Goal: Contribute content

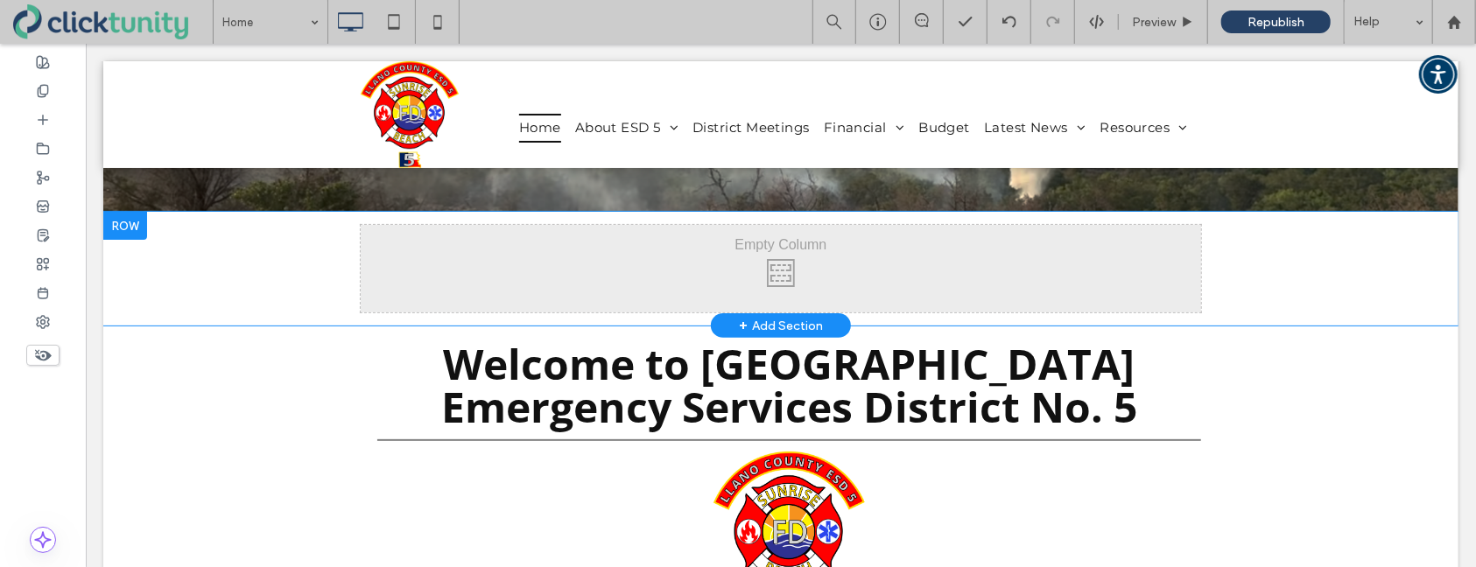
scroll to position [224, 0]
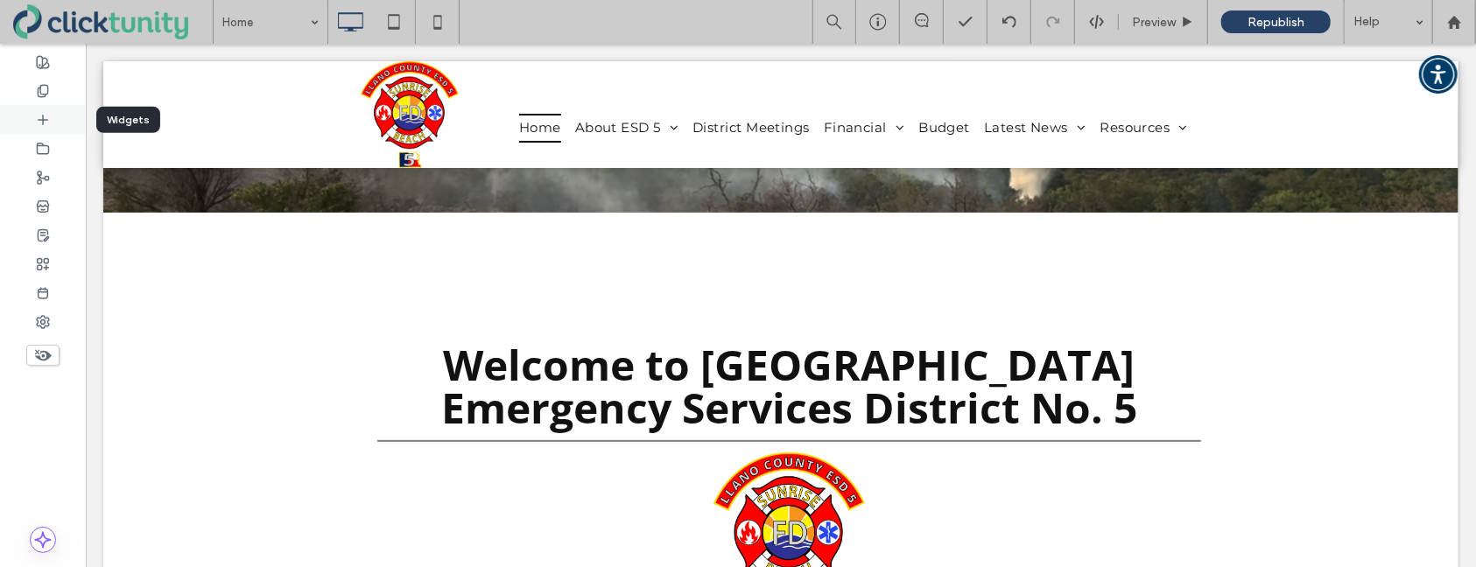
click at [50, 123] on div at bounding box center [43, 119] width 86 height 29
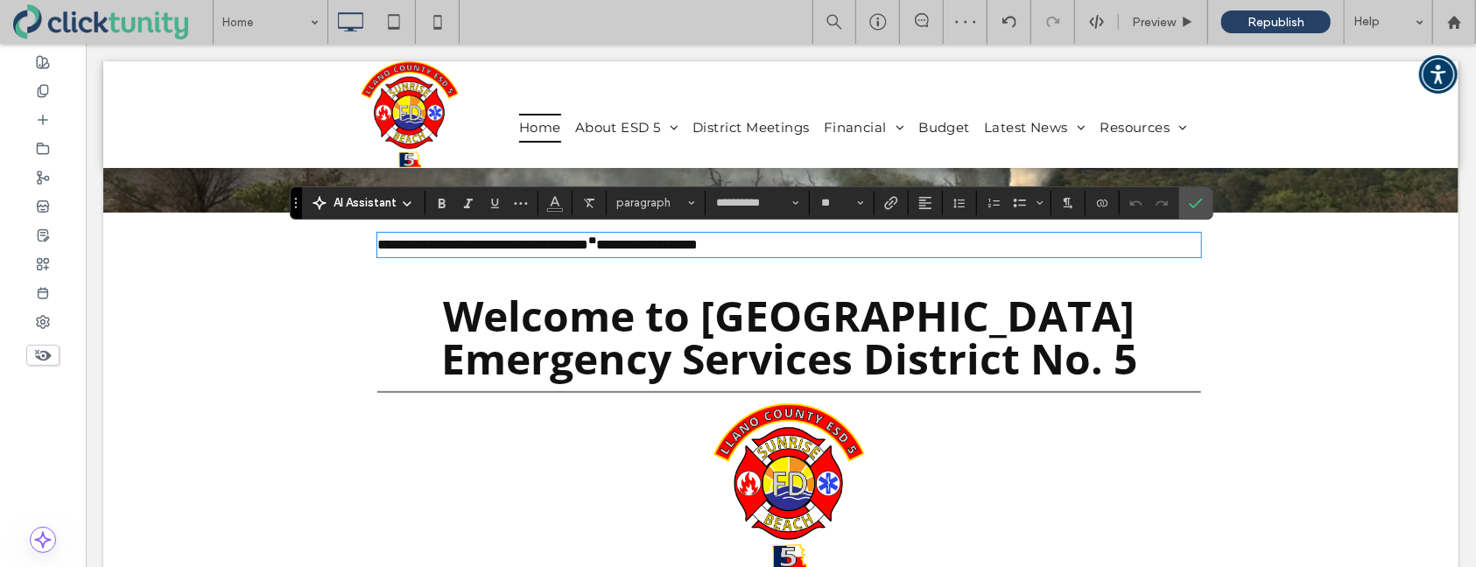
scroll to position [0, 0]
type input "*"
drag, startPoint x: 827, startPoint y: 247, endPoint x: 379, endPoint y: 241, distance: 448.3
click at [376, 242] on p "**********" at bounding box center [788, 244] width 824 height 21
click at [862, 210] on span "Size" at bounding box center [860, 203] width 7 height 23
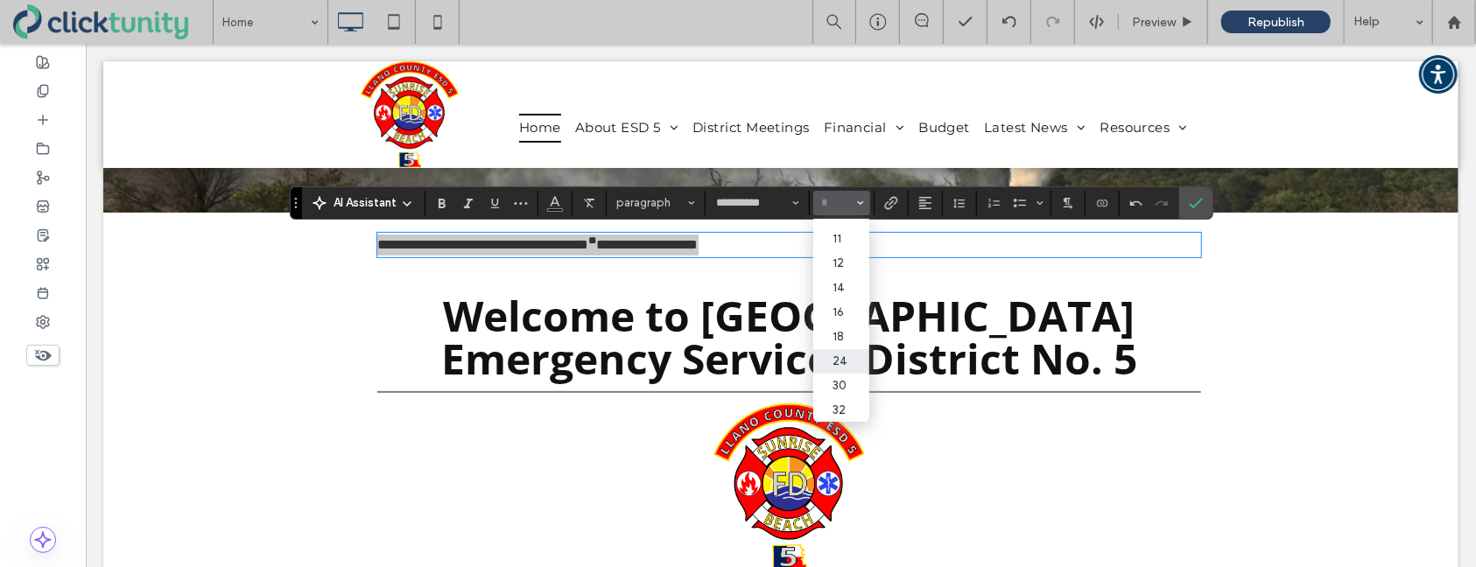
scroll to position [67, 0]
click at [838, 362] on label "24" at bounding box center [841, 360] width 56 height 25
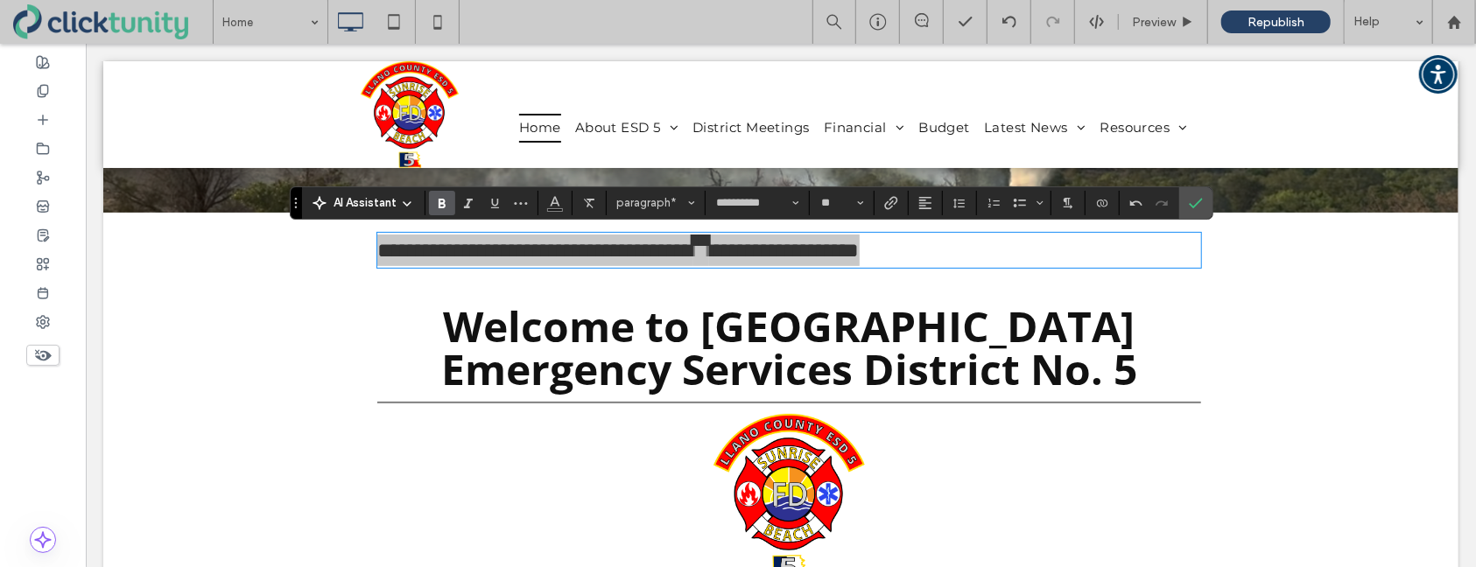
click at [443, 208] on icon "Bold" at bounding box center [442, 203] width 14 height 14
click at [937, 213] on button "Alignment" at bounding box center [925, 203] width 26 height 25
click at [936, 254] on use "ui.textEditor.alignment.center" at bounding box center [938, 256] width 12 height 12
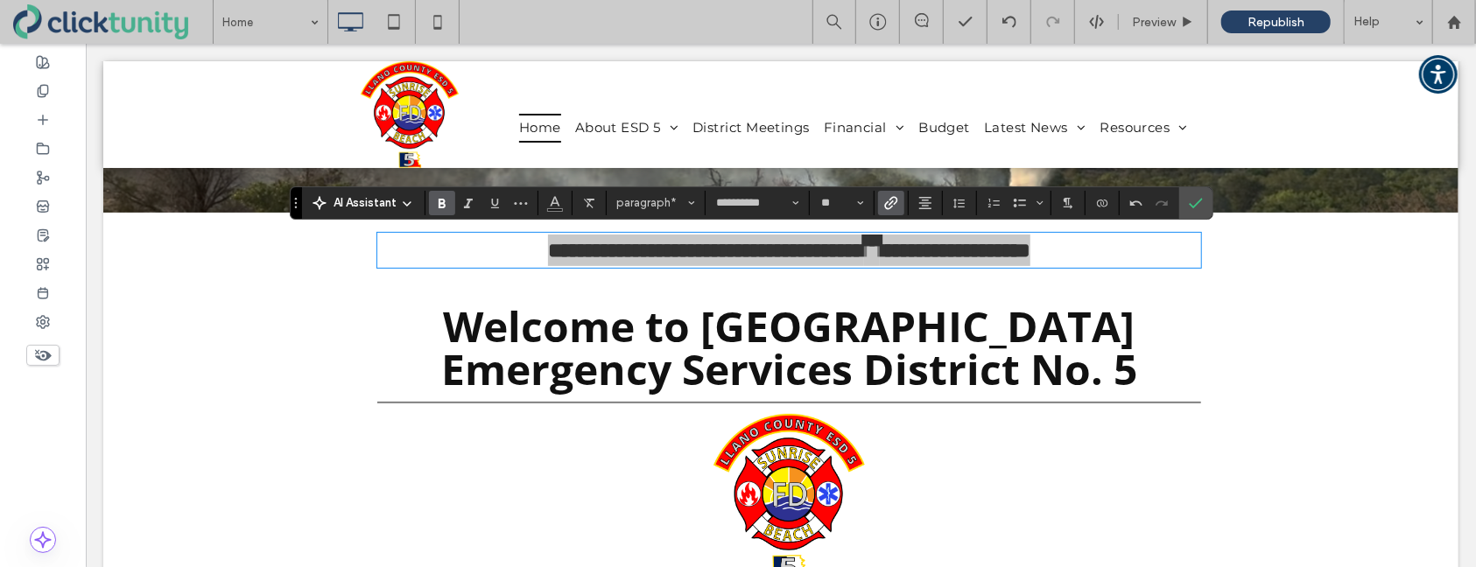
click at [896, 208] on icon "Link" at bounding box center [891, 203] width 14 height 14
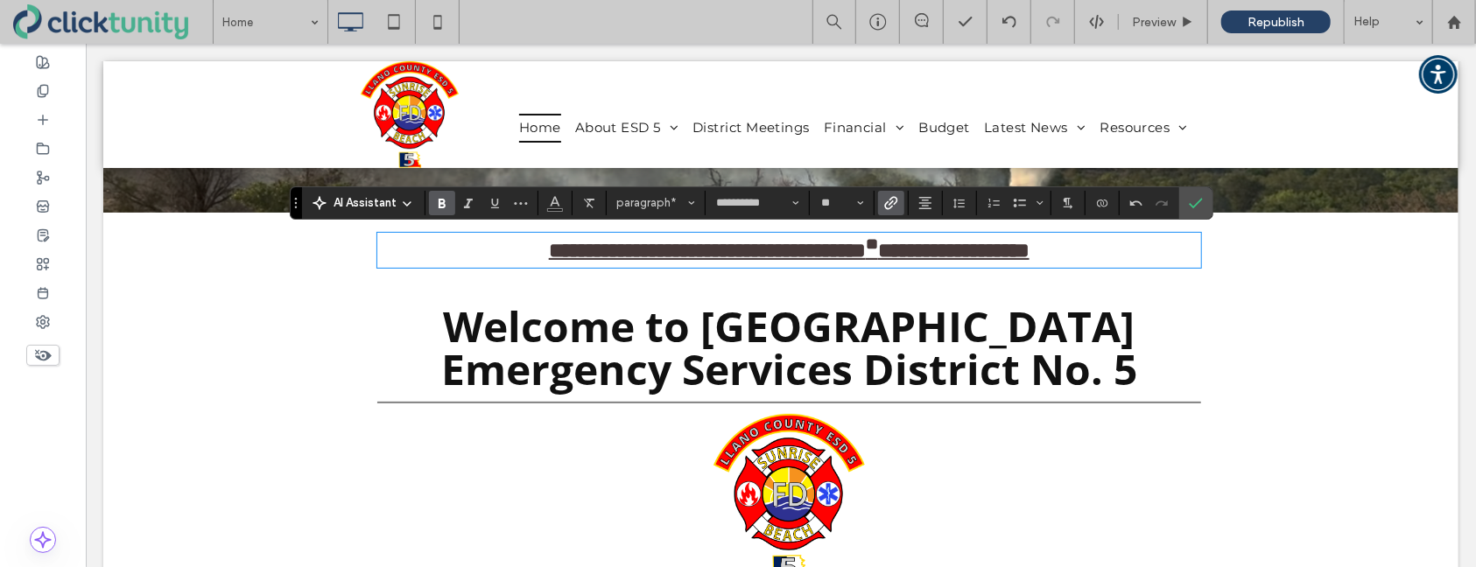
type input "*"
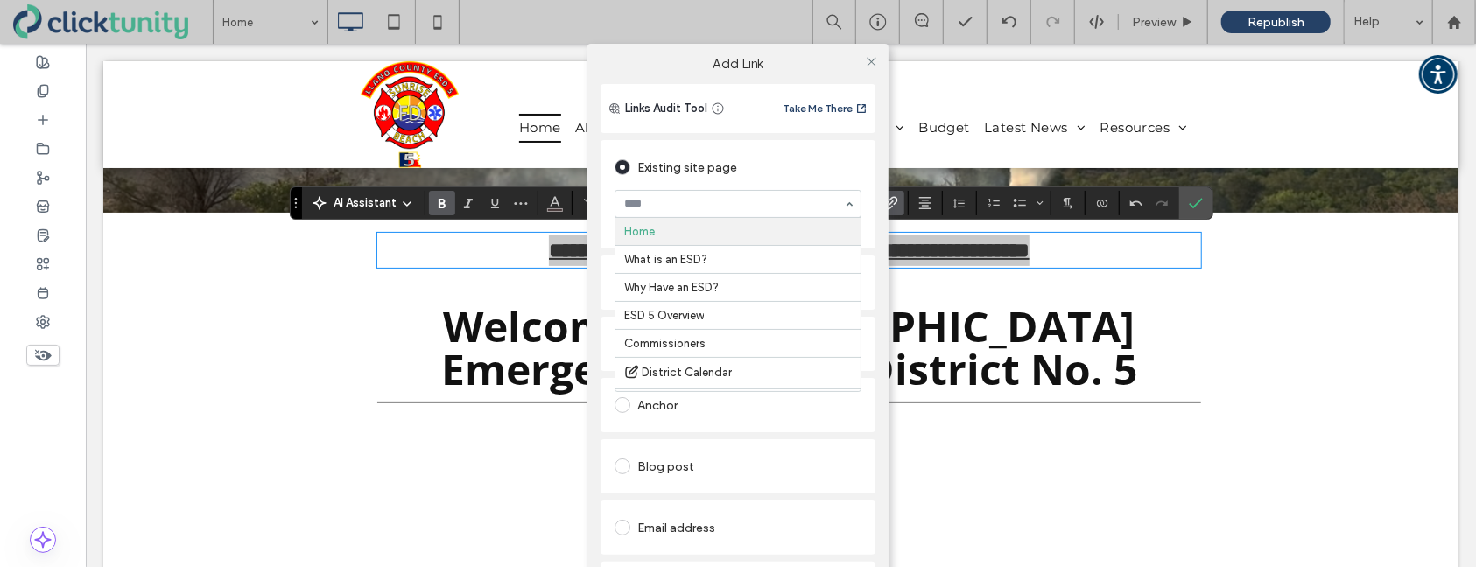
click at [848, 217] on div "Home What is an ESD? Why Have an ESD? ESD 5 Overview Commissioners District Cal…" at bounding box center [738, 204] width 247 height 28
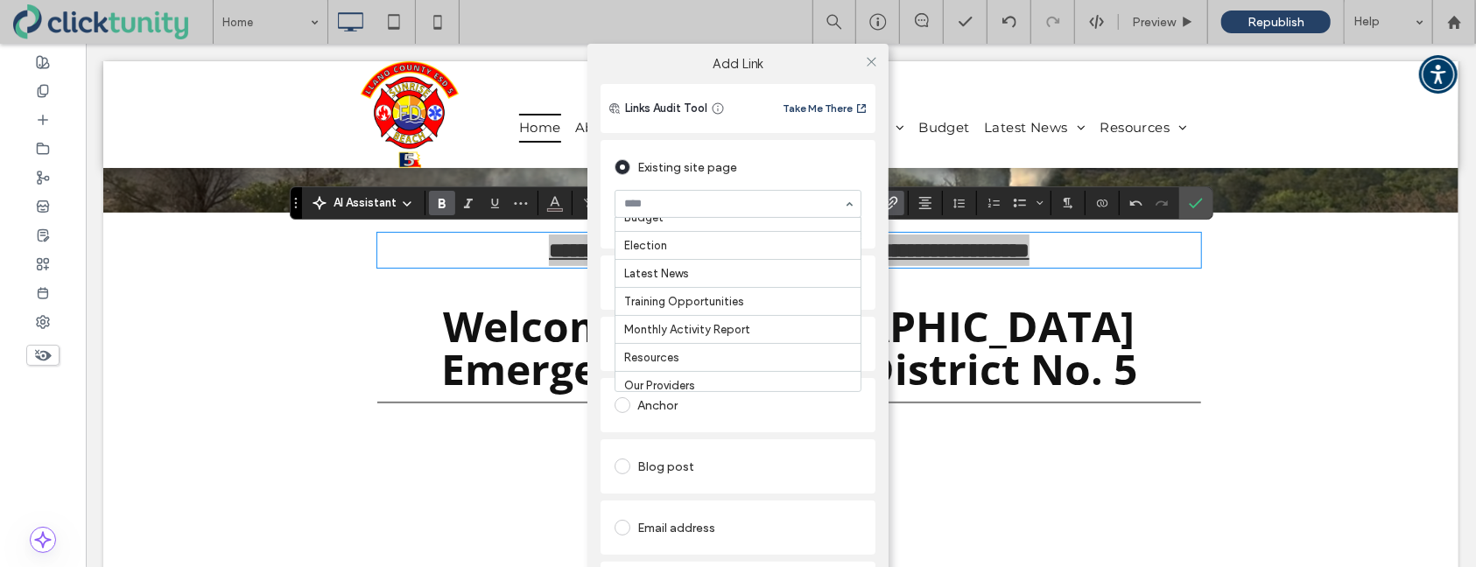
scroll to position [303, 0]
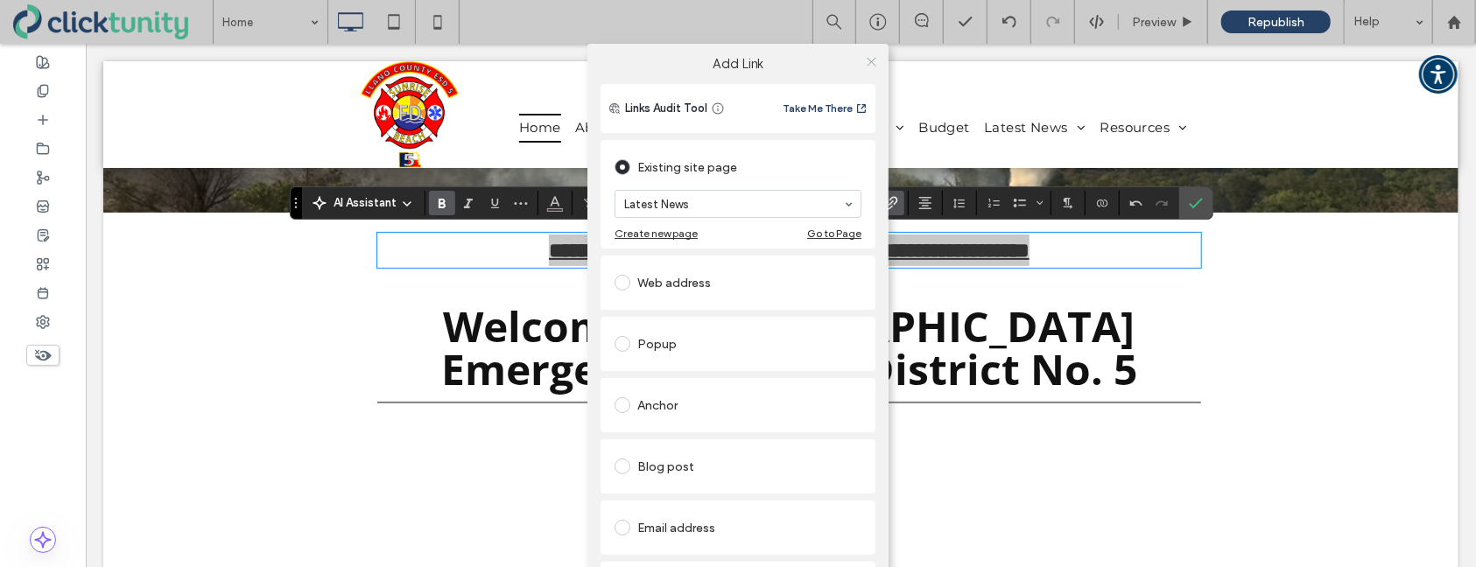
click at [867, 62] on use at bounding box center [871, 61] width 9 height 9
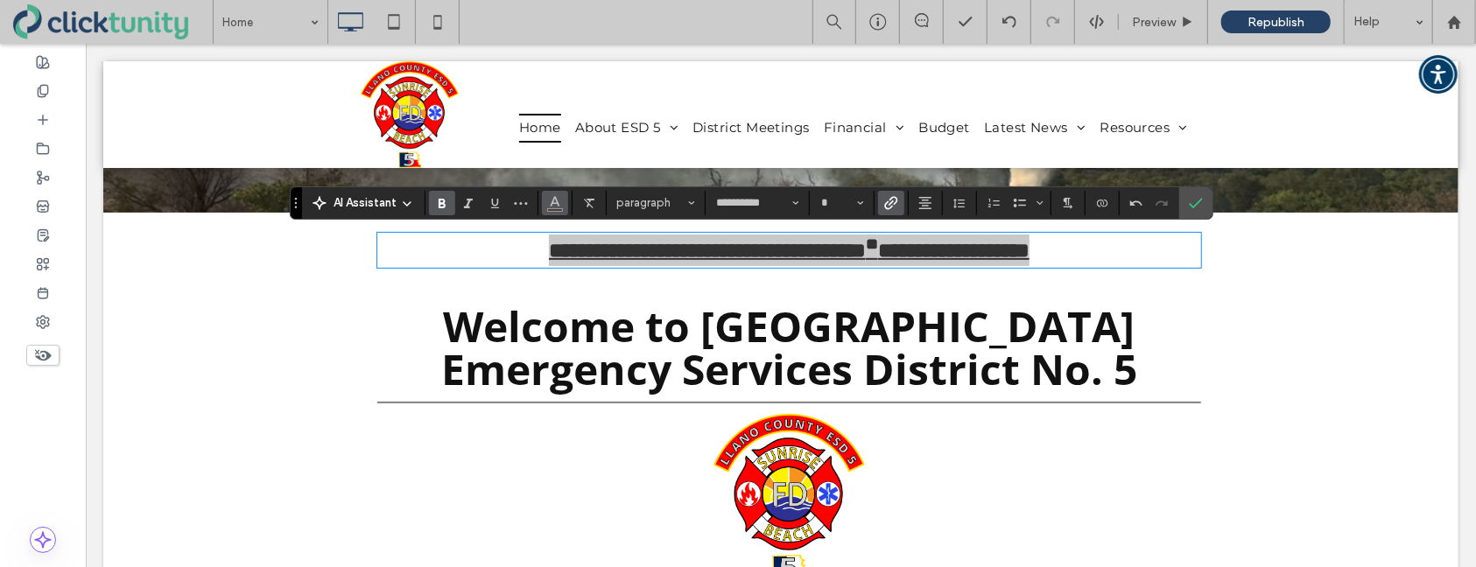
click at [559, 203] on icon "Color" at bounding box center [555, 201] width 14 height 14
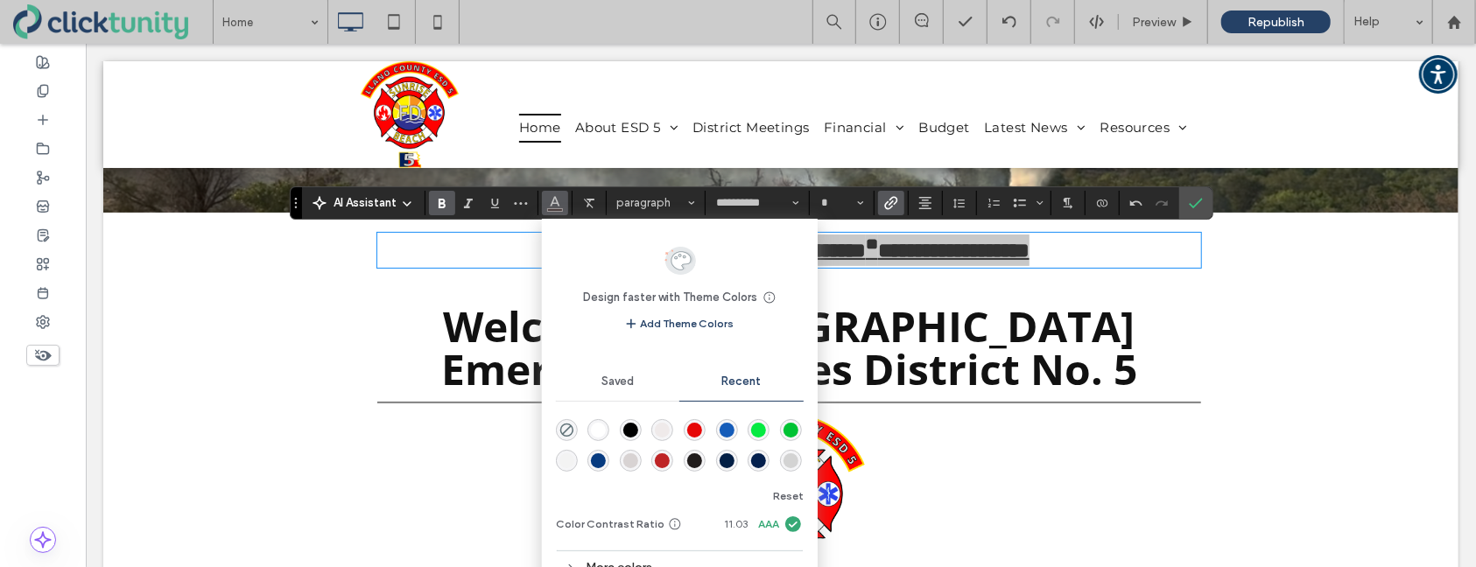
click at [726, 435] on div "rgba(21, 92, 185, 1)" at bounding box center [727, 430] width 15 height 15
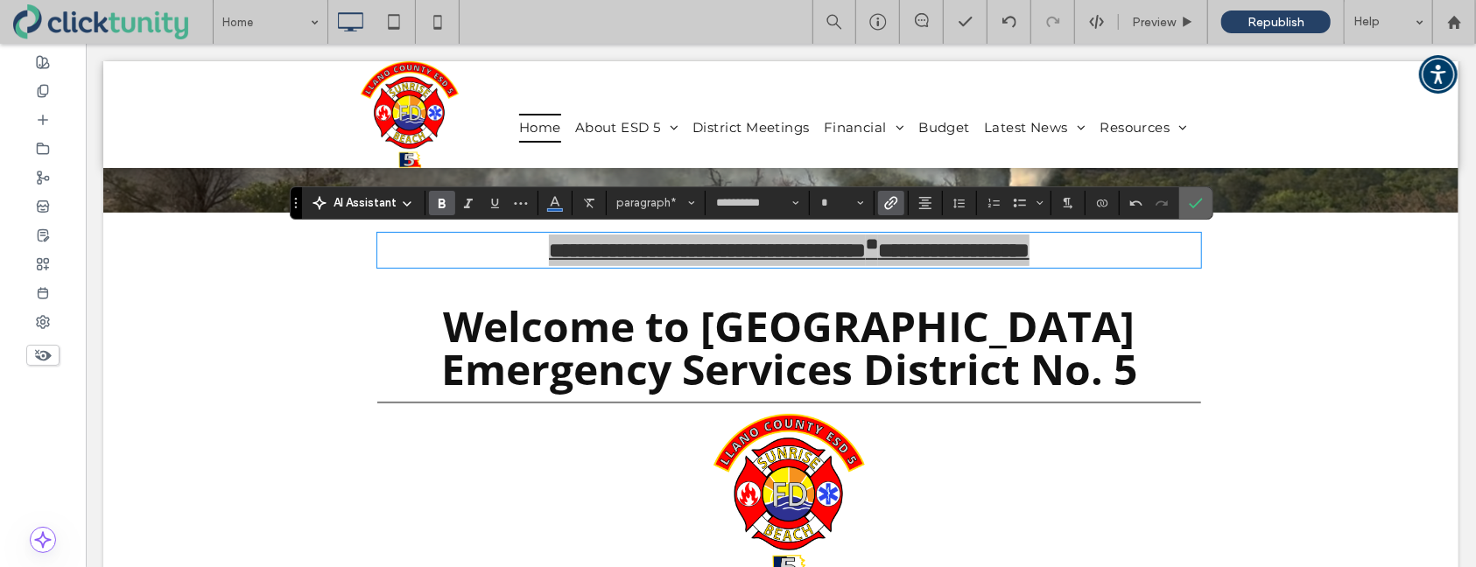
click at [1192, 208] on icon "Confirm" at bounding box center [1196, 203] width 14 height 14
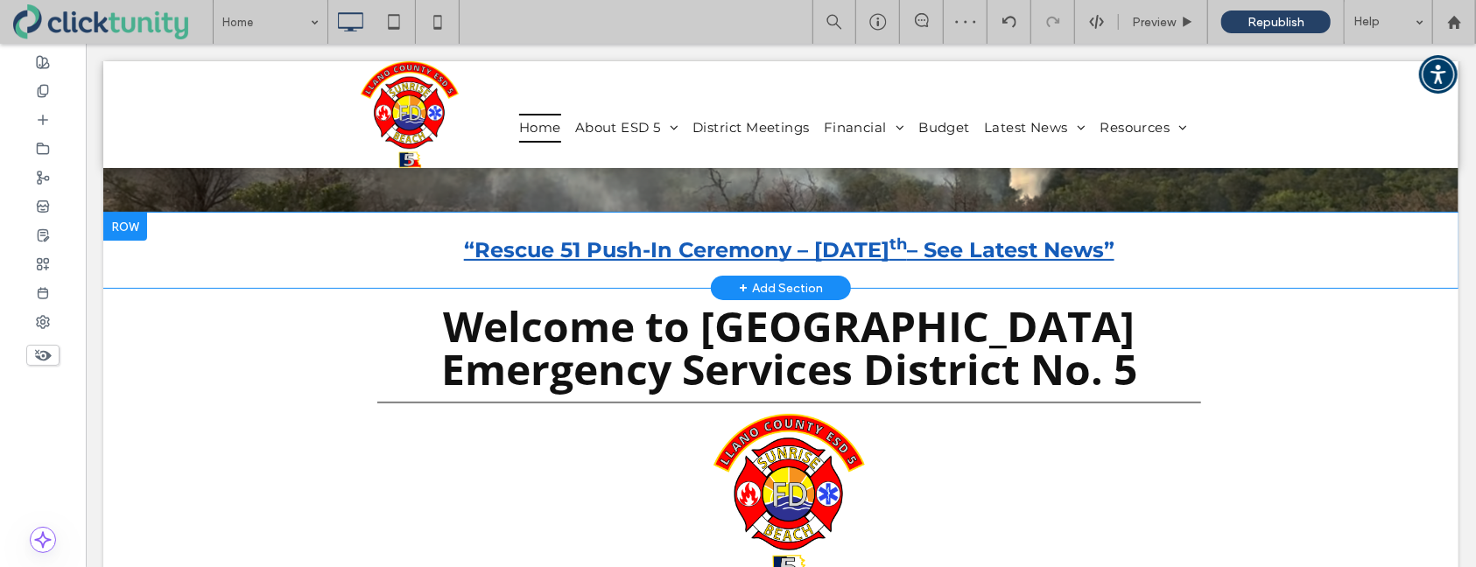
click at [137, 230] on div at bounding box center [124, 226] width 44 height 28
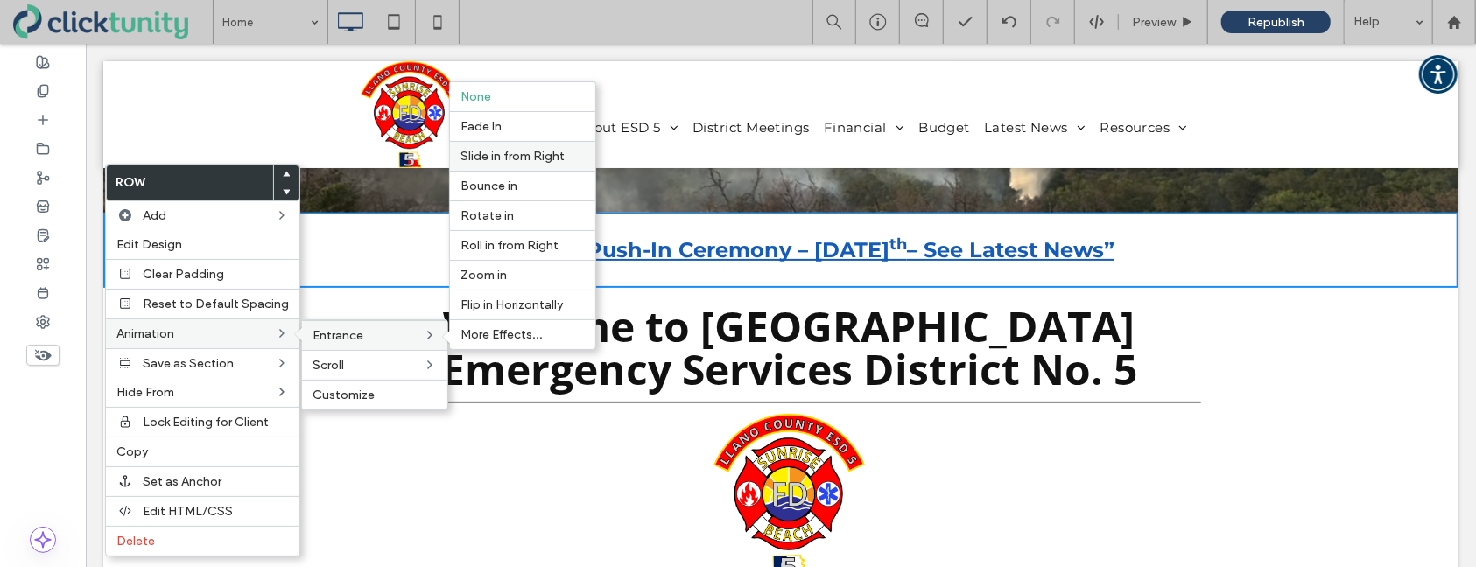
click at [530, 161] on span "Slide in from Right" at bounding box center [513, 156] width 104 height 15
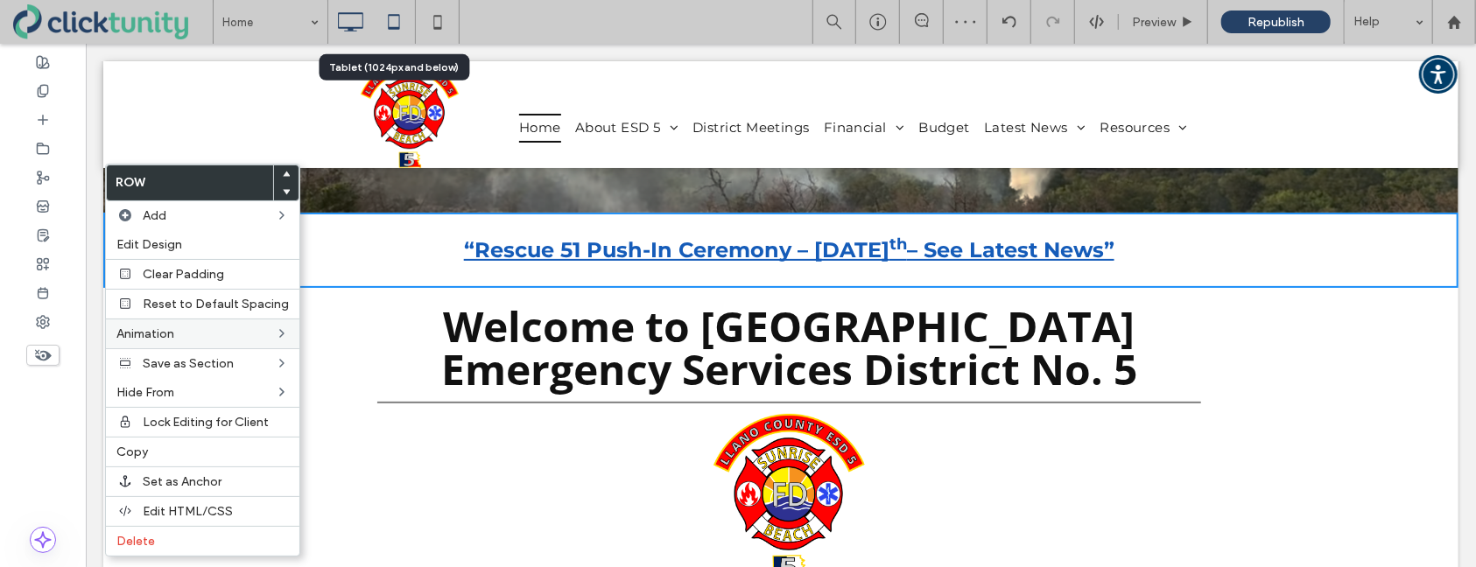
click at [390, 25] on icon at bounding box center [393, 21] width 35 height 35
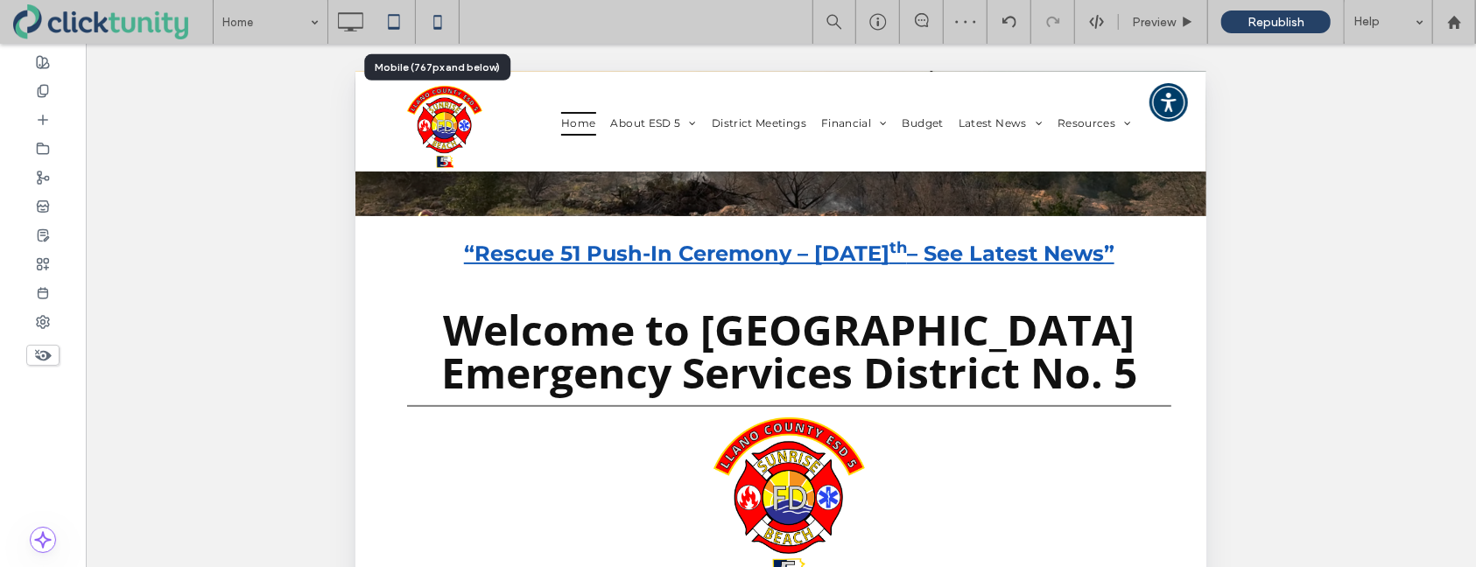
click at [439, 25] on icon at bounding box center [437, 21] width 35 height 35
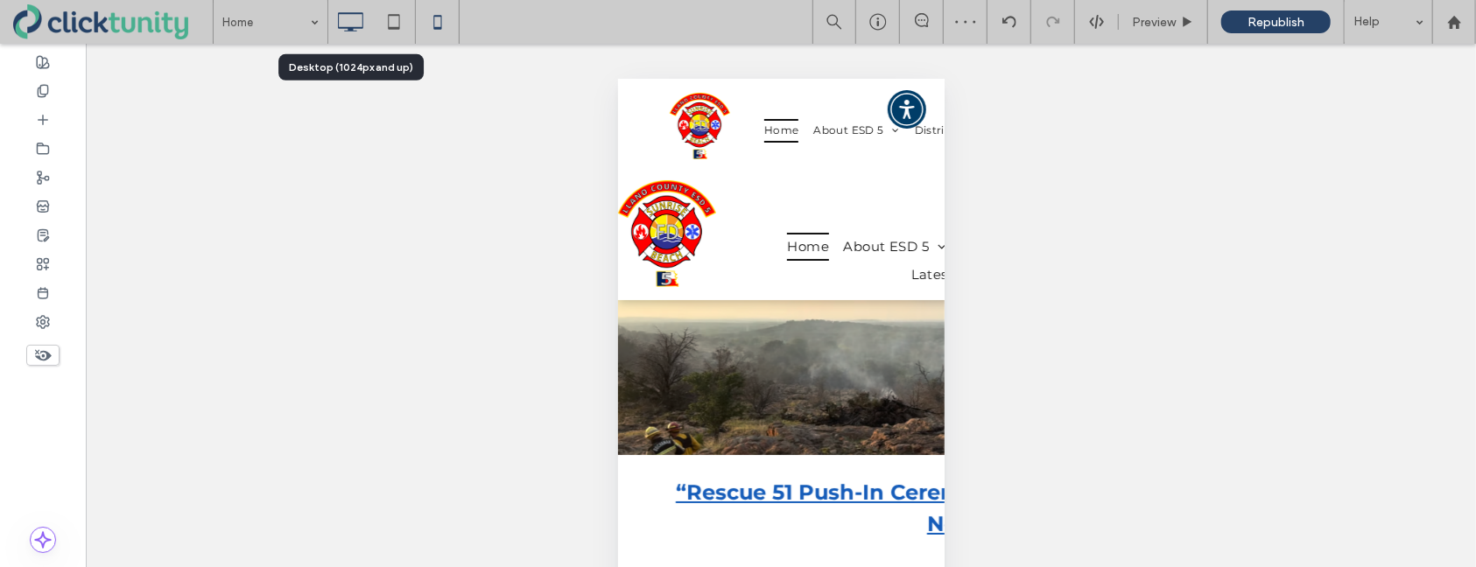
click at [356, 20] on icon at bounding box center [350, 21] width 35 height 35
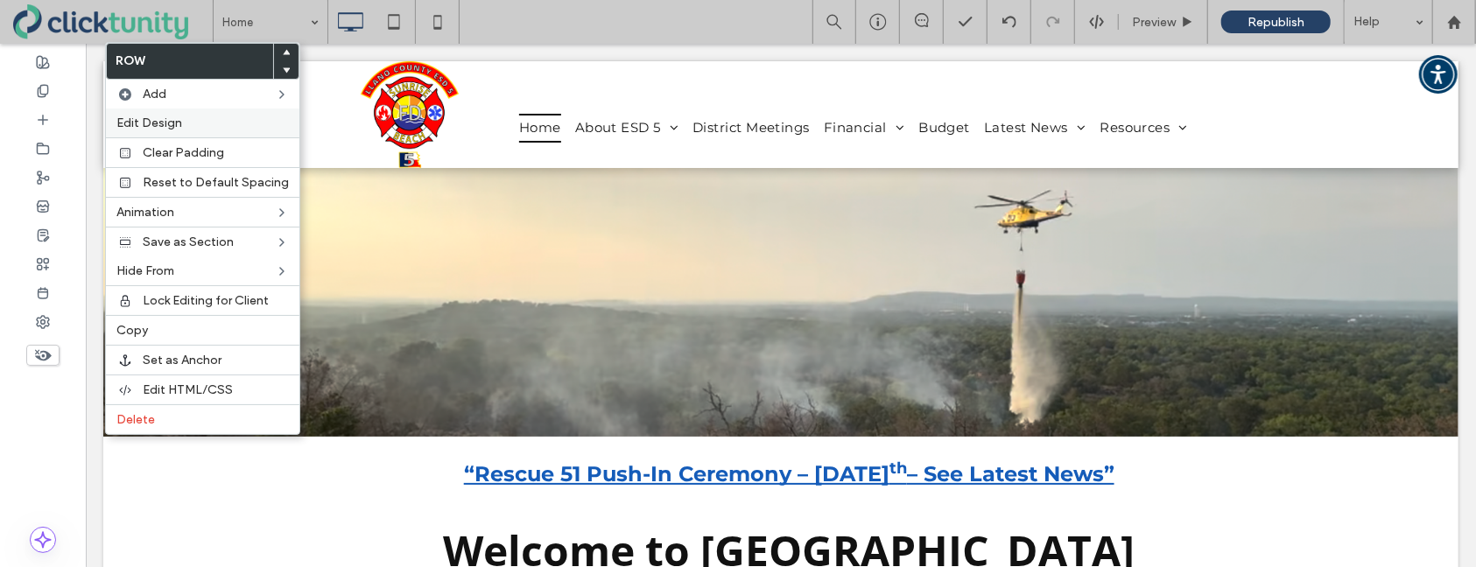
click at [222, 128] on label "Edit Design" at bounding box center [202, 123] width 172 height 15
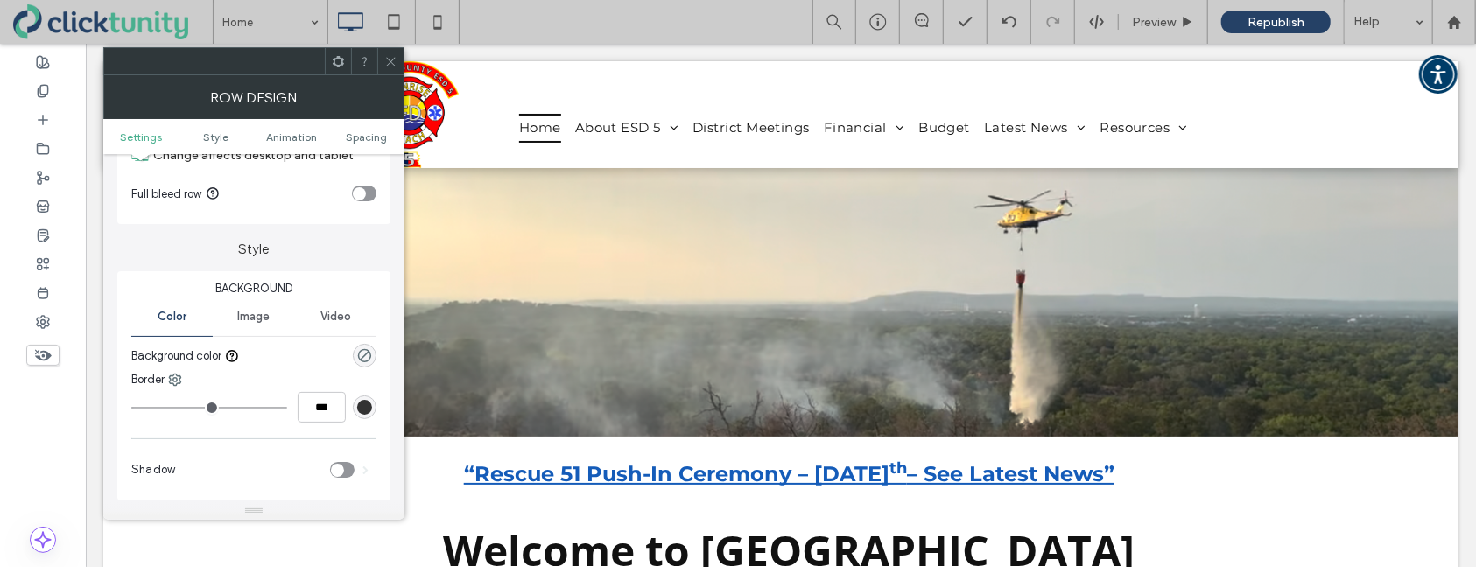
scroll to position [81, 0]
click at [365, 356] on icon "rgba(0, 0, 0, 0)" at bounding box center [364, 354] width 15 height 15
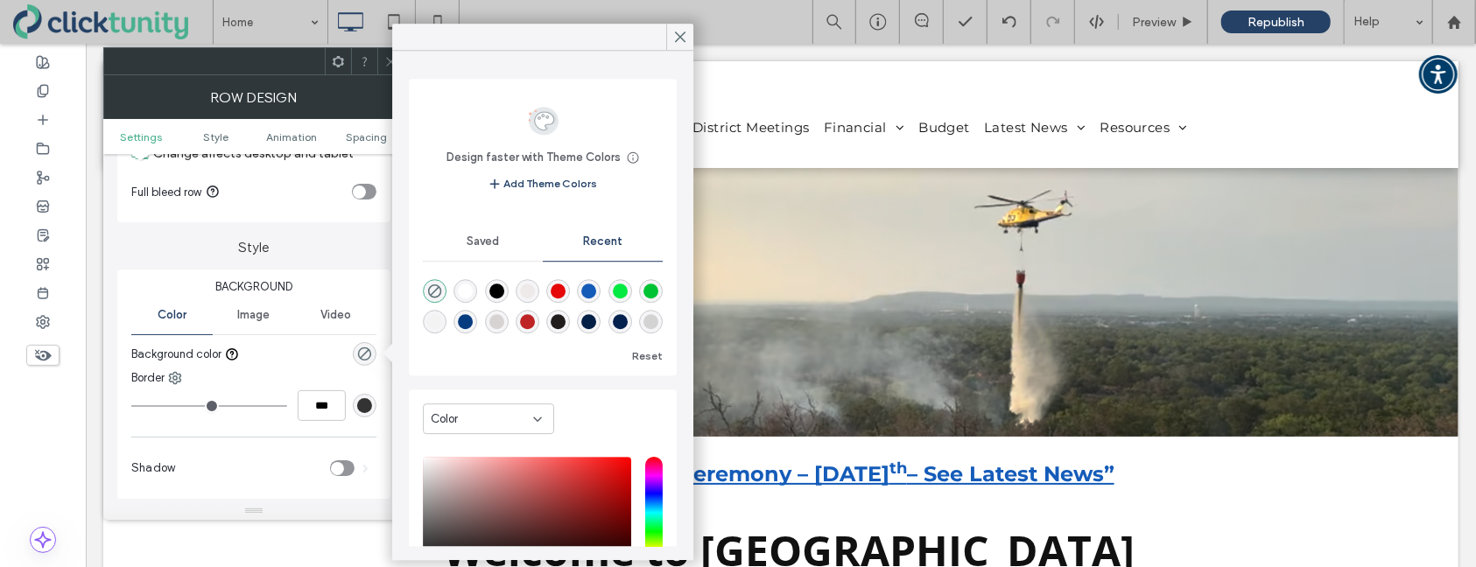
click at [533, 297] on div "rgba(239, 234, 234, 1)" at bounding box center [527, 292] width 15 height 15
type input "*******"
type input "***"
type input "****"
drag, startPoint x: 678, startPoint y: 45, endPoint x: 602, endPoint y: 43, distance: 75.3
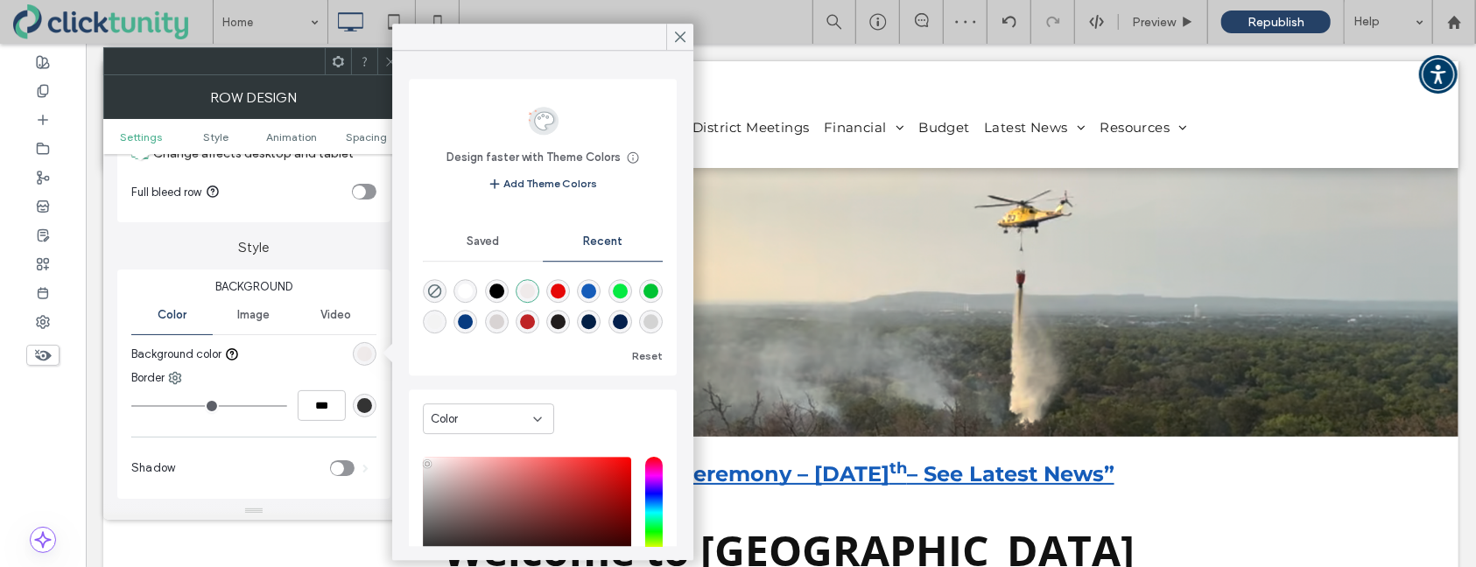
click at [678, 45] on span at bounding box center [680, 37] width 16 height 26
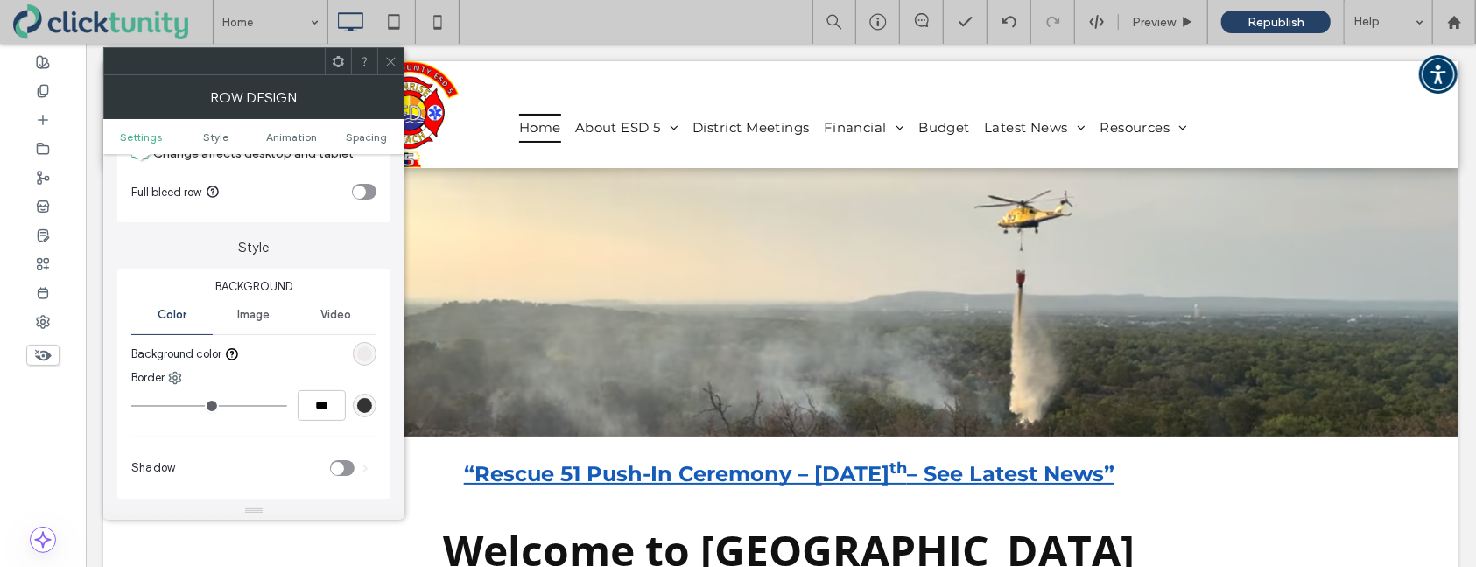
drag, startPoint x: 386, startPoint y: 66, endPoint x: 399, endPoint y: 74, distance: 15.3
click at [386, 66] on icon at bounding box center [390, 61] width 13 height 13
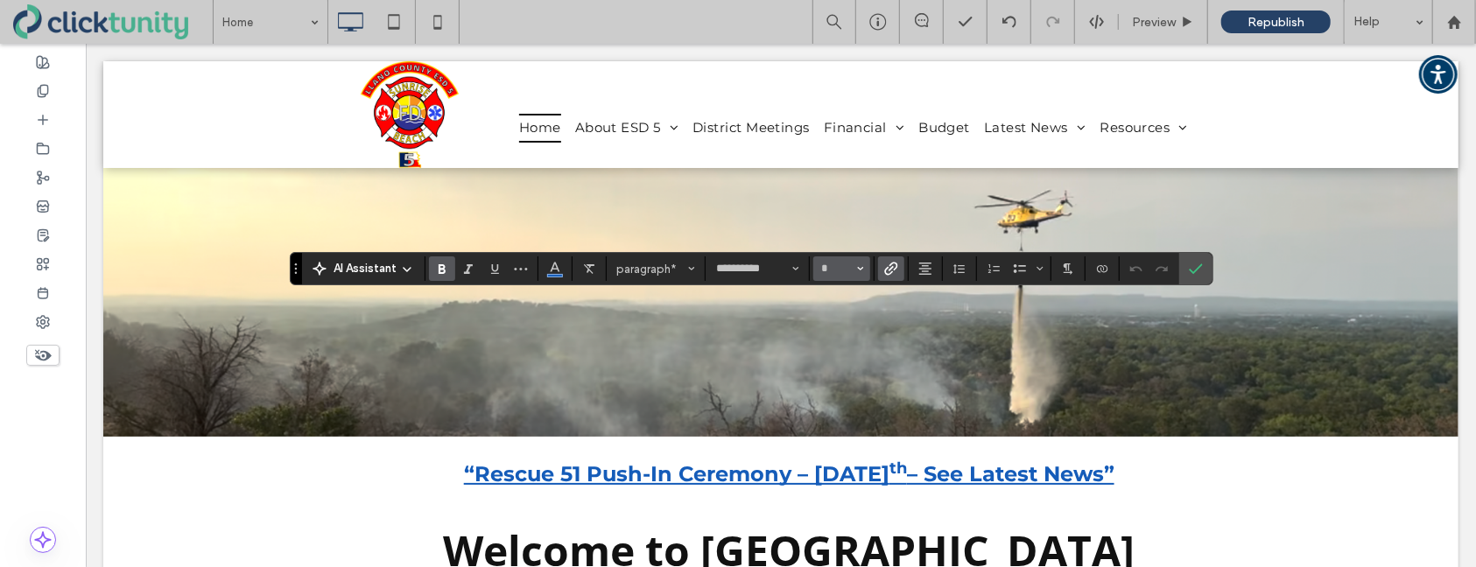
click at [860, 278] on span "Size" at bounding box center [860, 268] width 7 height 23
type input "*"
click at [820, 272] on input "*" at bounding box center [837, 269] width 34 height 14
type input "*"
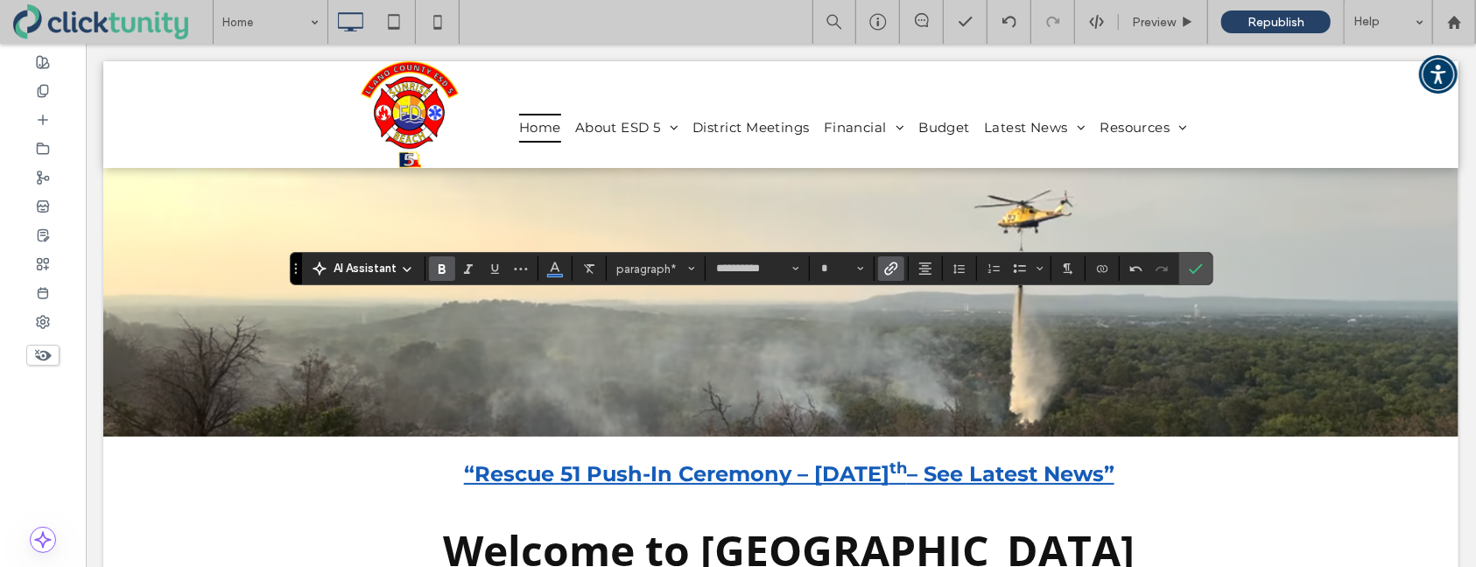
drag, startPoint x: 865, startPoint y: 273, endPoint x: 869, endPoint y: 282, distance: 9.4
click at [864, 273] on button "*" at bounding box center [841, 269] width 57 height 25
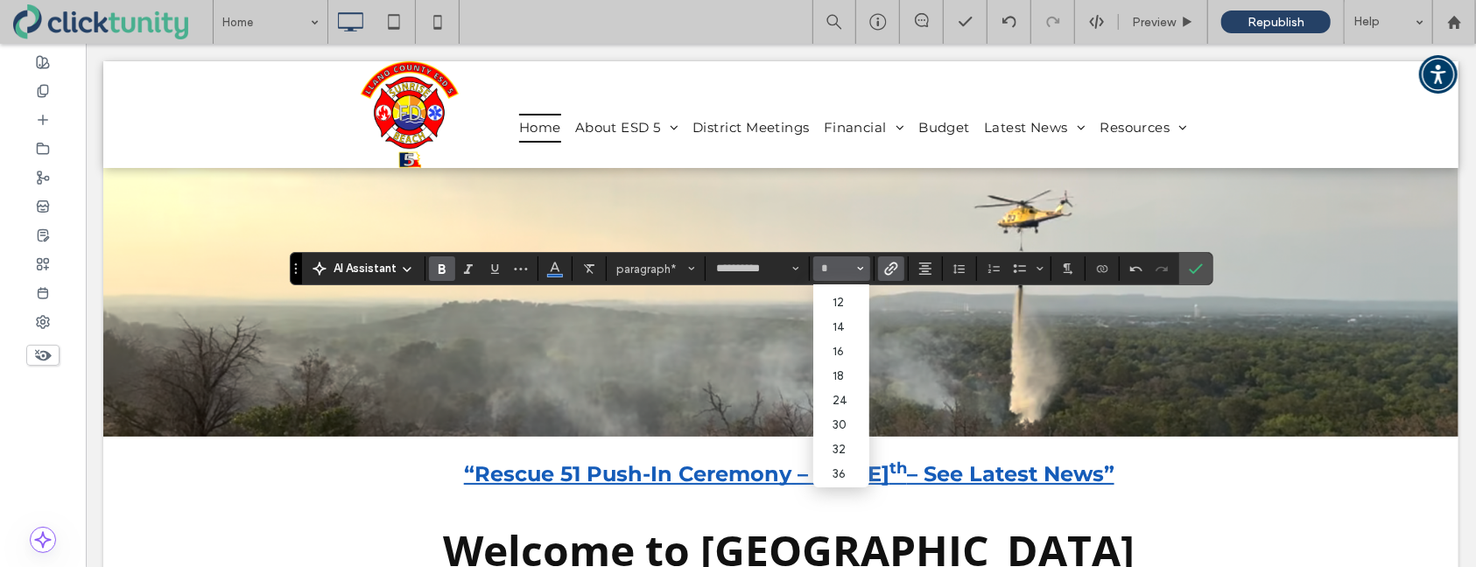
scroll to position [97, 0]
click at [836, 397] on label "24" at bounding box center [841, 395] width 56 height 25
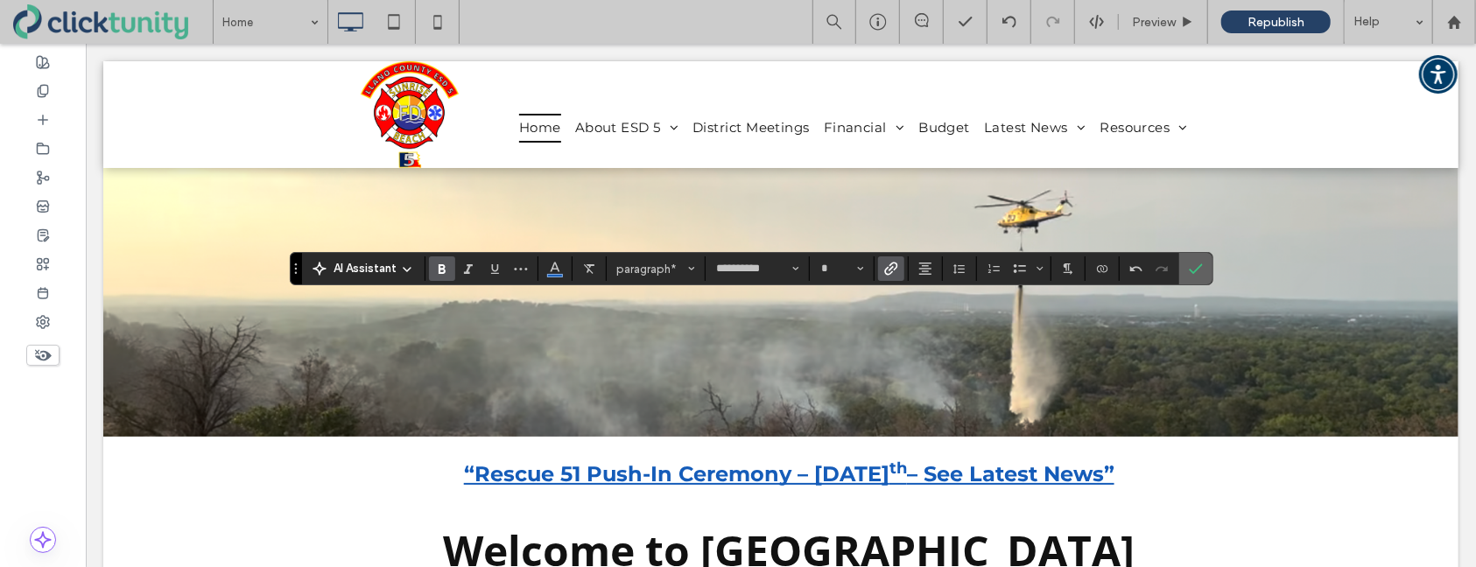
click at [1200, 271] on icon "Confirm" at bounding box center [1196, 269] width 14 height 14
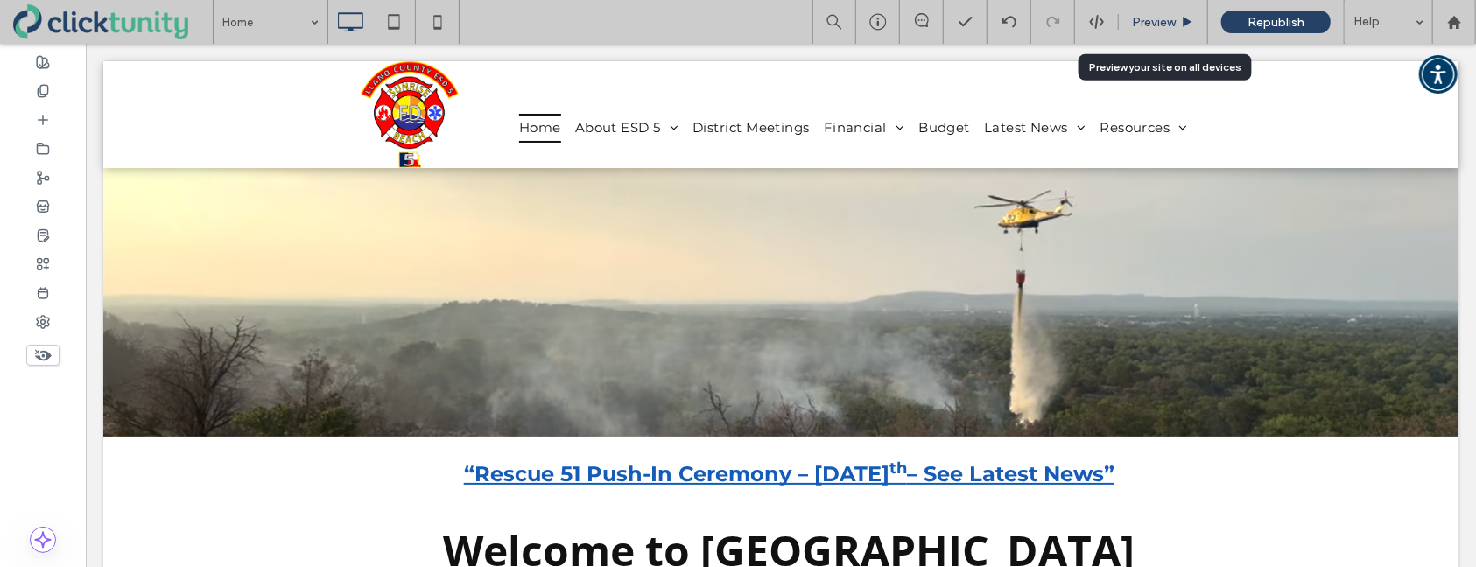
click at [1164, 29] on div "Preview" at bounding box center [1163, 22] width 89 height 44
type input "**********"
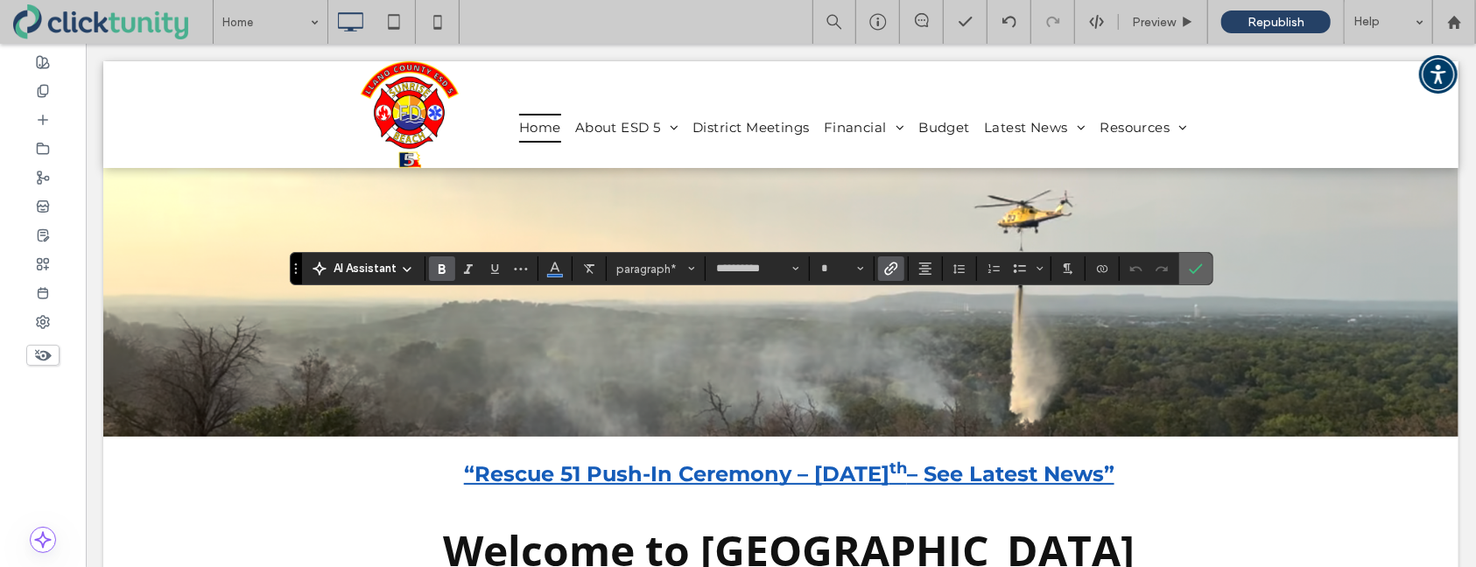
click at [1183, 271] on label "Confirm" at bounding box center [1196, 269] width 26 height 32
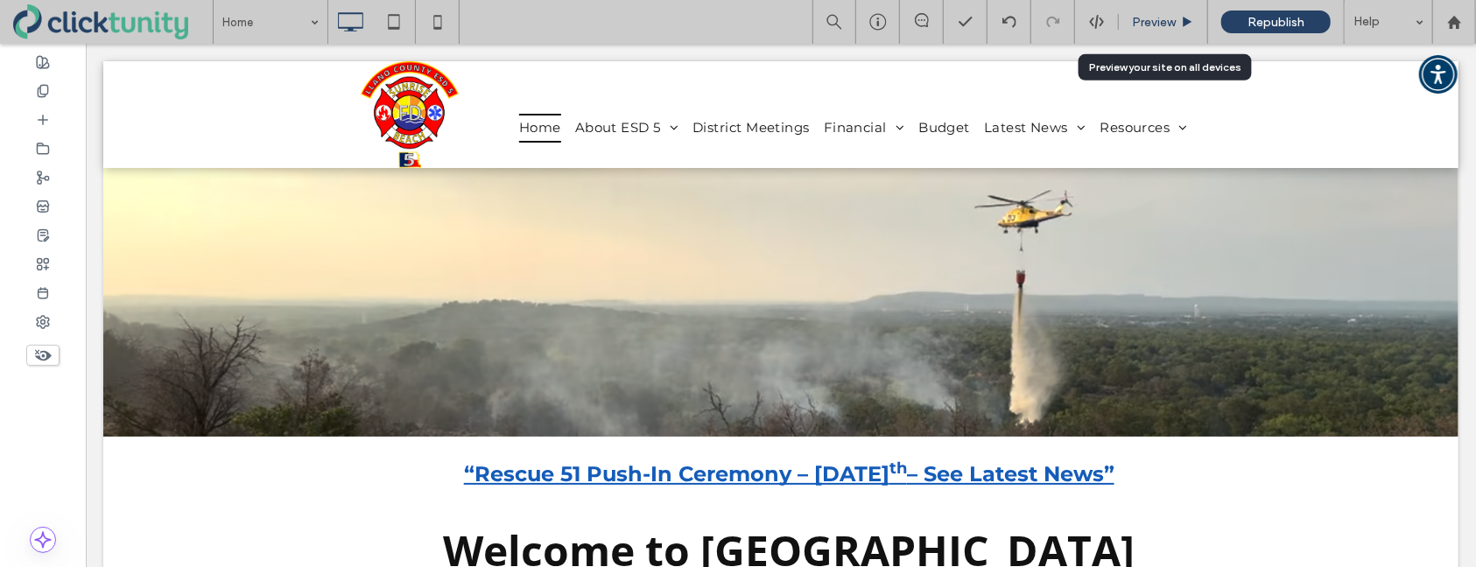
click at [1143, 31] on div "Preview" at bounding box center [1163, 22] width 89 height 44
click at [1148, 27] on span "Preview" at bounding box center [1154, 22] width 44 height 15
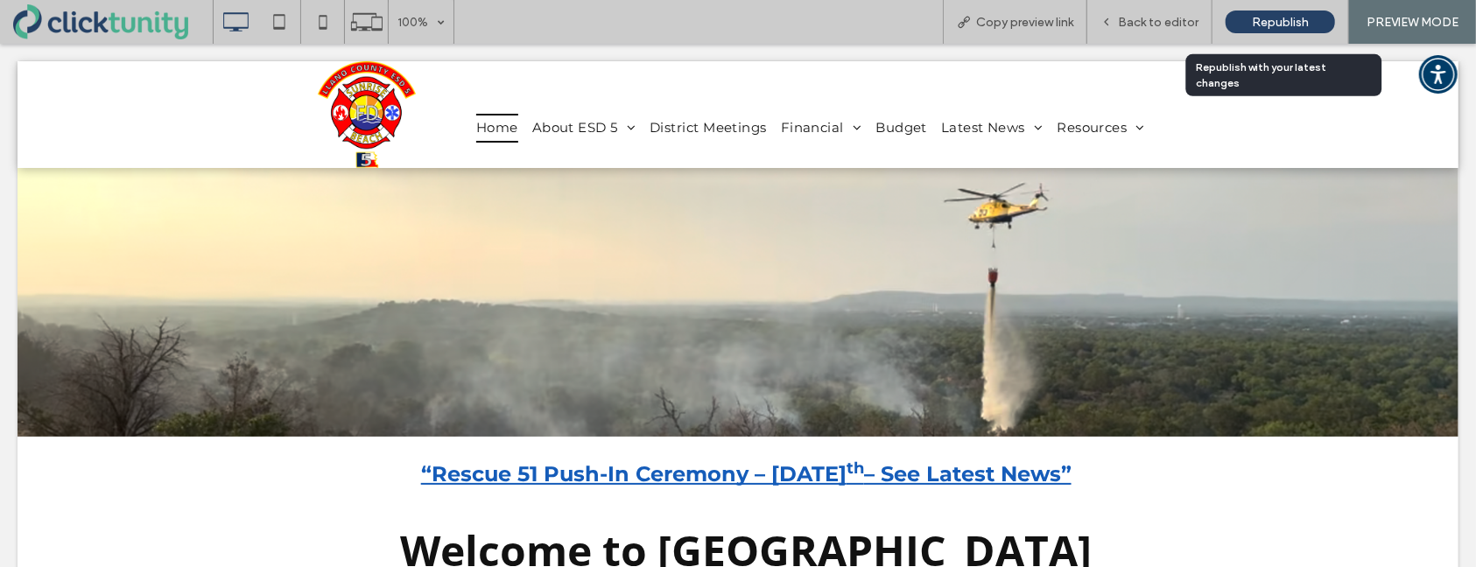
click at [1261, 25] on span "Republish" at bounding box center [1280, 22] width 57 height 15
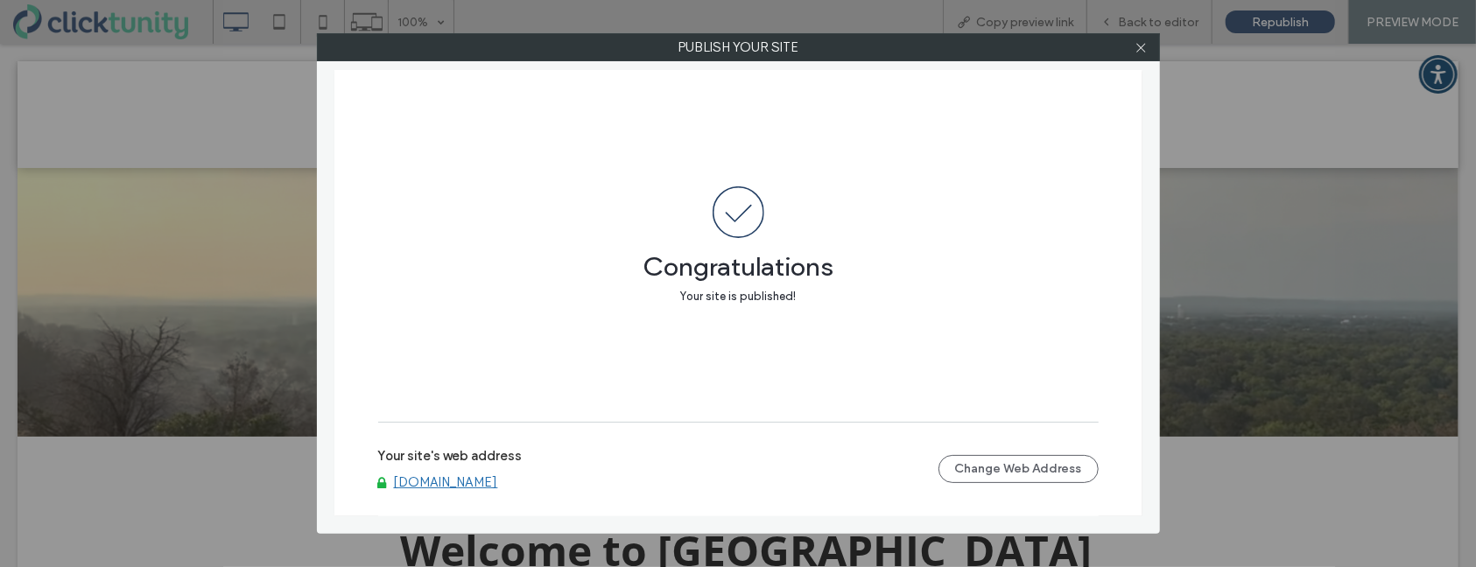
click at [466, 484] on link "[DOMAIN_NAME]" at bounding box center [446, 483] width 104 height 16
click at [1142, 47] on icon at bounding box center [1141, 47] width 13 height 13
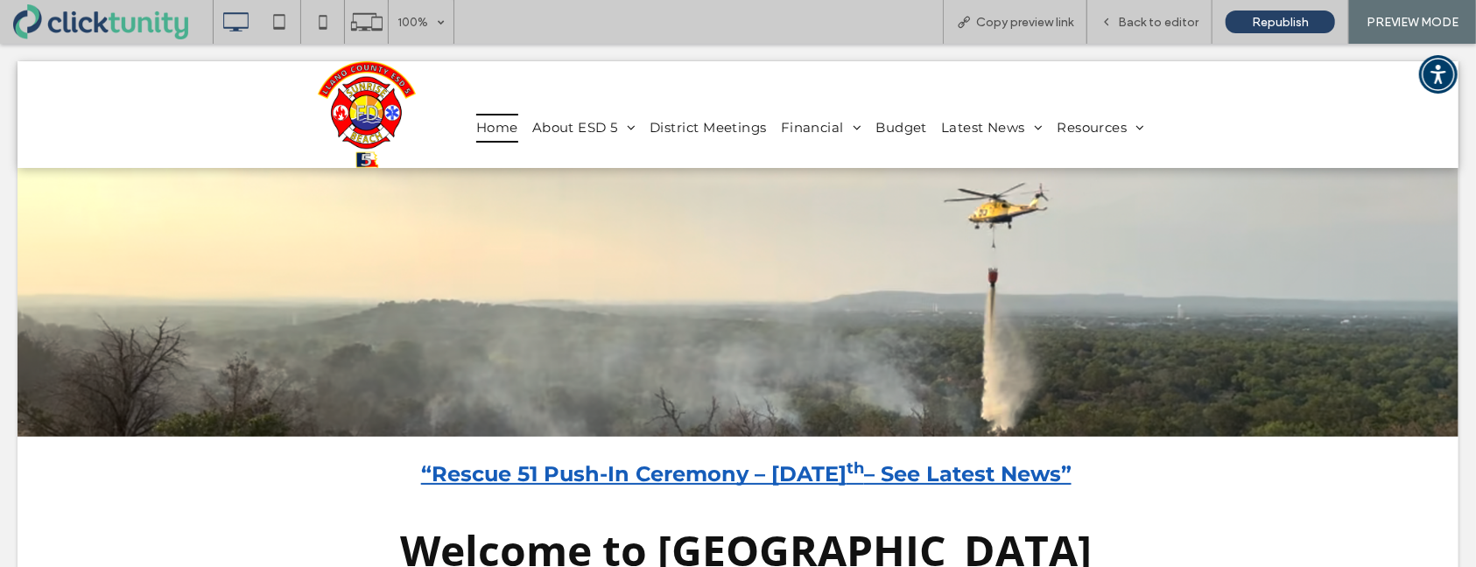
click at [1142, 47] on icon at bounding box center [1141, 47] width 13 height 13
click at [1146, 32] on div "Back to editor" at bounding box center [1149, 22] width 125 height 44
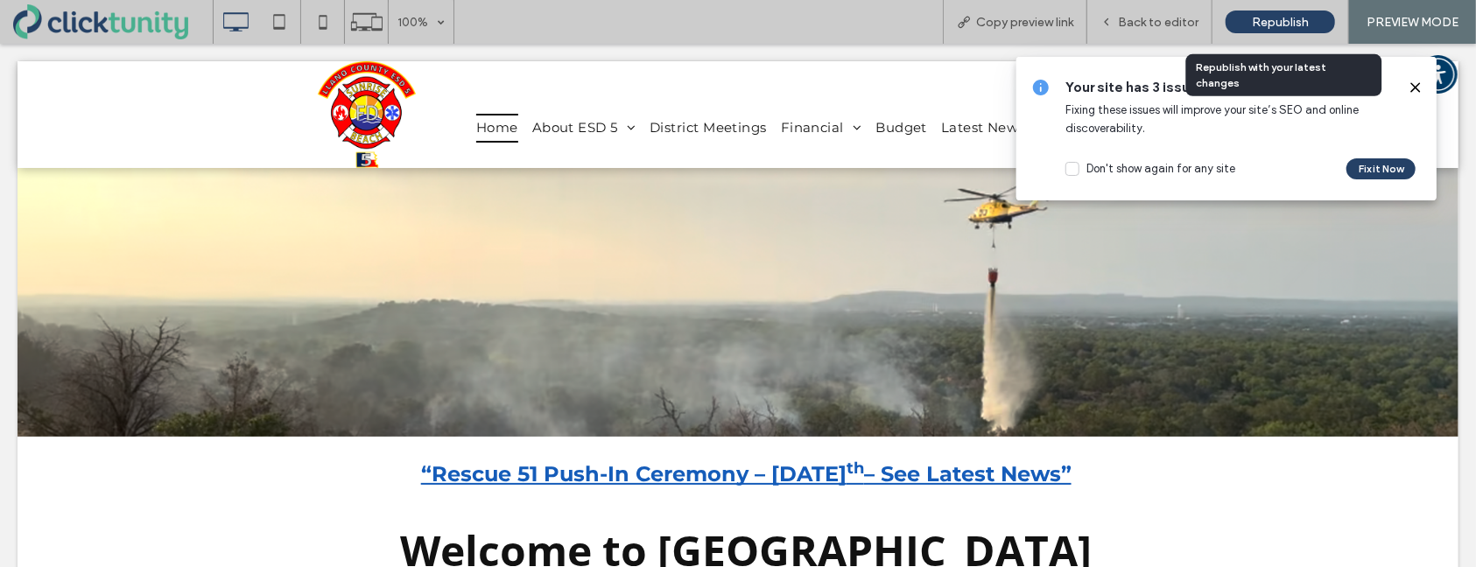
click at [1235, 29] on div "Republish" at bounding box center [1280, 22] width 109 height 23
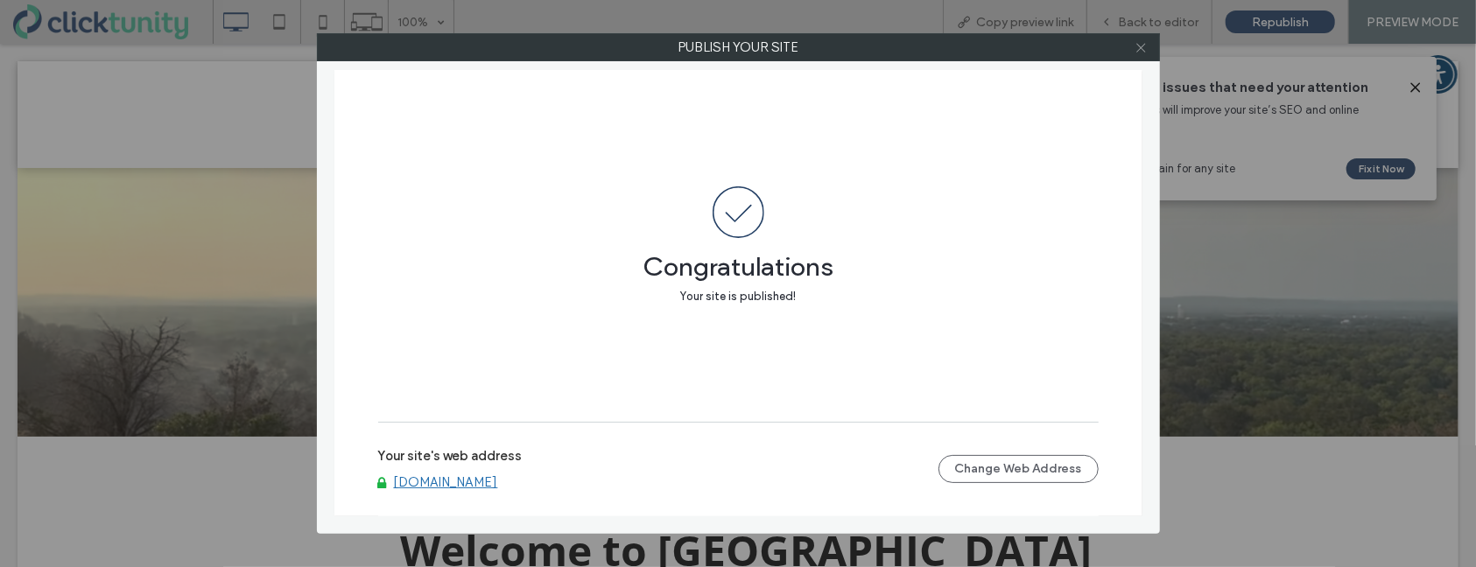
click at [1142, 51] on icon at bounding box center [1141, 47] width 13 height 13
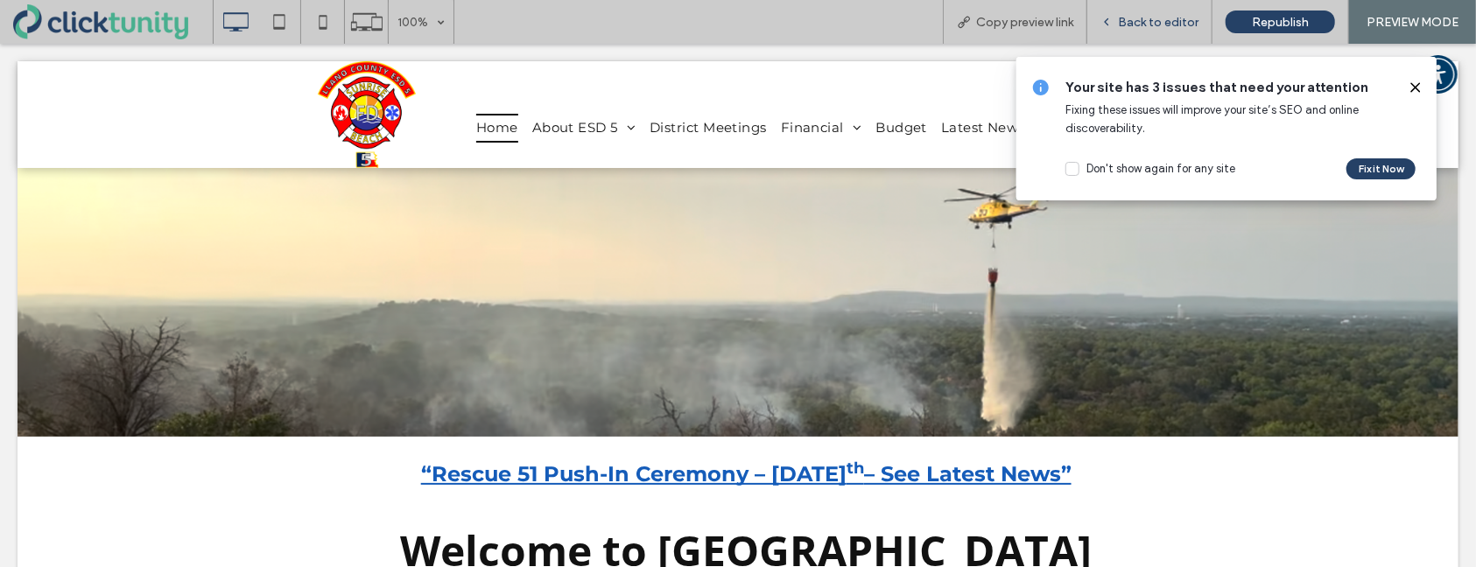
click at [1151, 27] on span "Back to editor" at bounding box center [1158, 22] width 81 height 15
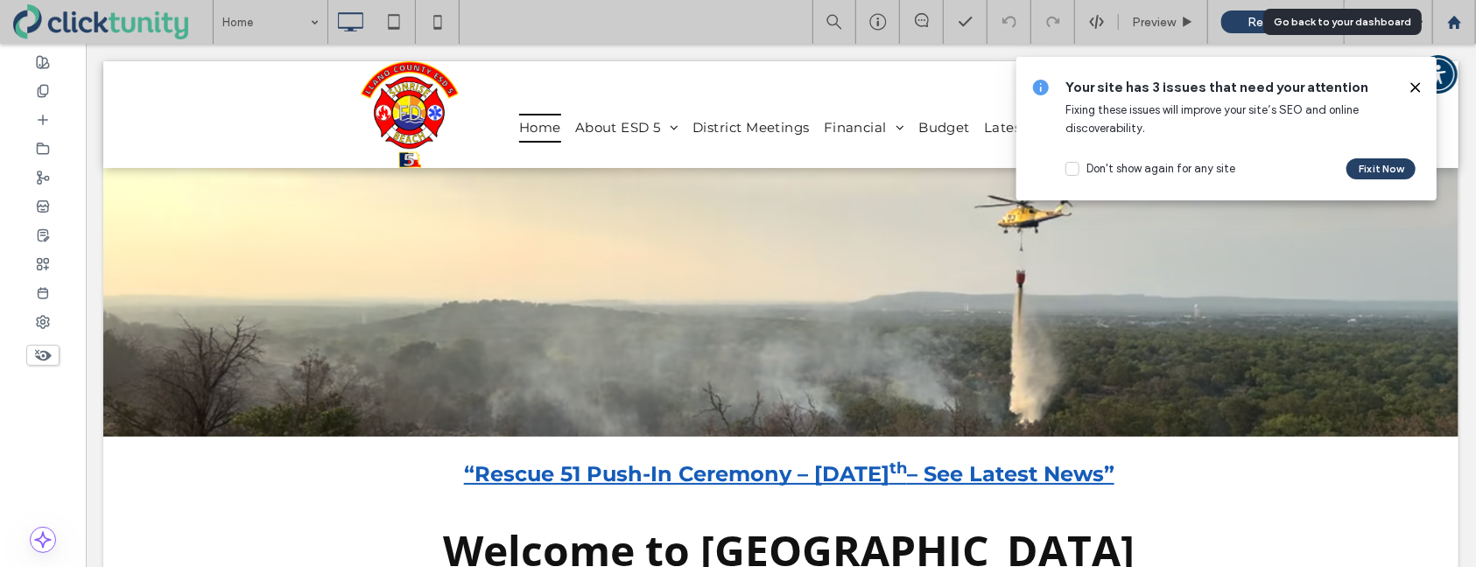
click at [1452, 28] on icon at bounding box center [1454, 22] width 15 height 15
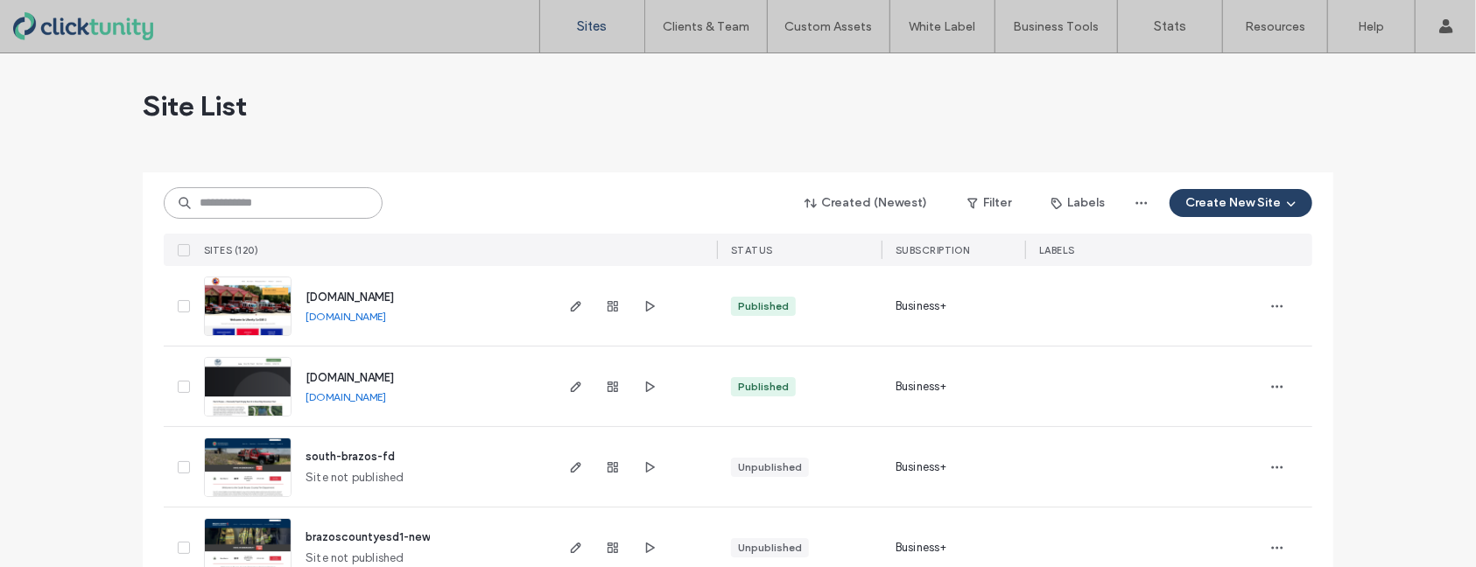
click at [326, 215] on input at bounding box center [273, 203] width 219 height 32
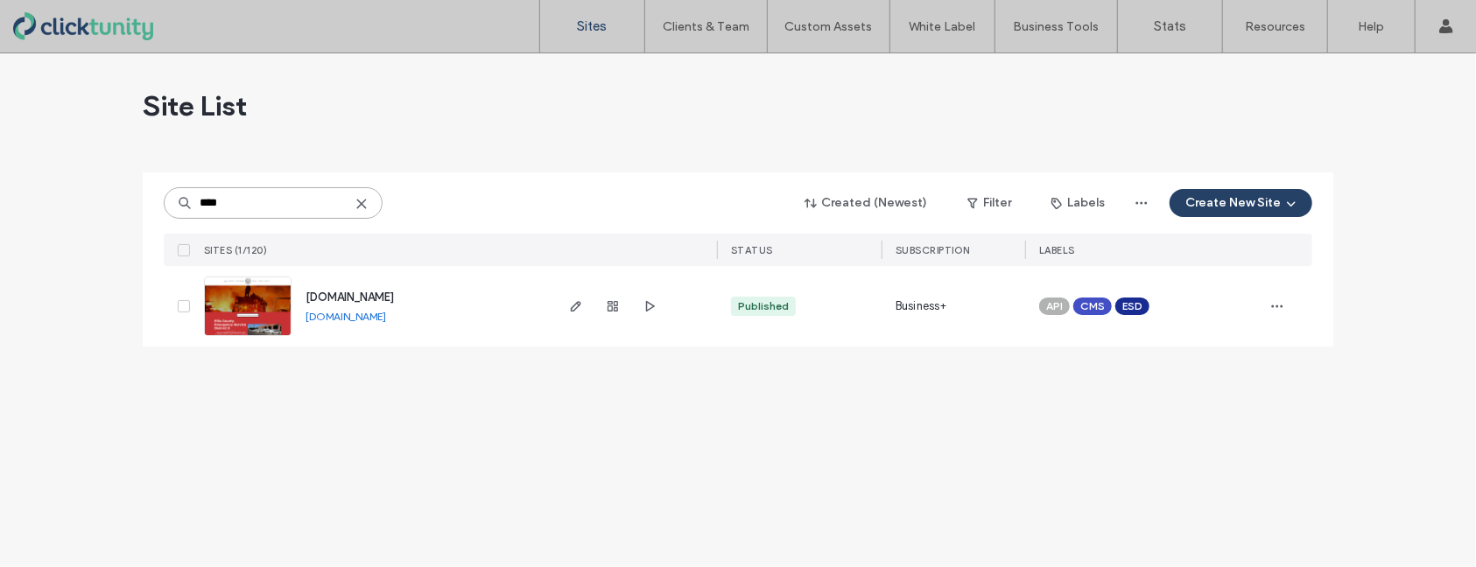
type input "****"
click at [351, 299] on span "[DOMAIN_NAME]" at bounding box center [350, 297] width 88 height 13
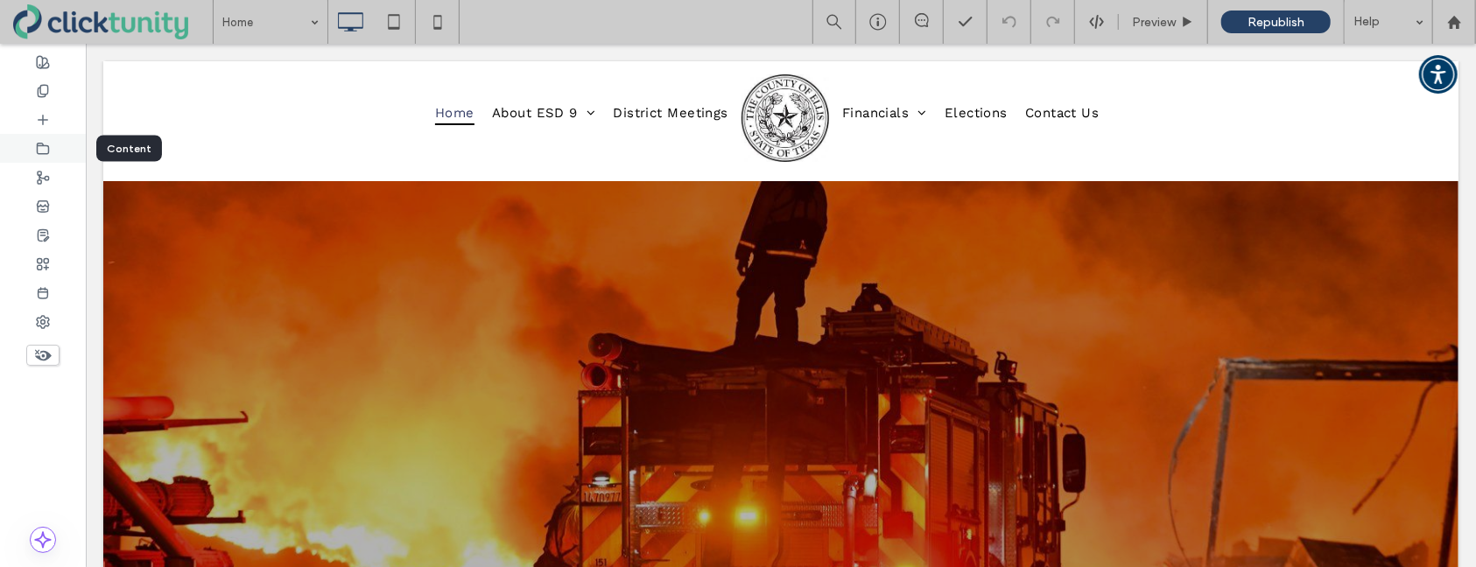
drag, startPoint x: 53, startPoint y: 148, endPoint x: 83, endPoint y: 158, distance: 32.4
click at [53, 149] on div at bounding box center [43, 148] width 86 height 29
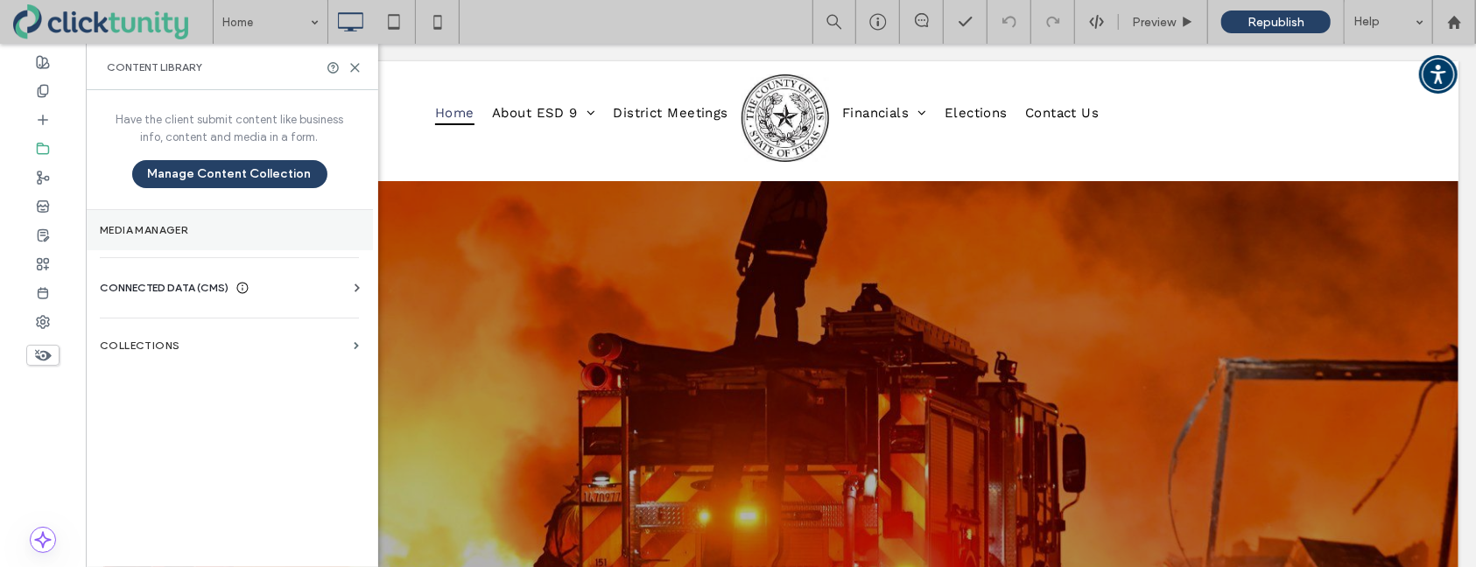
click at [136, 222] on section "Media Manager" at bounding box center [229, 230] width 287 height 40
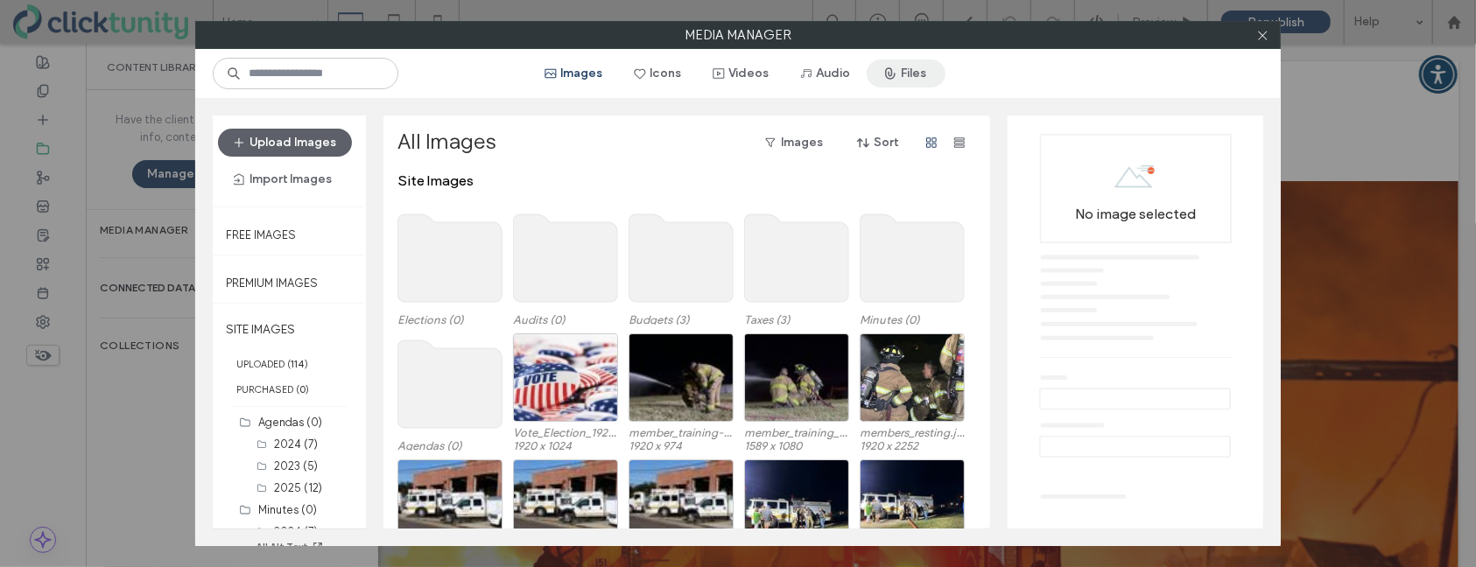
click at [928, 81] on button "Files" at bounding box center [906, 74] width 79 height 28
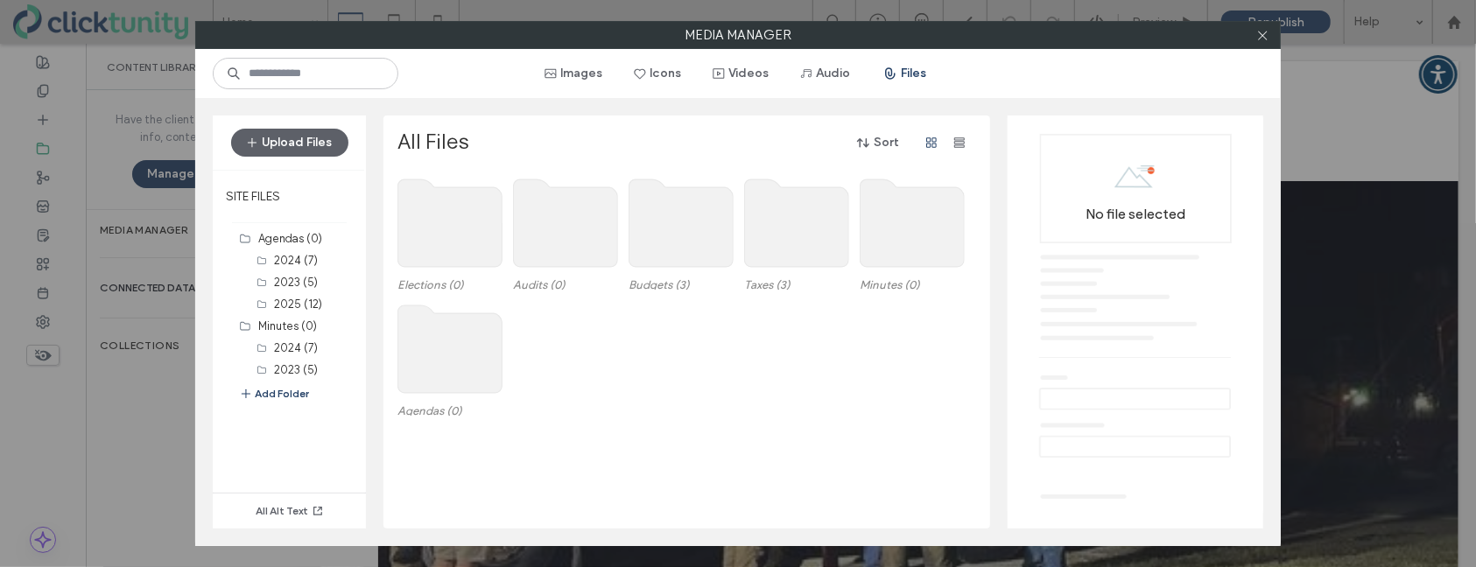
click at [477, 229] on use at bounding box center [450, 223] width 104 height 88
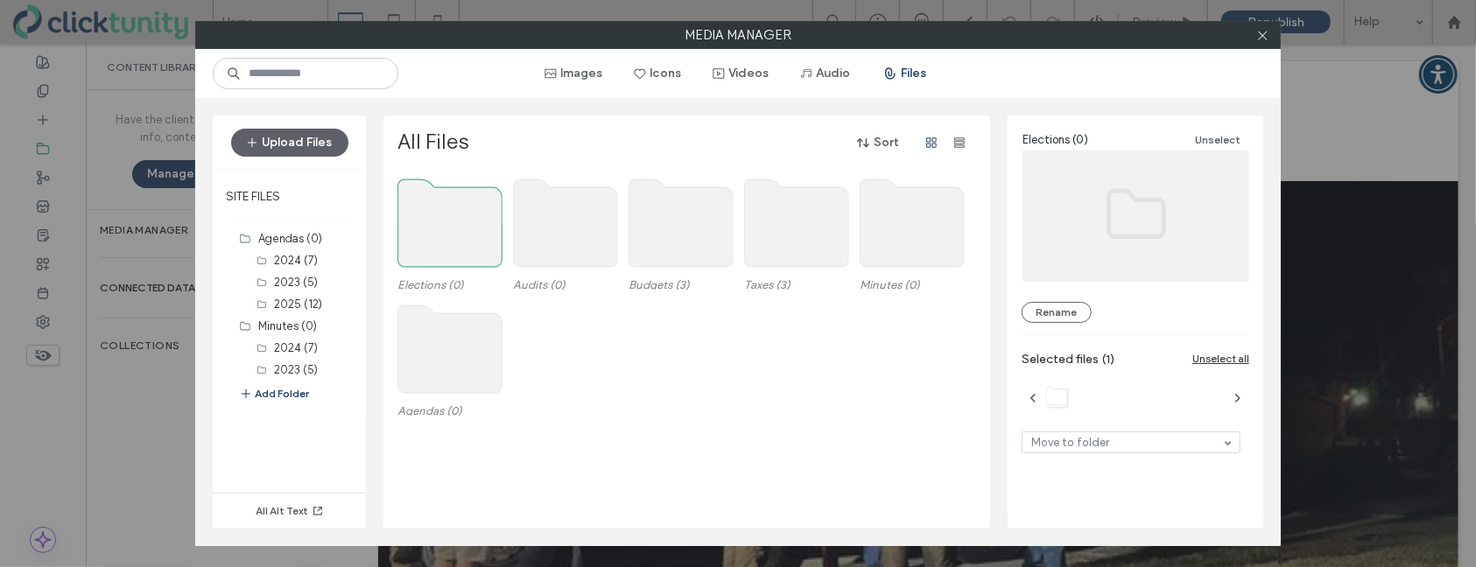
click at [477, 229] on use at bounding box center [450, 223] width 104 height 88
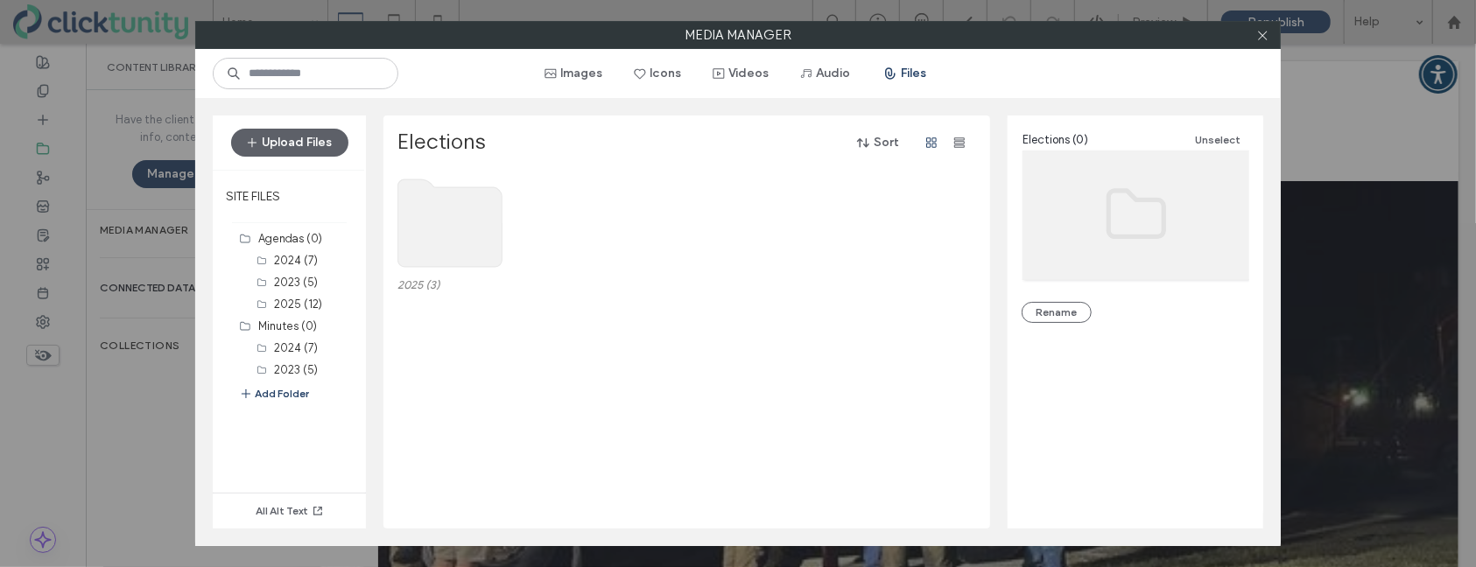
click at [417, 201] on use at bounding box center [450, 223] width 104 height 88
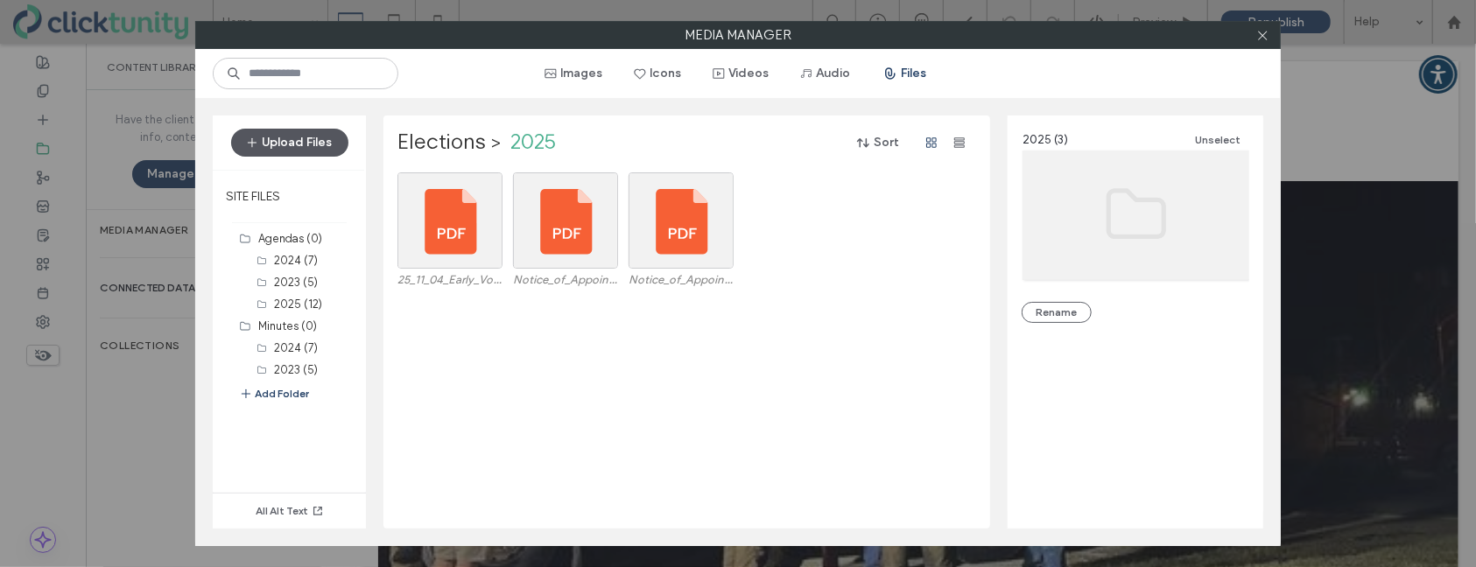
click at [328, 151] on button "Upload Files" at bounding box center [289, 143] width 117 height 28
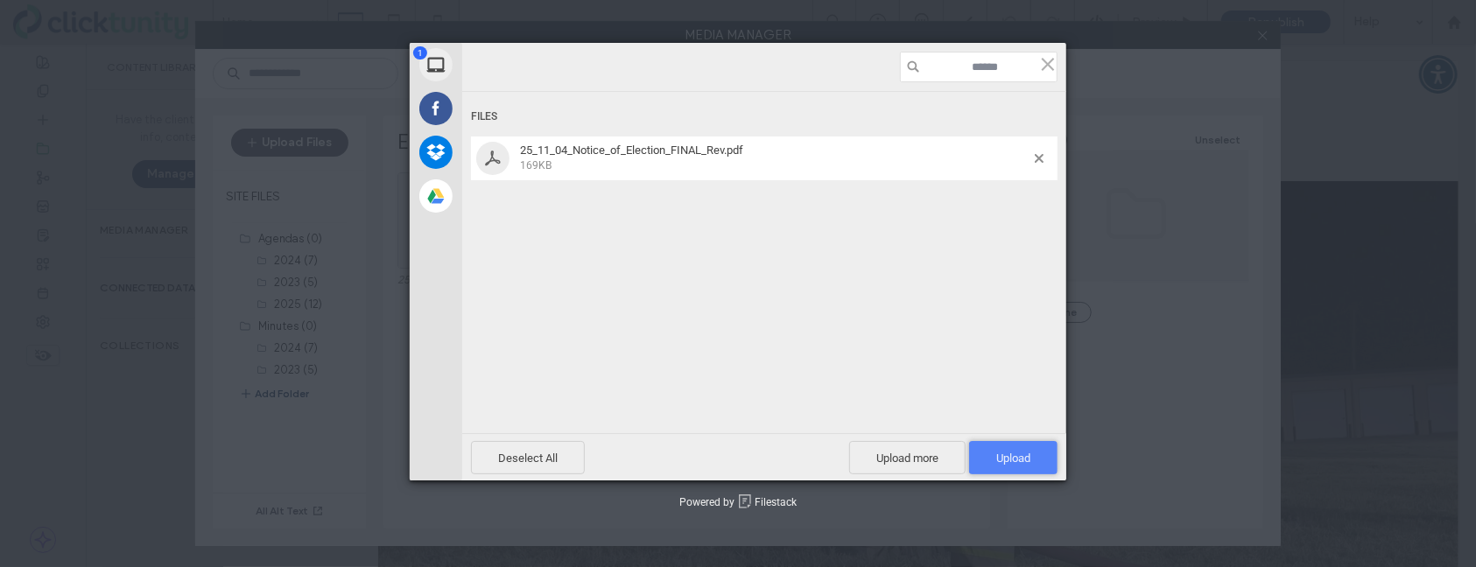
click at [1001, 454] on span "Upload 1" at bounding box center [1013, 458] width 34 height 13
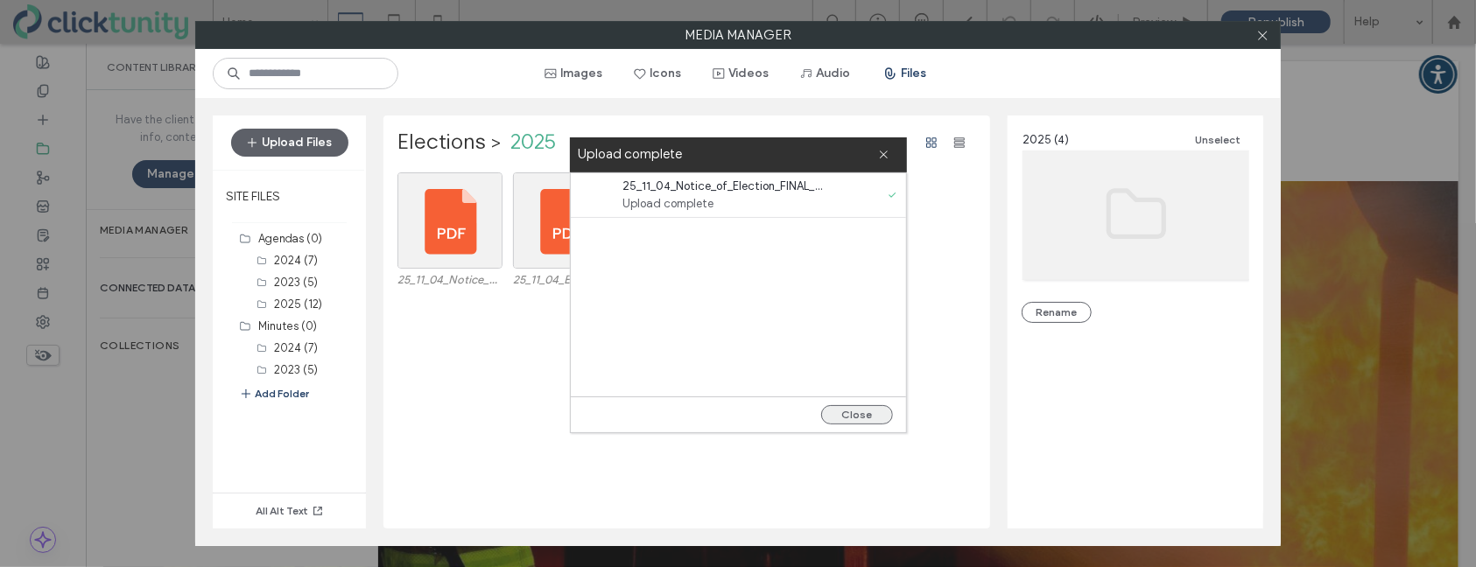
click at [886, 413] on button "Close" at bounding box center [857, 414] width 72 height 19
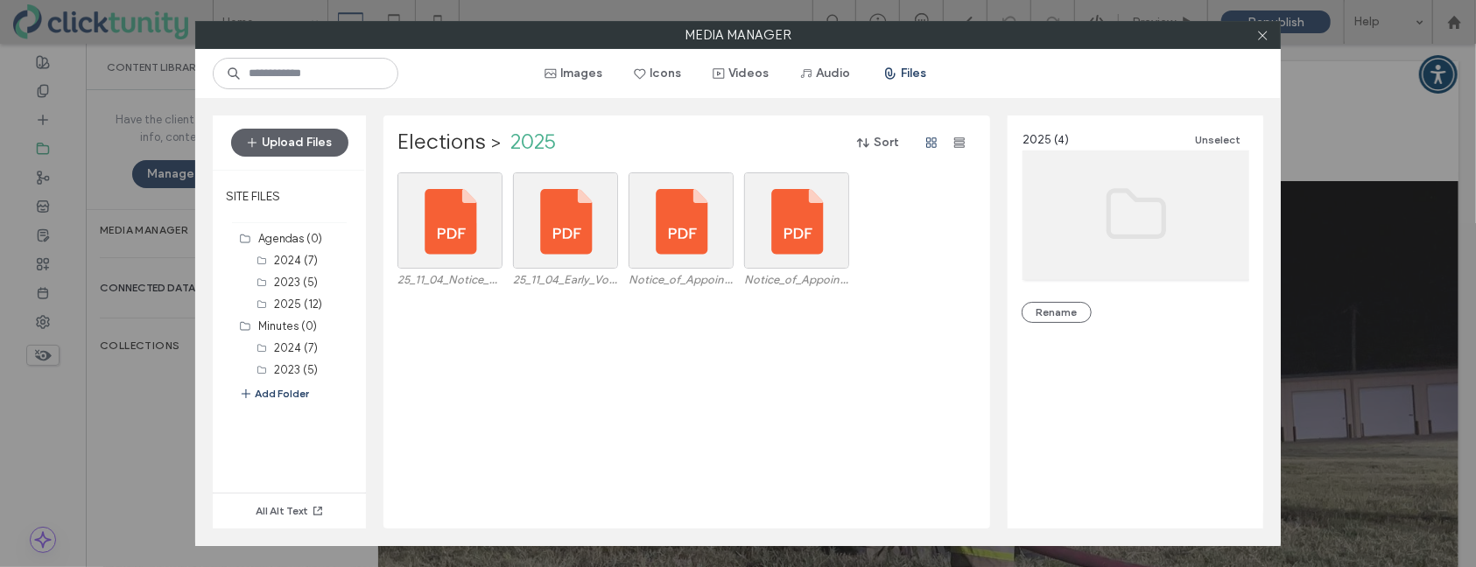
click at [1261, 39] on icon at bounding box center [1262, 35] width 13 height 13
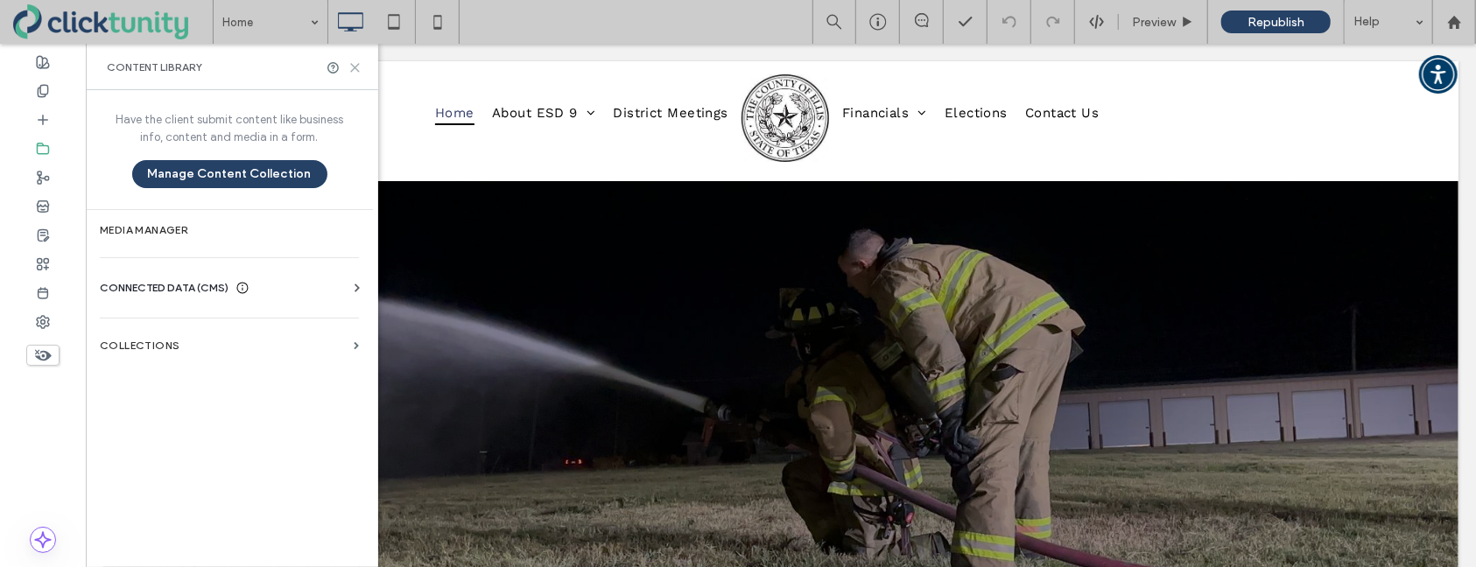
click at [359, 67] on icon at bounding box center [354, 67] width 13 height 13
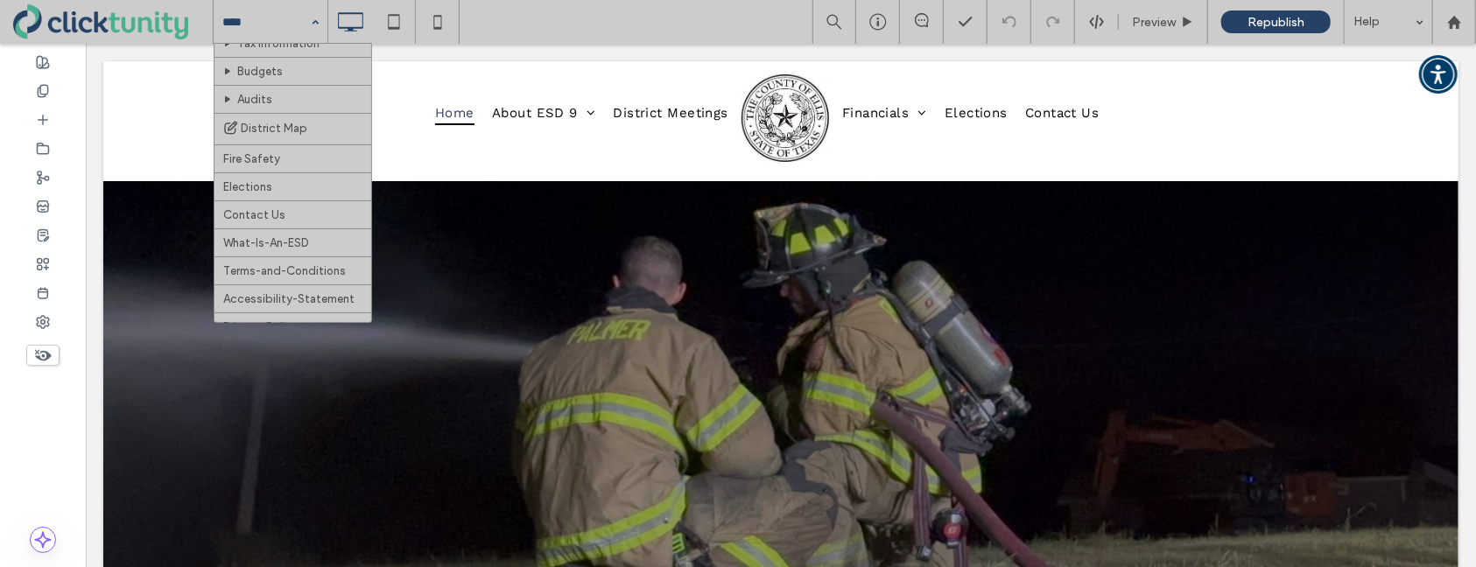
scroll to position [166, 0]
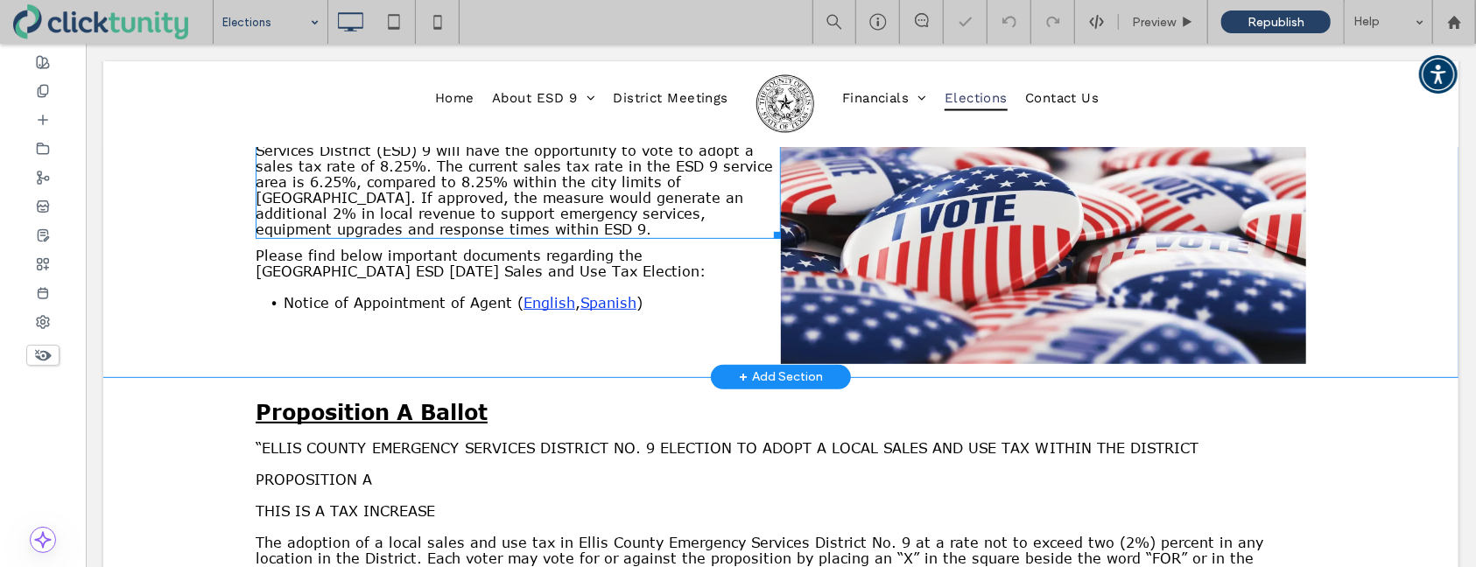
scroll to position [397, 0]
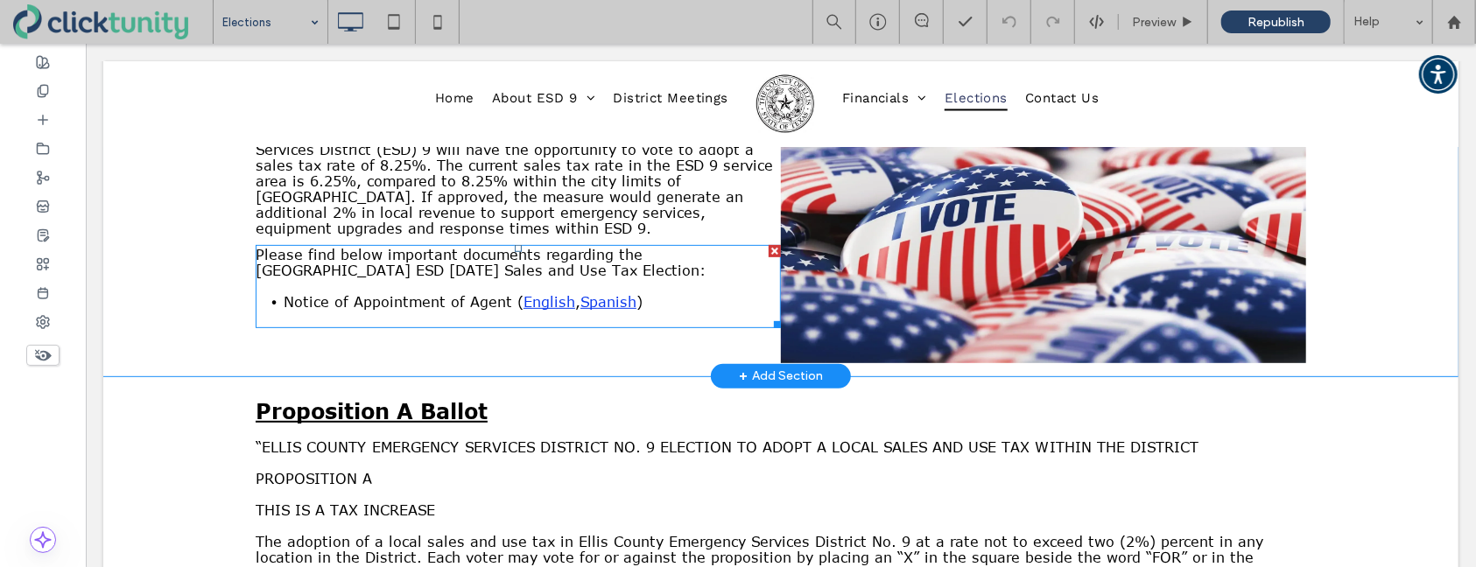
click at [642, 310] on li "Notice of Appointment of Agent ( English , Spanish )" at bounding box center [531, 301] width 497 height 17
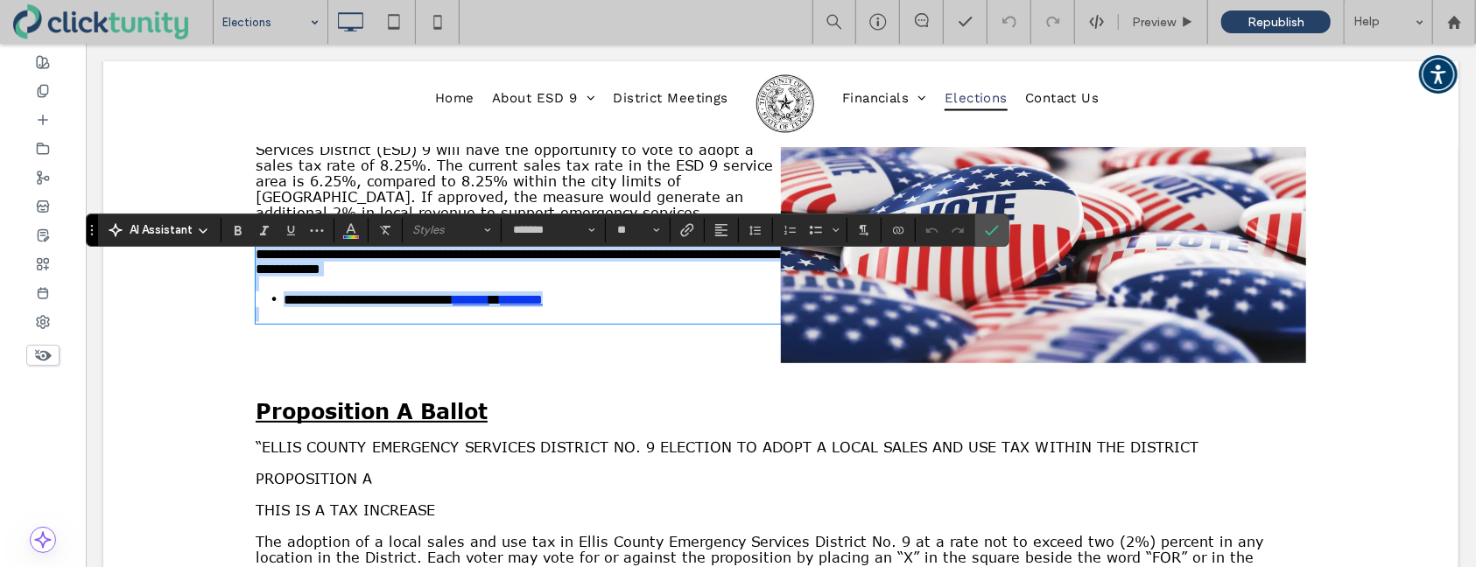
click at [642, 306] on li "**********" at bounding box center [531, 299] width 497 height 16
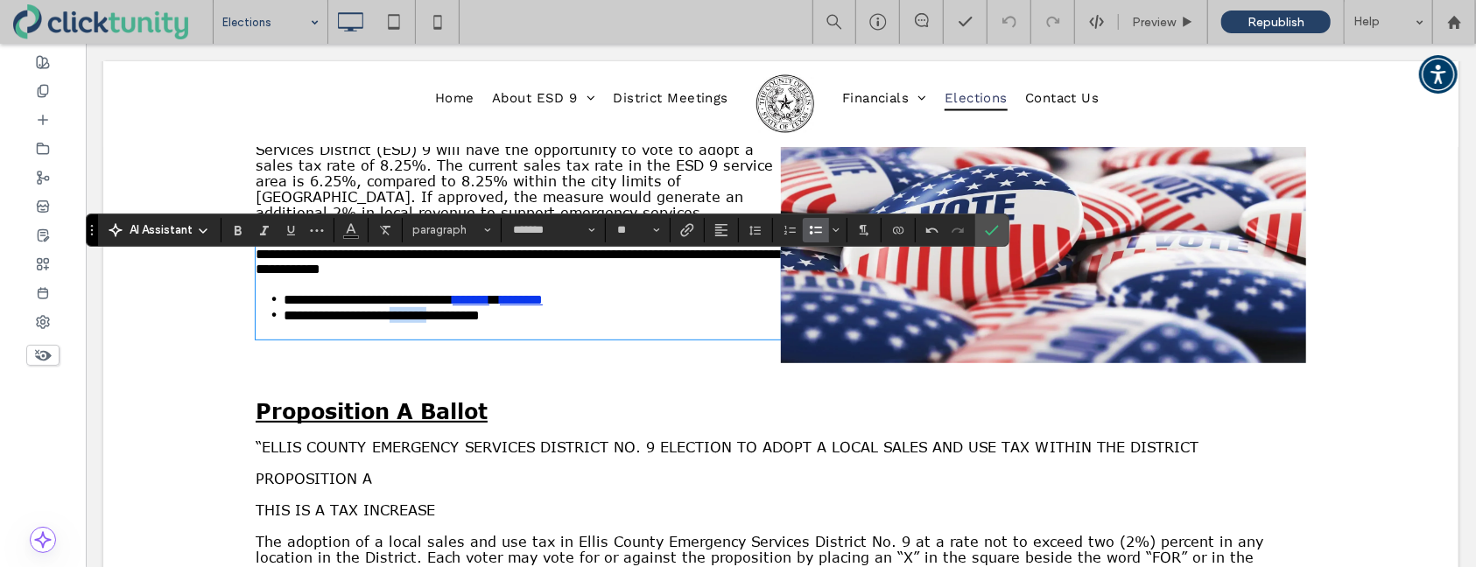
drag, startPoint x: 419, startPoint y: 341, endPoint x: 469, endPoint y: 342, distance: 50.8
click at [467, 321] on span "**********" at bounding box center [381, 314] width 196 height 13
click at [684, 234] on icon "Link" at bounding box center [687, 230] width 14 height 14
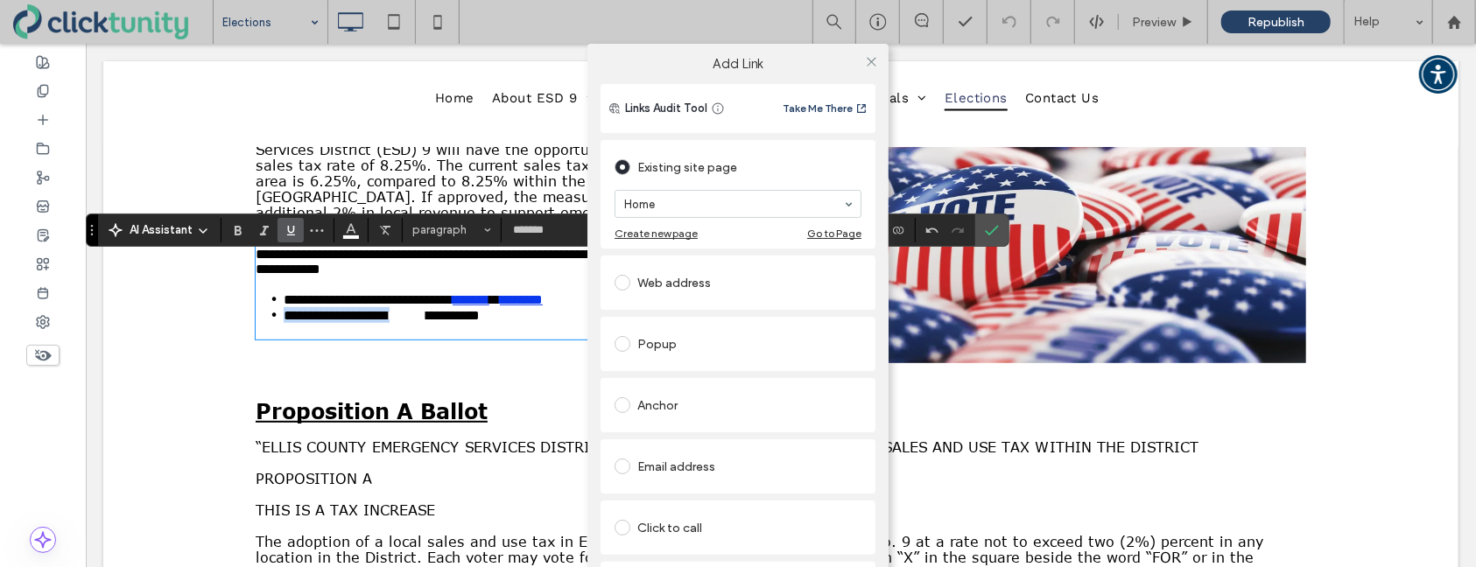
scroll to position [66, 0]
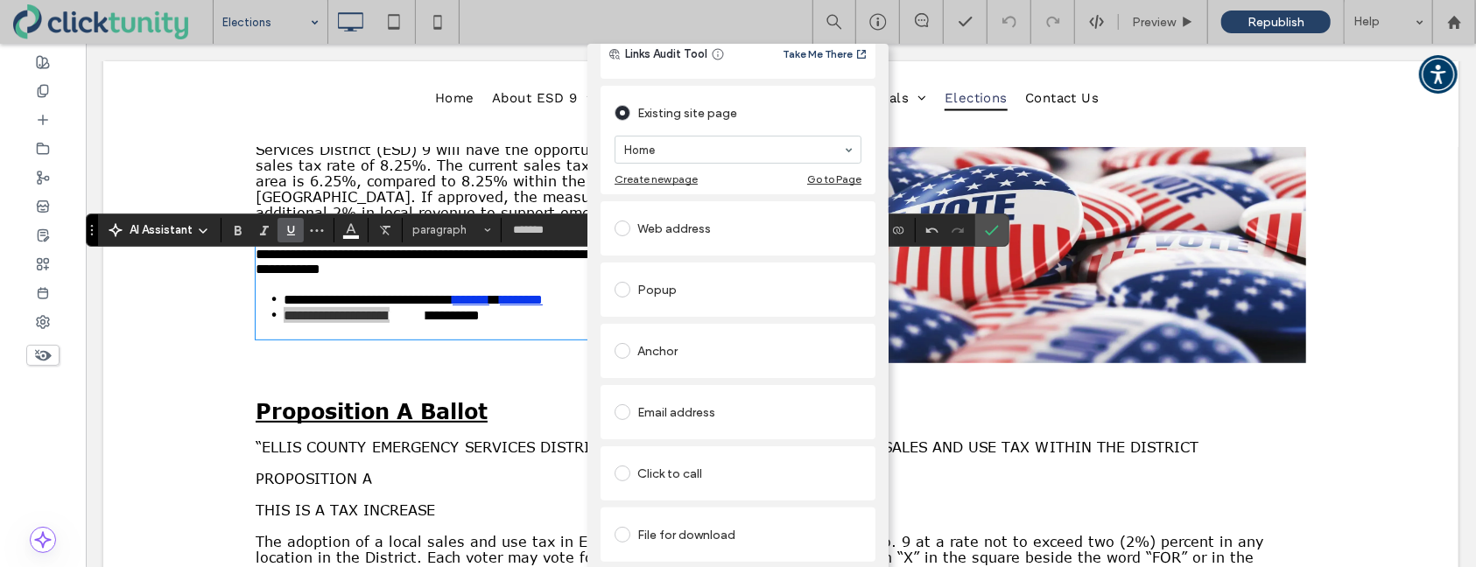
click at [617, 527] on span at bounding box center [623, 535] width 16 height 16
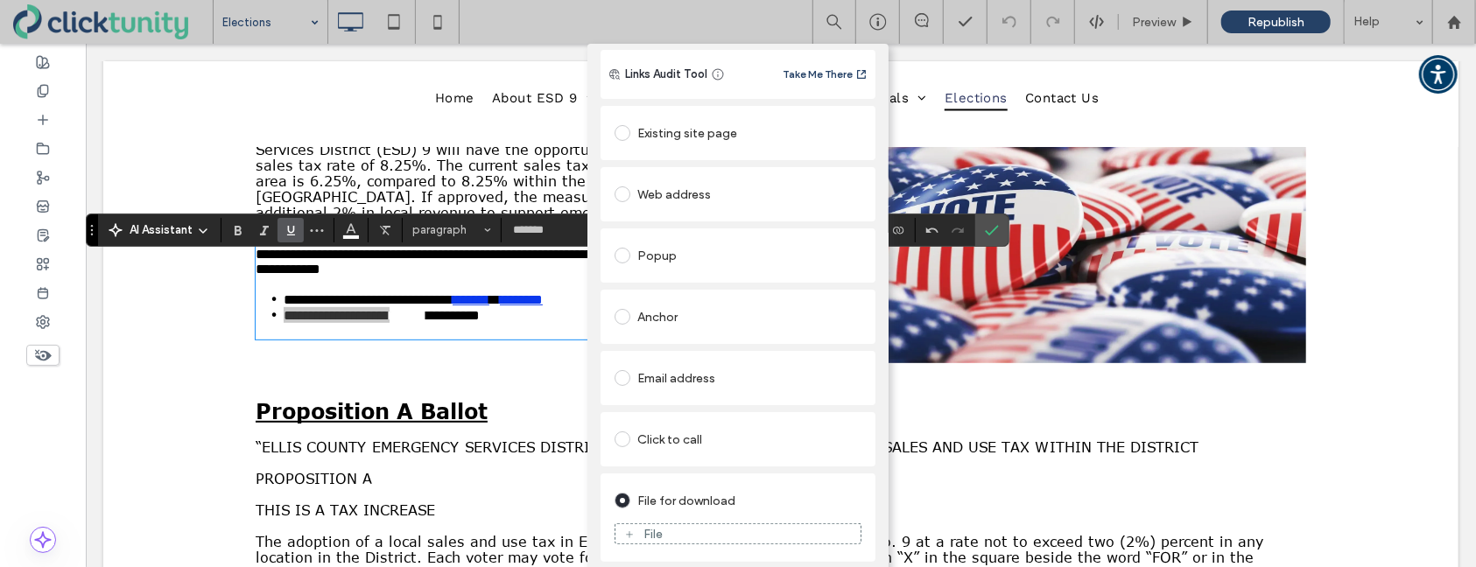
click at [644, 533] on div "File" at bounding box center [653, 534] width 19 height 15
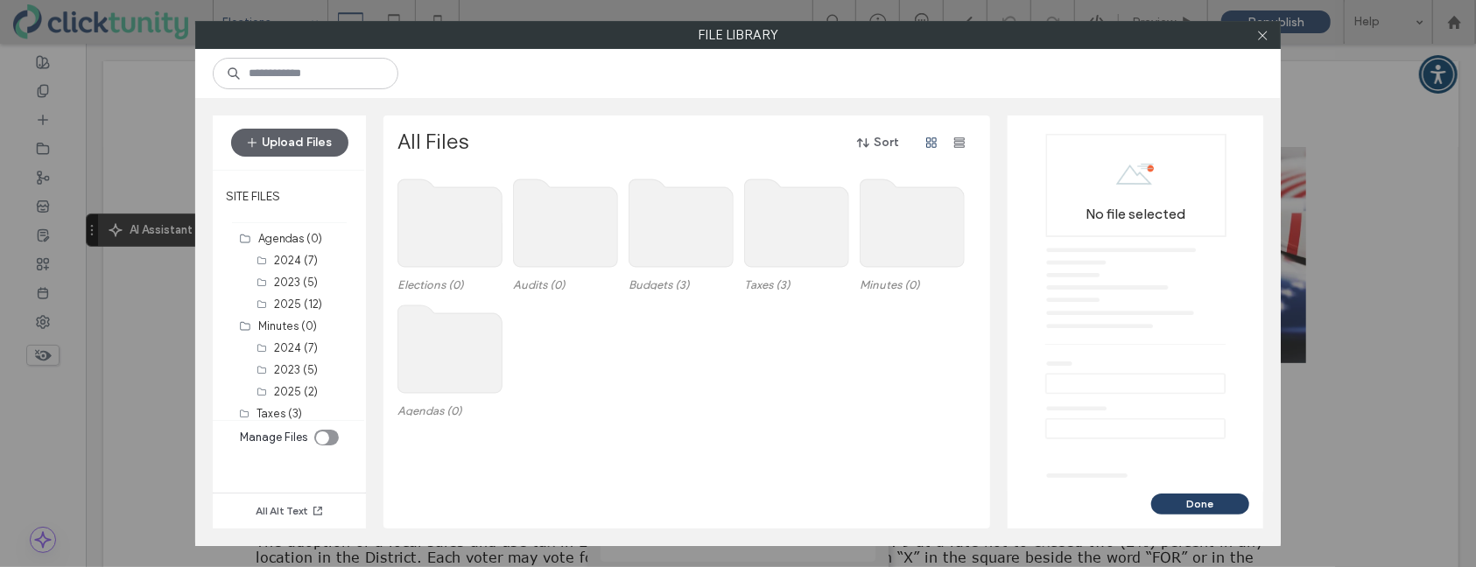
click at [467, 242] on use at bounding box center [450, 223] width 104 height 88
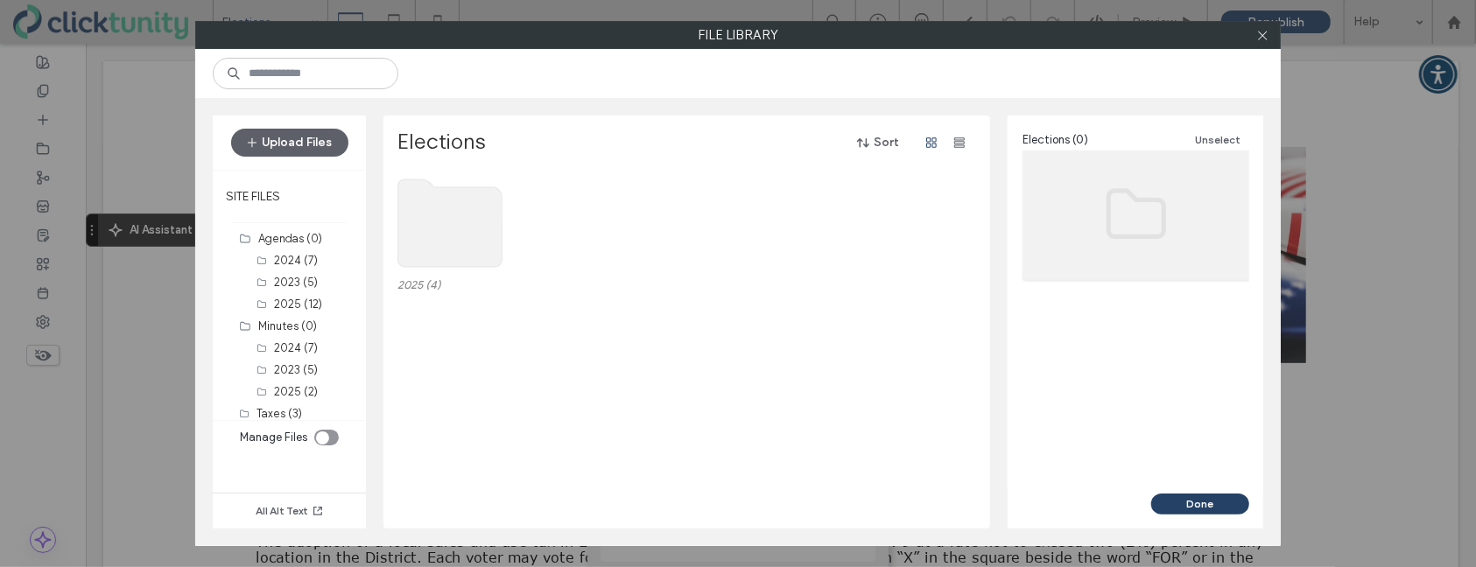
click at [440, 230] on use at bounding box center [450, 223] width 104 height 88
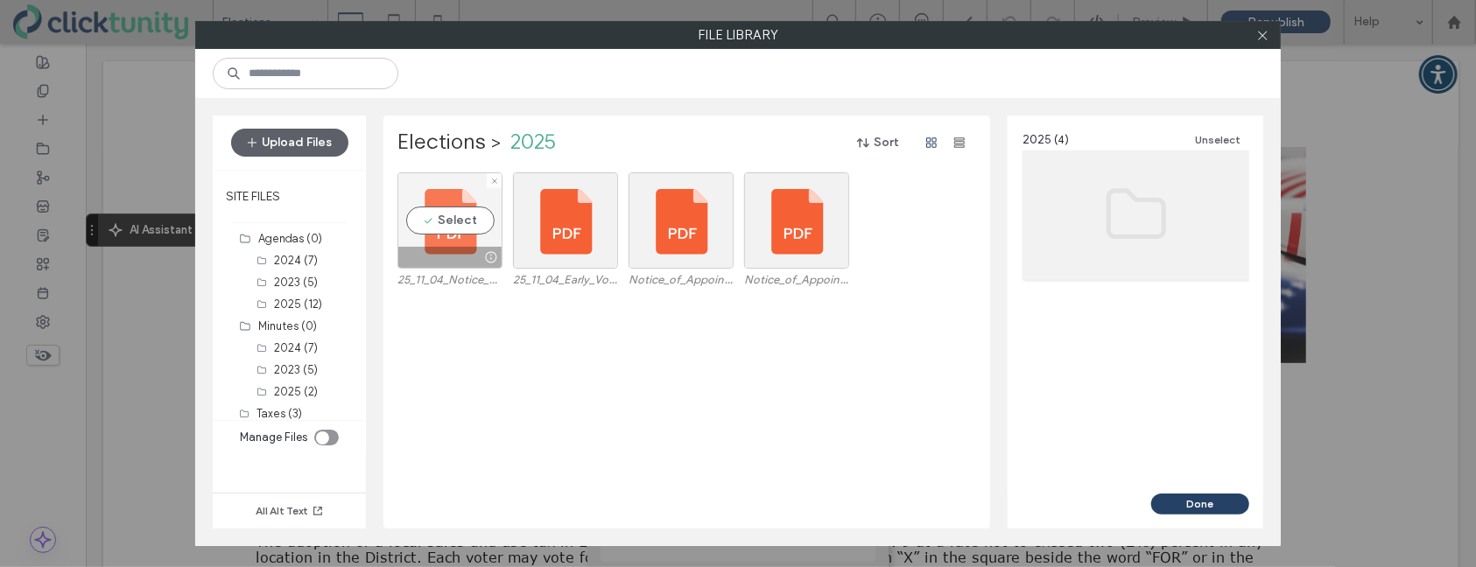
click at [441, 230] on div "Select" at bounding box center [449, 220] width 105 height 96
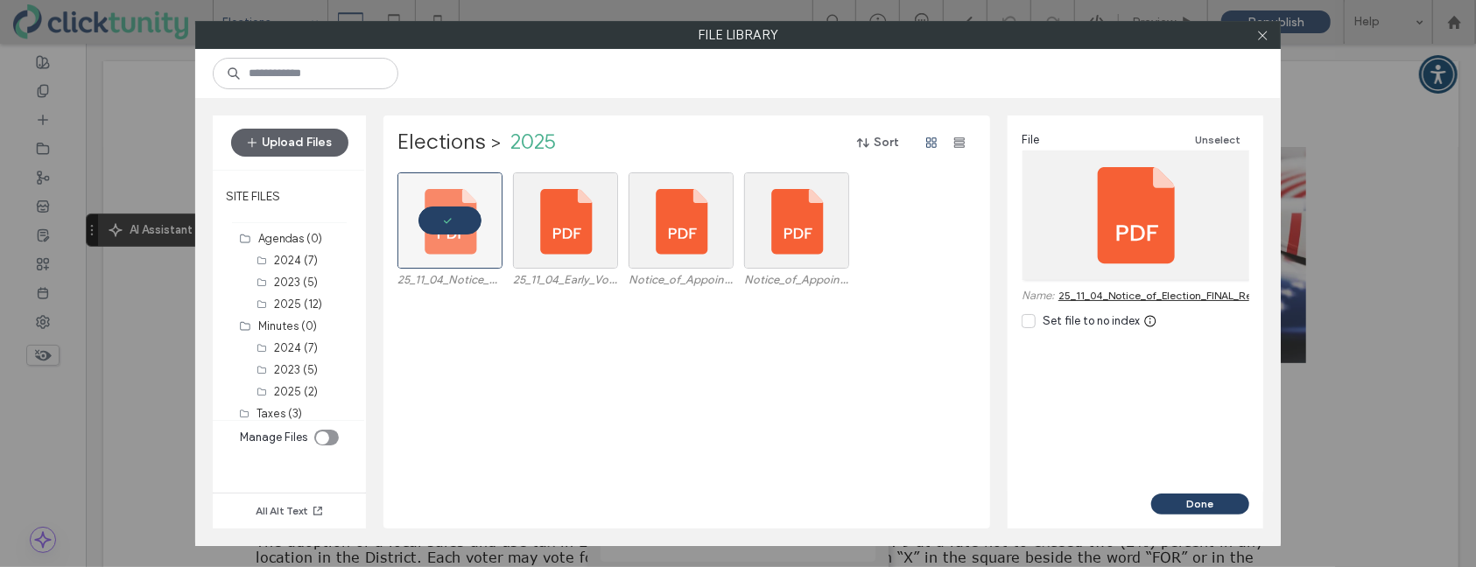
drag, startPoint x: 1175, startPoint y: 503, endPoint x: 1163, endPoint y: 462, distance: 42.9
click at [1175, 503] on button "Done" at bounding box center [1200, 504] width 98 height 21
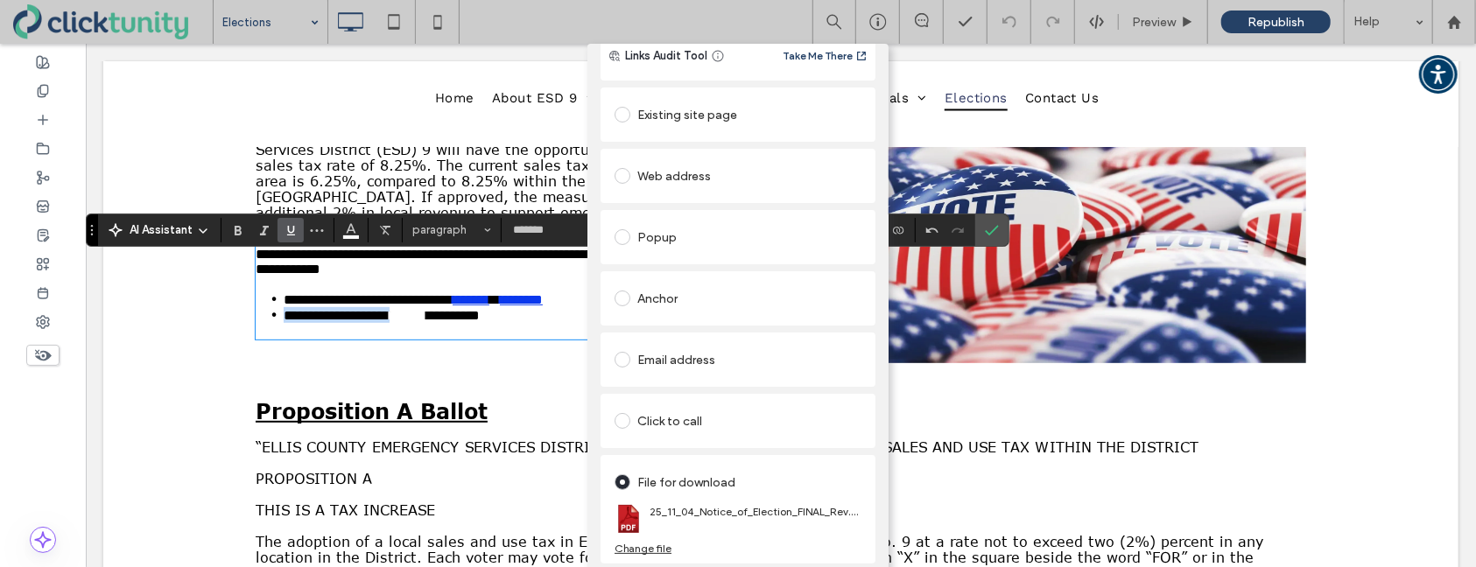
scroll to position [0, 0]
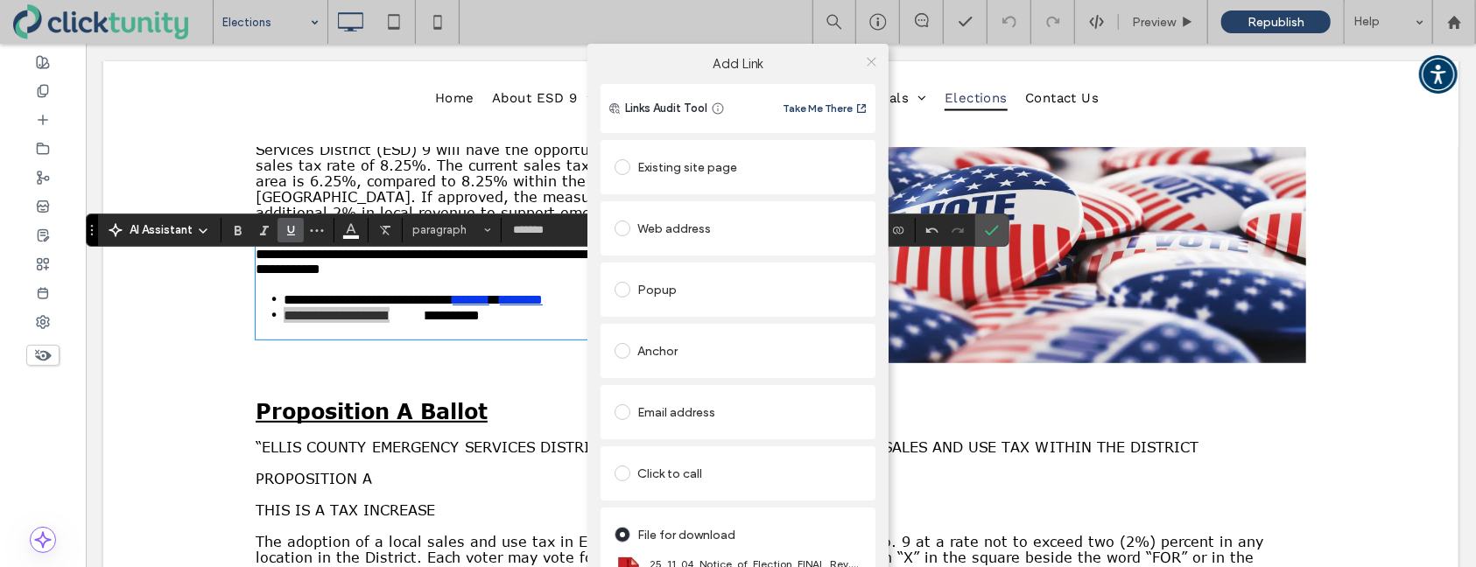
click at [865, 66] on icon at bounding box center [871, 61] width 13 height 13
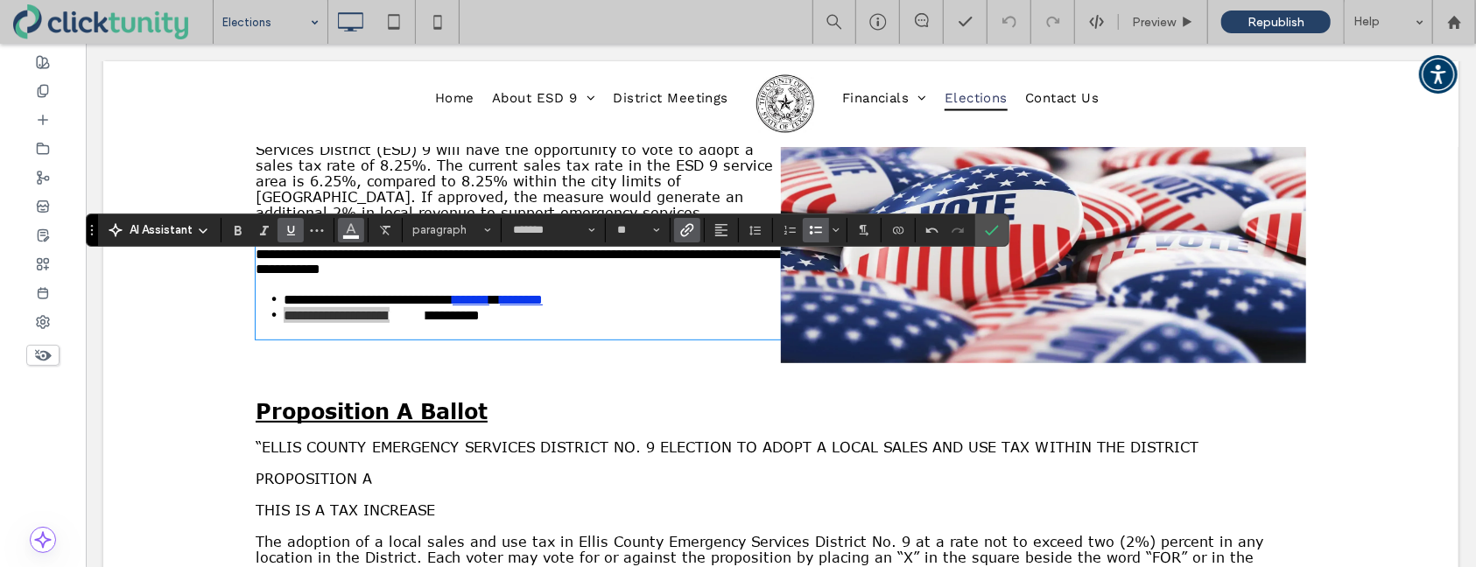
click at [353, 235] on icon "Color" at bounding box center [351, 229] width 14 height 14
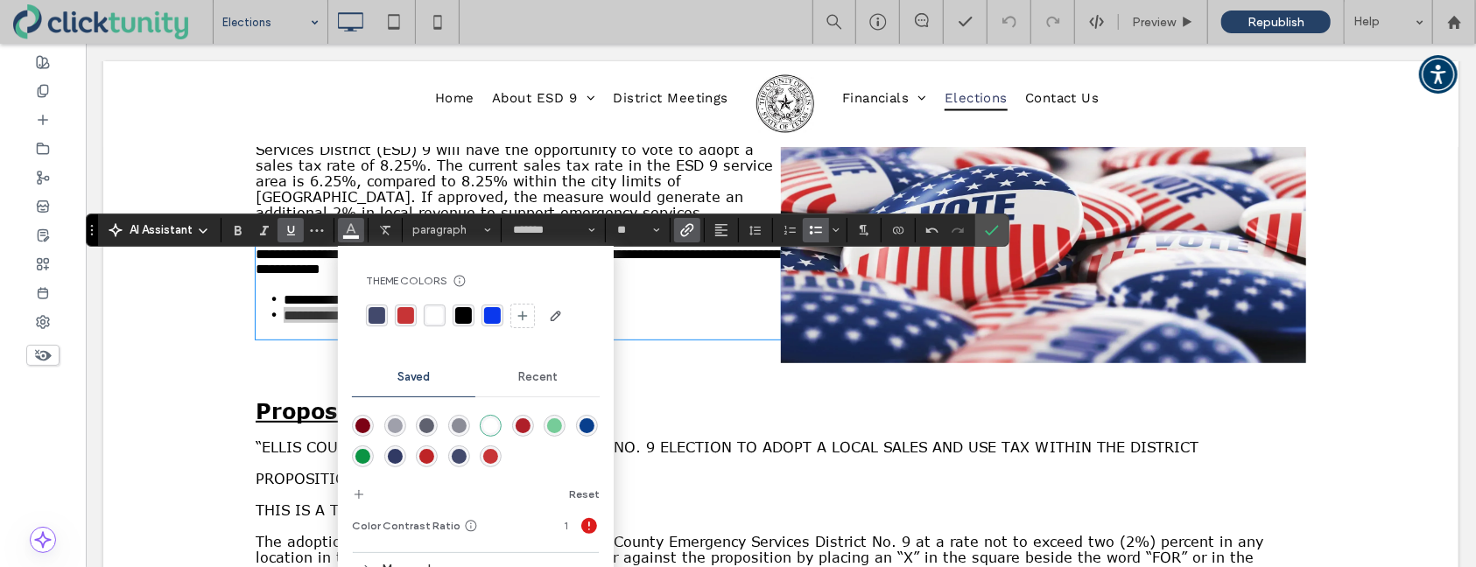
click at [494, 321] on div "rgba(10, 56, 237, 1)" at bounding box center [492, 315] width 17 height 17
click at [652, 337] on p at bounding box center [517, 329] width 525 height 15
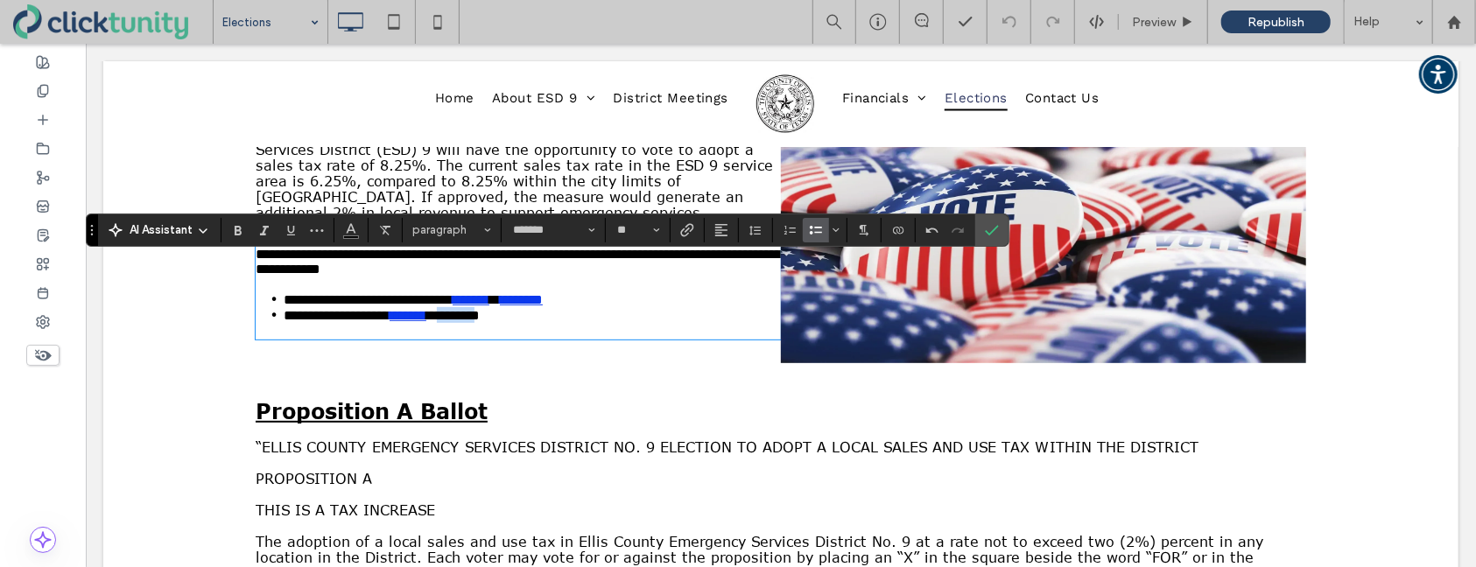
drag, startPoint x: 480, startPoint y: 341, endPoint x: 533, endPoint y: 344, distance: 53.5
click at [479, 321] on span "**********" at bounding box center [452, 314] width 53 height 13
click at [686, 239] on span "Link" at bounding box center [687, 230] width 14 height 23
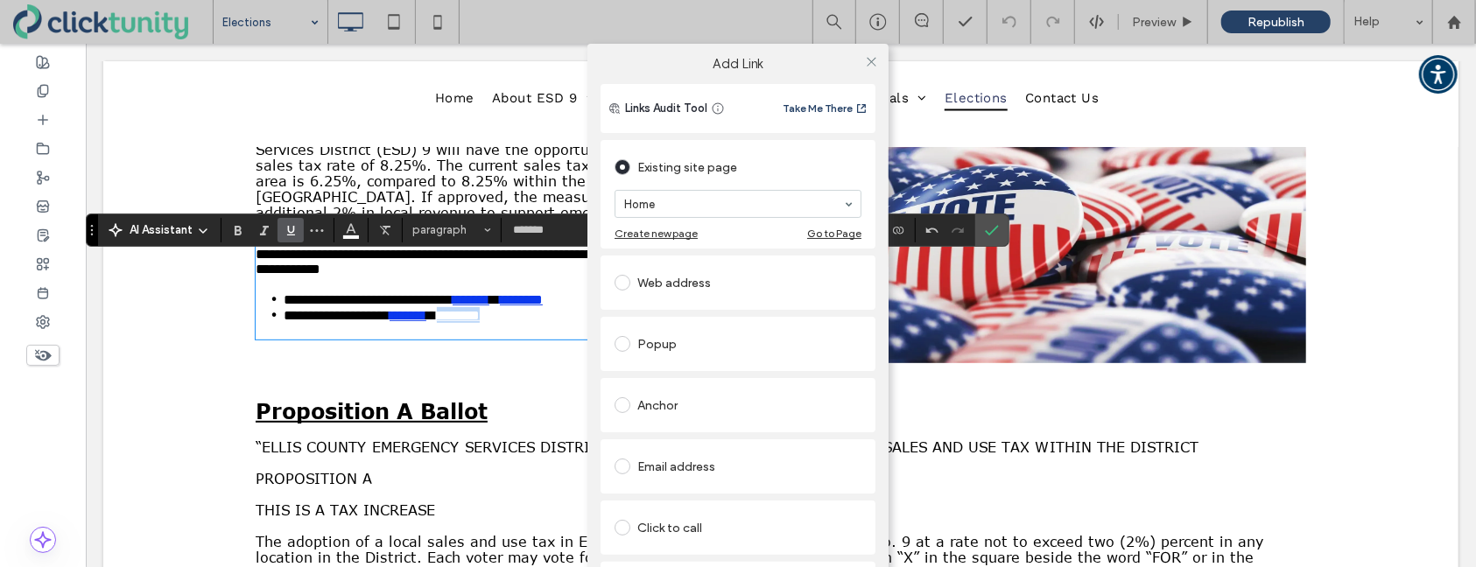
scroll to position [66, 0]
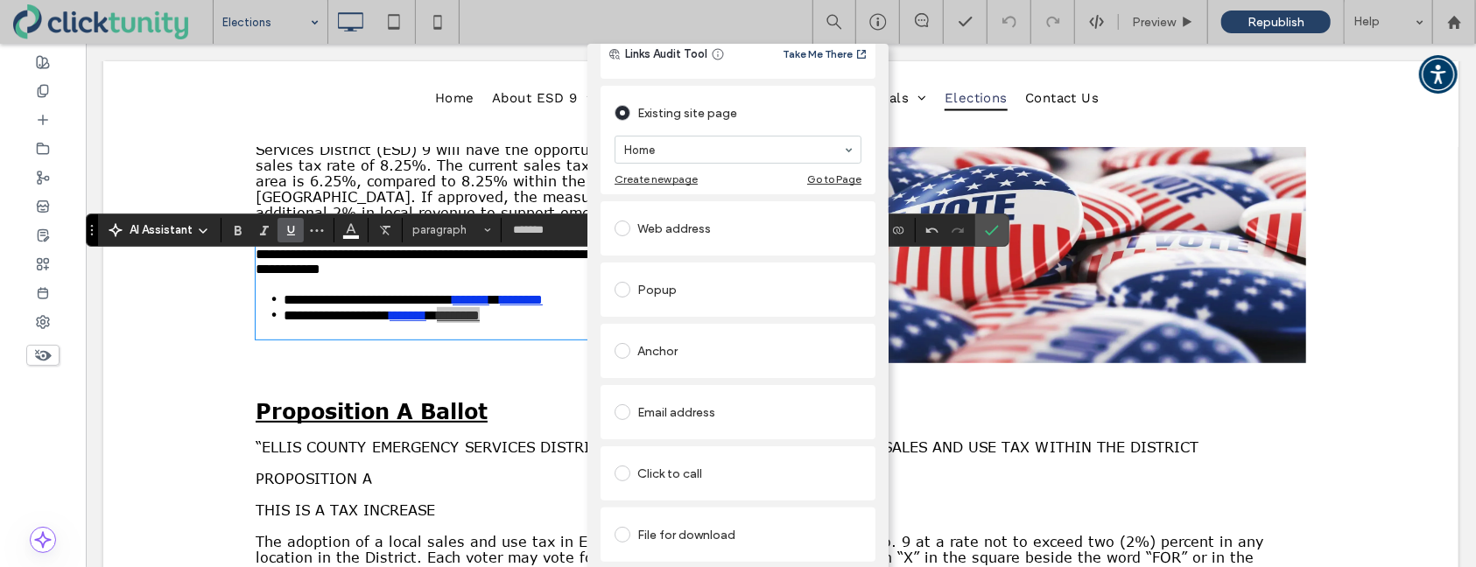
click at [623, 527] on span at bounding box center [623, 535] width 16 height 16
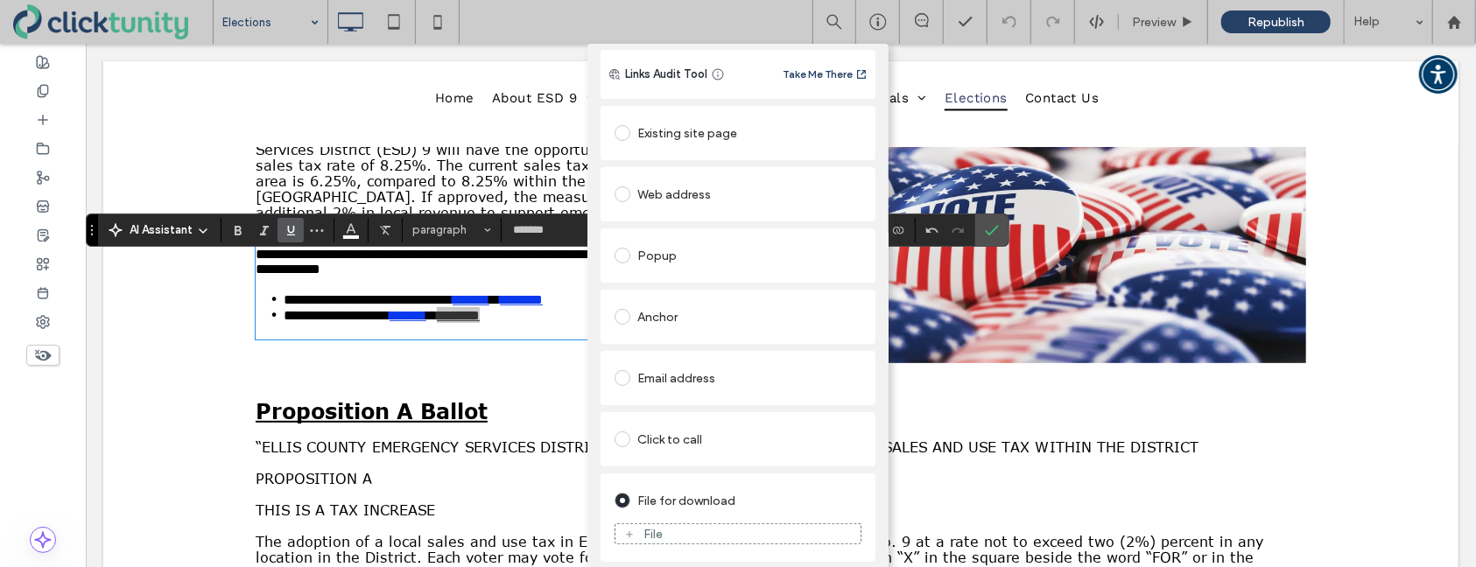
scroll to position [34, 0]
click at [644, 527] on div "File" at bounding box center [653, 534] width 19 height 15
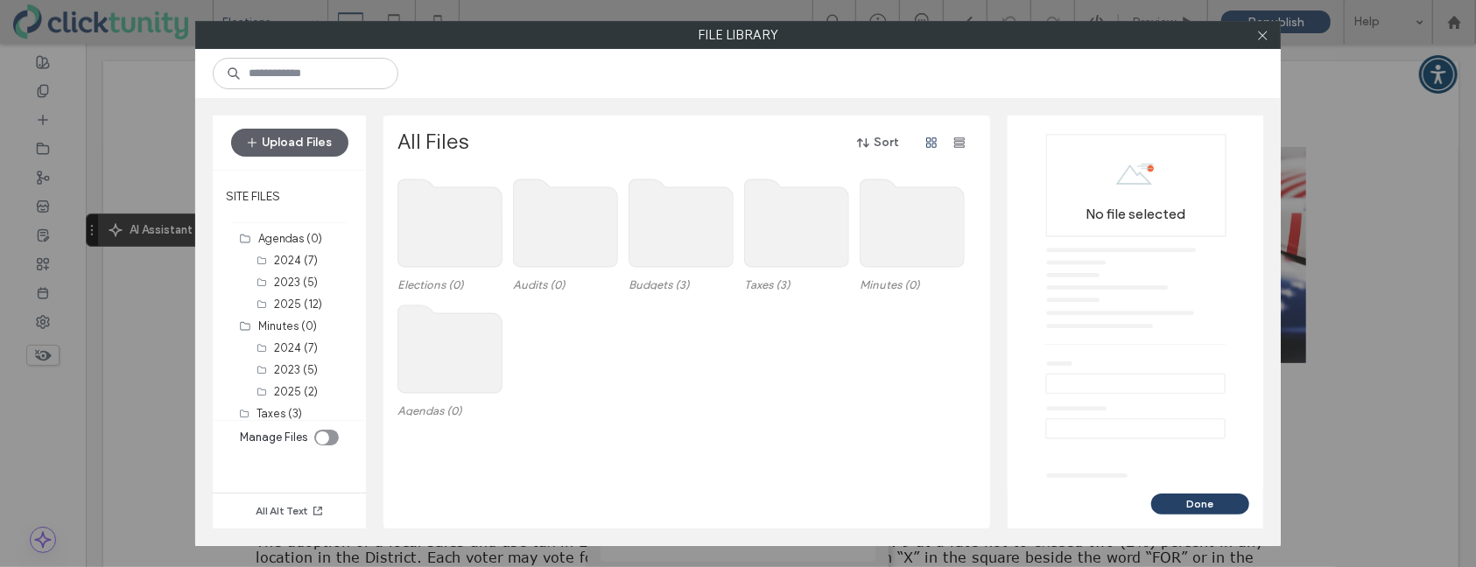
click at [433, 251] on use at bounding box center [450, 223] width 104 height 88
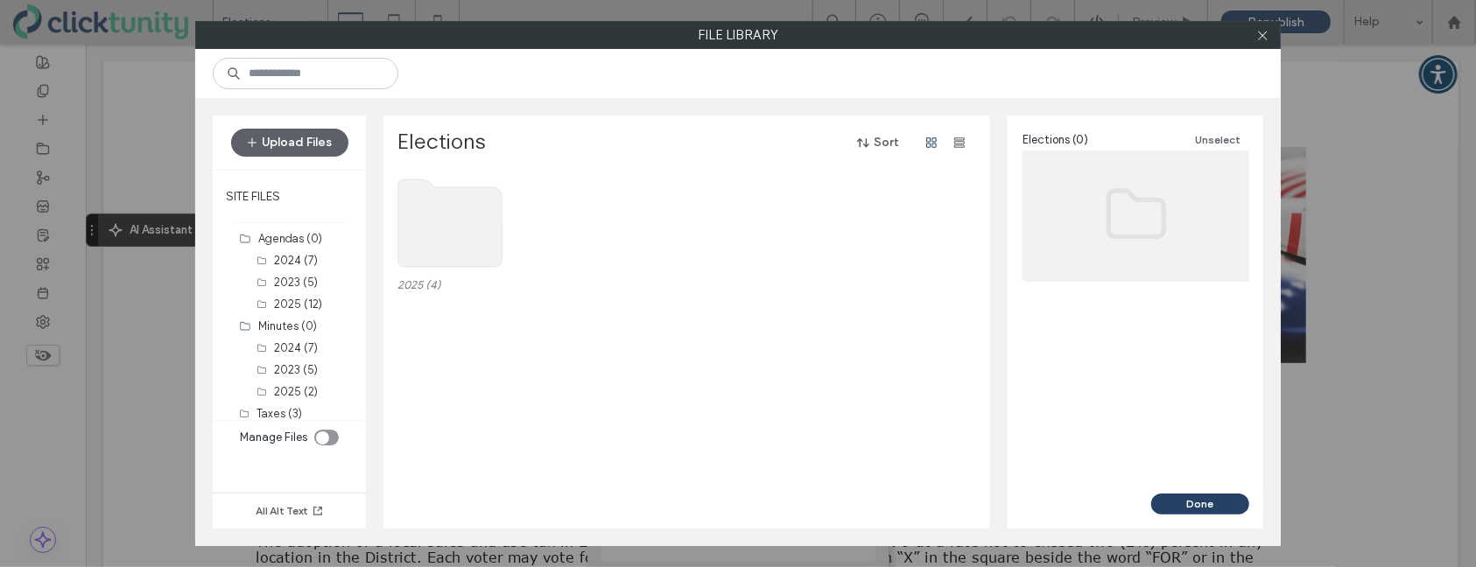
click at [433, 240] on use at bounding box center [450, 223] width 104 height 88
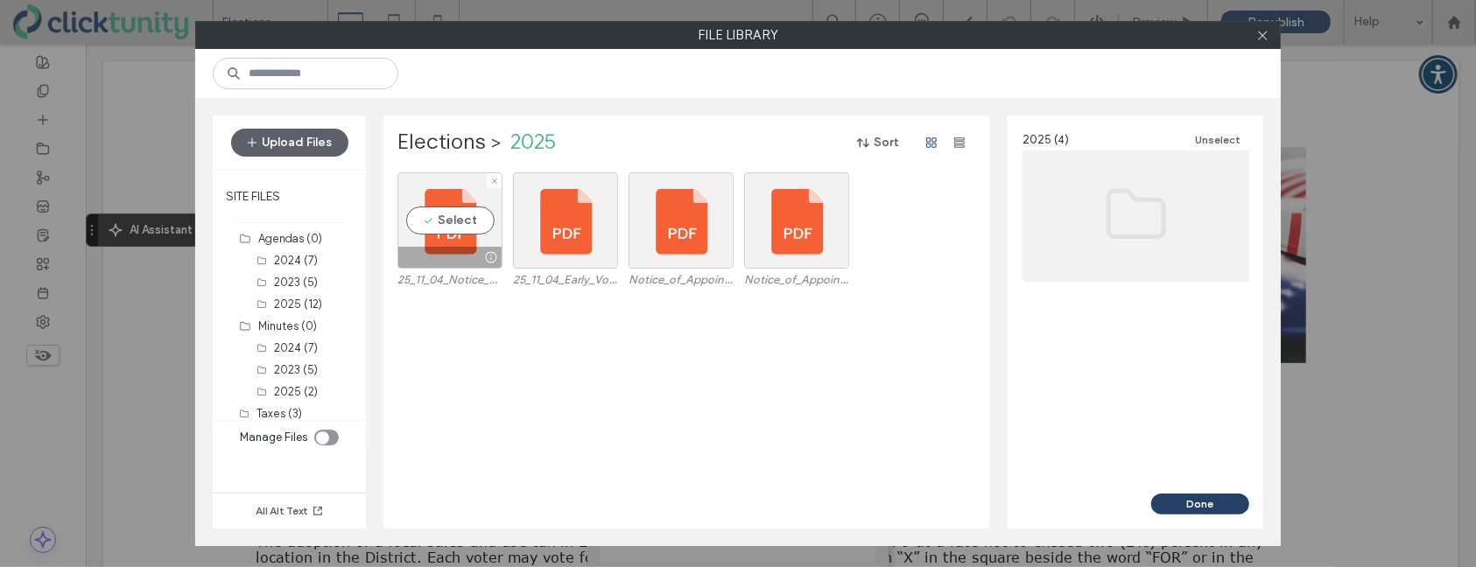
click at [431, 236] on div "Select" at bounding box center [449, 220] width 105 height 96
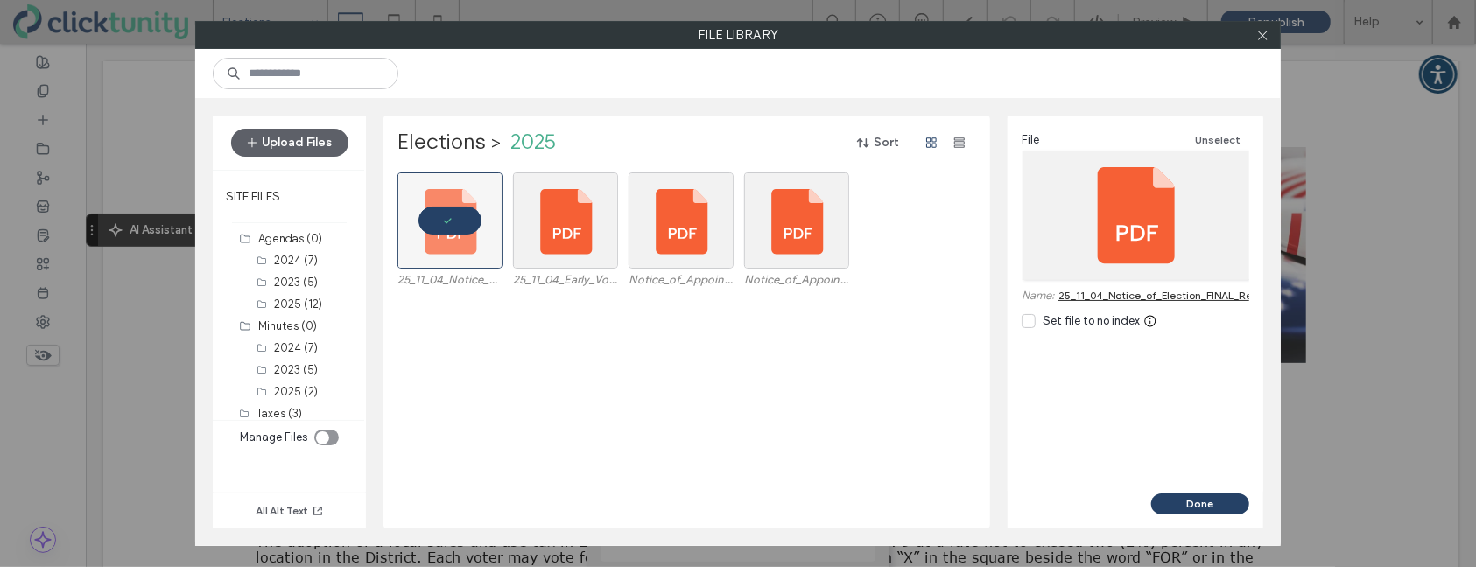
drag, startPoint x: 1167, startPoint y: 500, endPoint x: 1141, endPoint y: 471, distance: 39.0
click at [1166, 498] on button "Done" at bounding box center [1200, 504] width 98 height 21
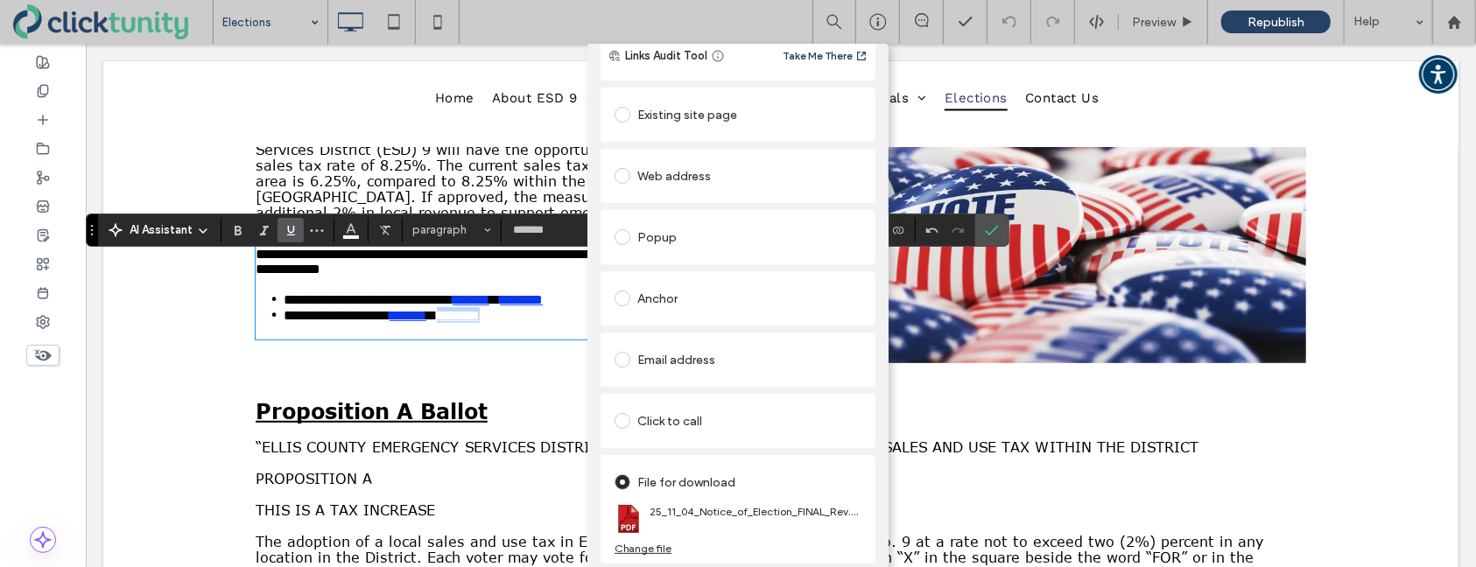
scroll to position [0, 0]
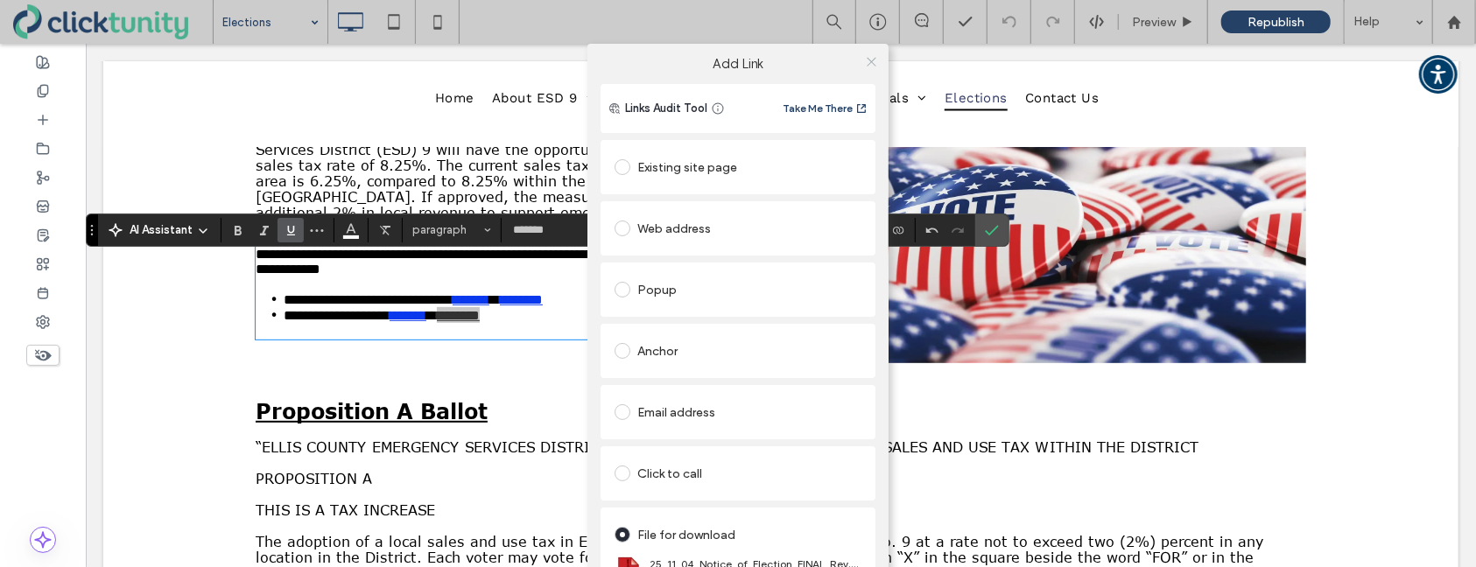
click at [869, 65] on icon at bounding box center [871, 61] width 13 height 13
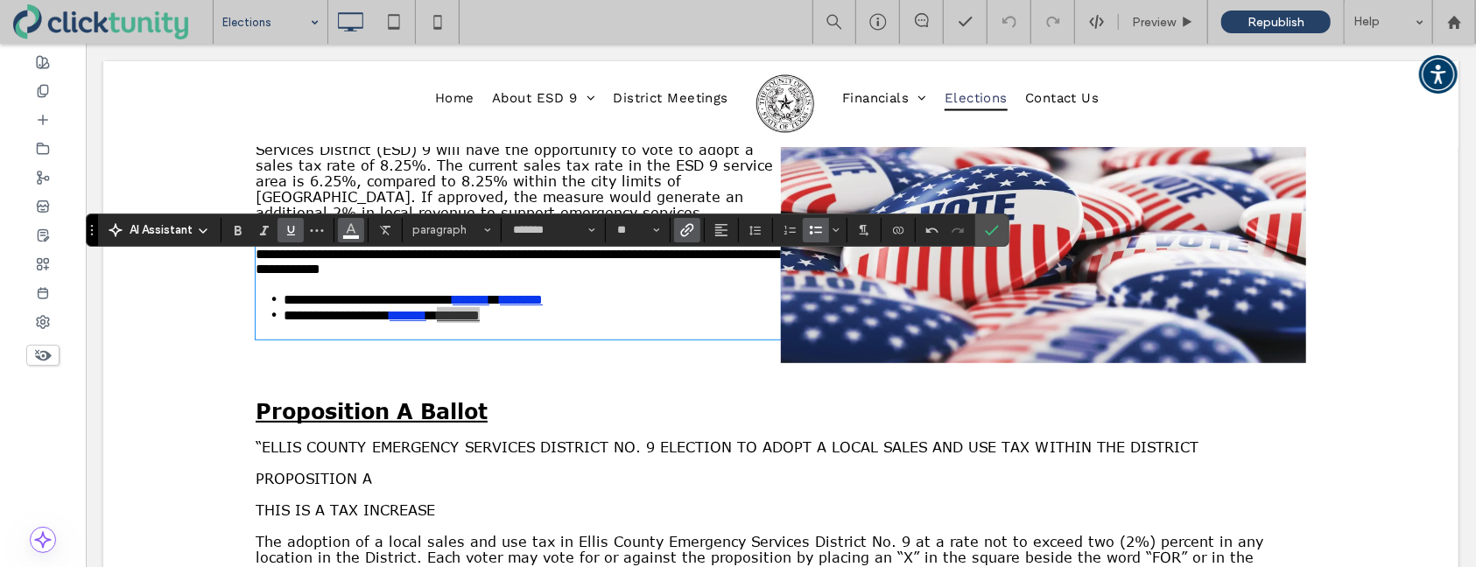
click at [356, 228] on icon "Color" at bounding box center [351, 229] width 14 height 14
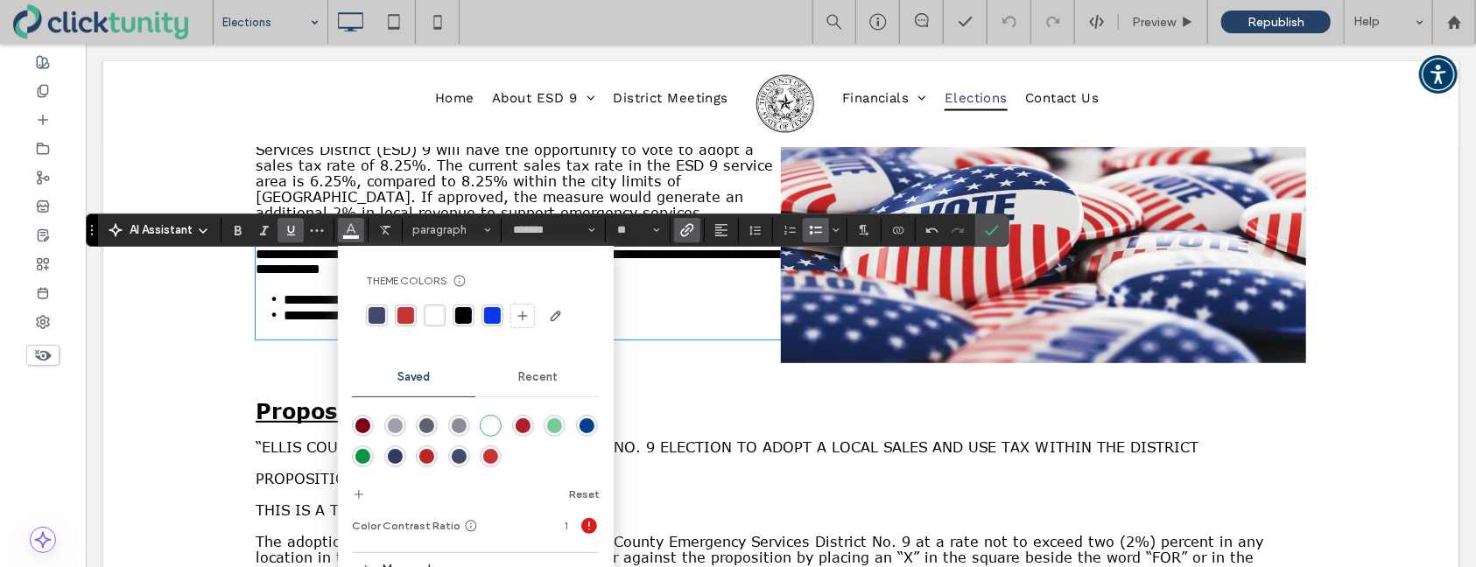
click at [488, 317] on div "rgba(10, 56, 237, 1)" at bounding box center [492, 315] width 17 height 17
click at [680, 306] on li "**********" at bounding box center [531, 299] width 497 height 16
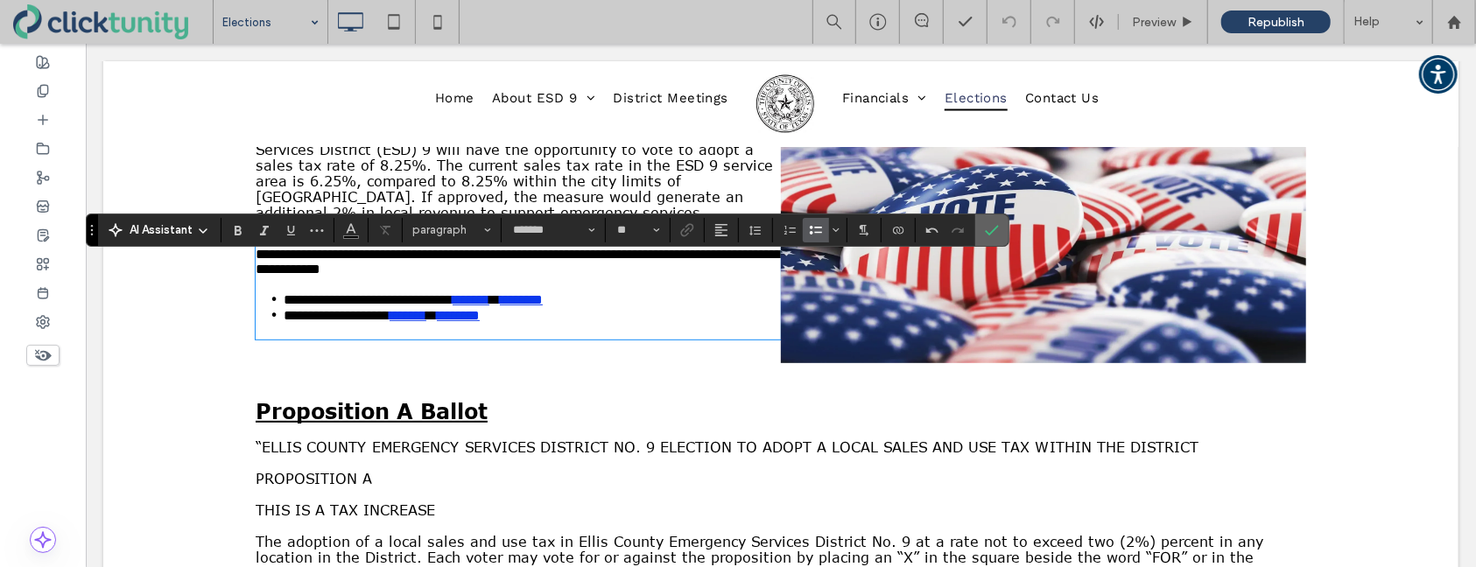
drag, startPoint x: 892, startPoint y: 193, endPoint x: 986, endPoint y: 235, distance: 102.7
click at [986, 235] on icon "Confirm" at bounding box center [992, 230] width 14 height 14
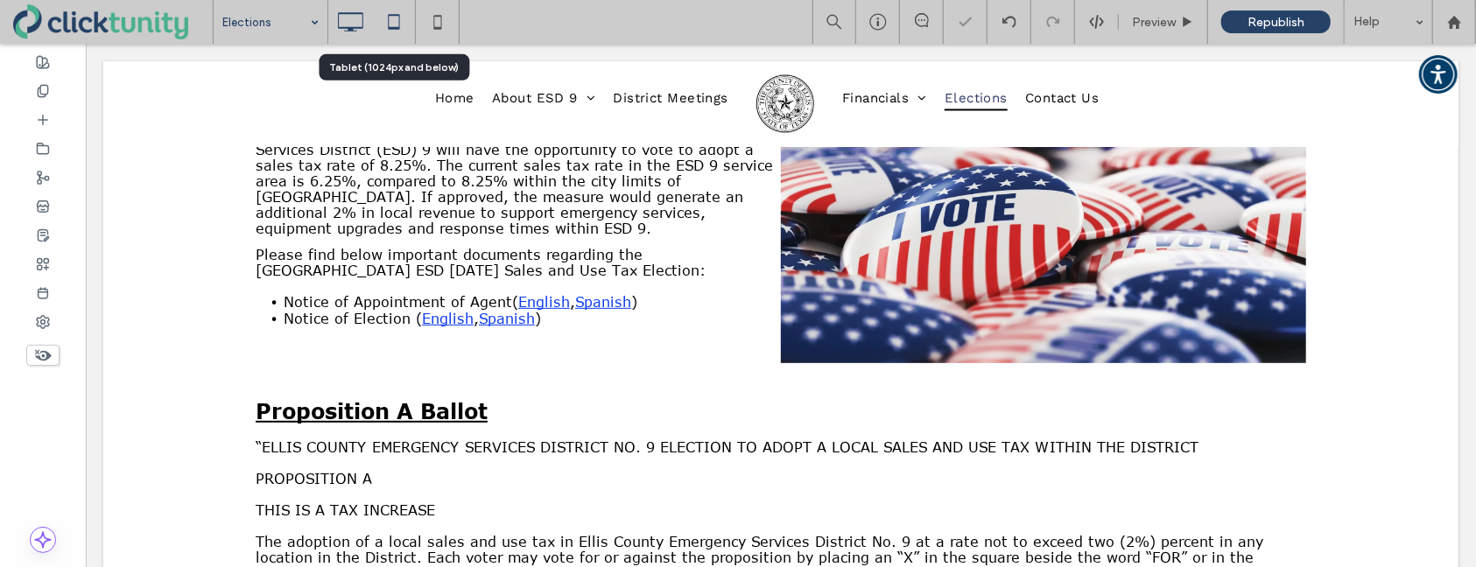
click at [398, 29] on use at bounding box center [393, 21] width 11 height 15
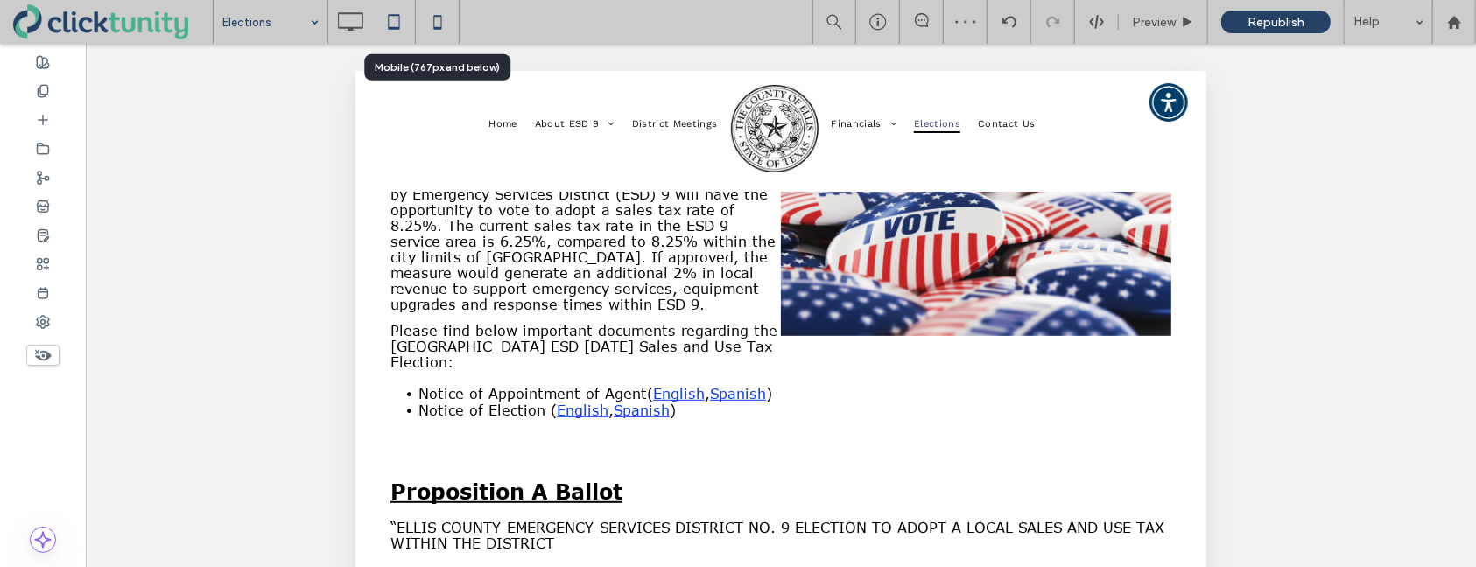
click at [437, 27] on use at bounding box center [437, 22] width 8 height 14
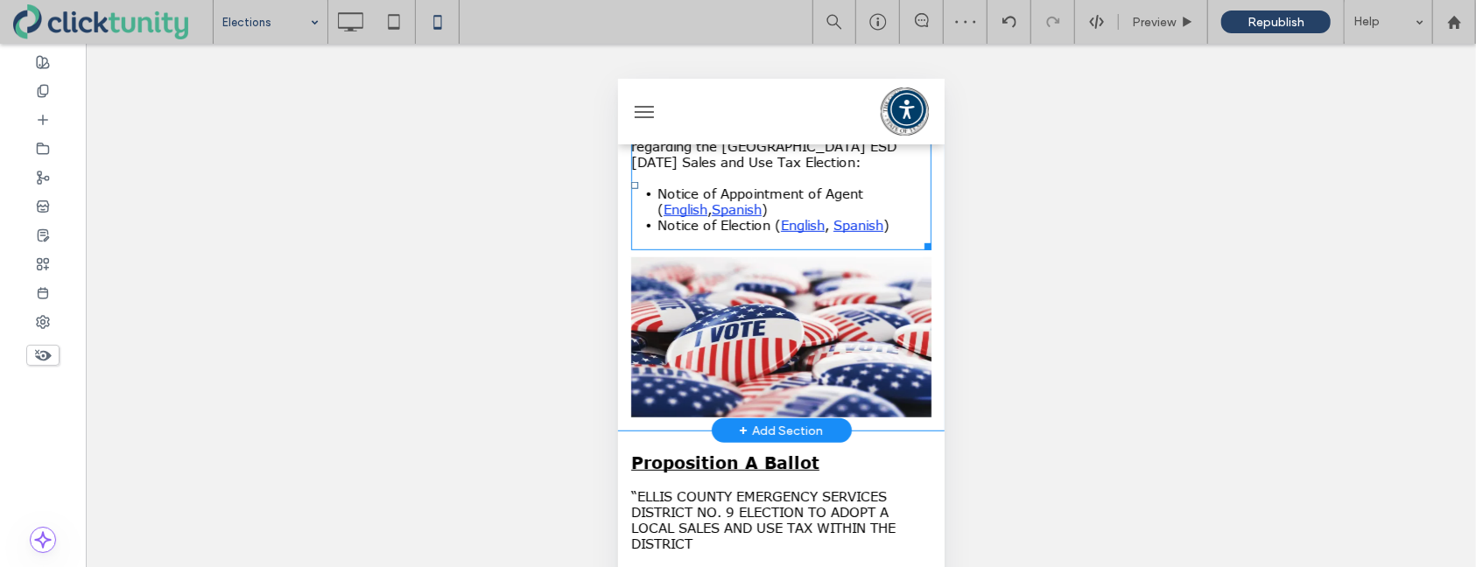
scroll to position [602, 0]
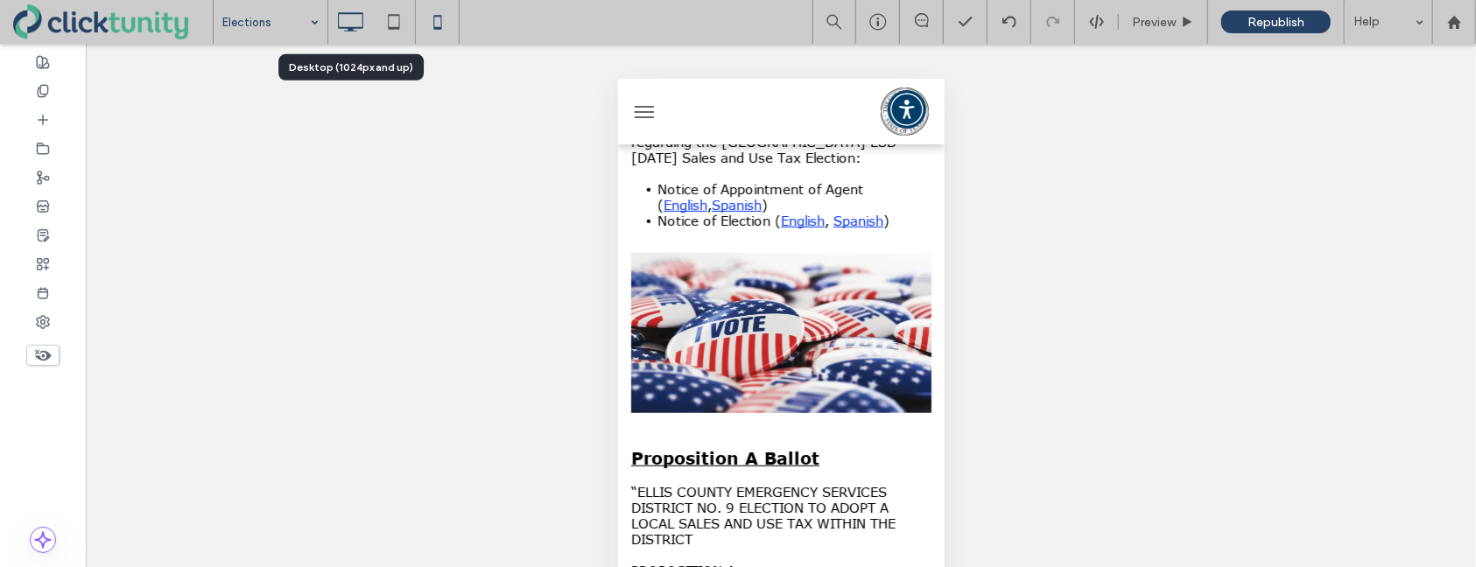
click at [348, 25] on icon at bounding box center [350, 21] width 35 height 35
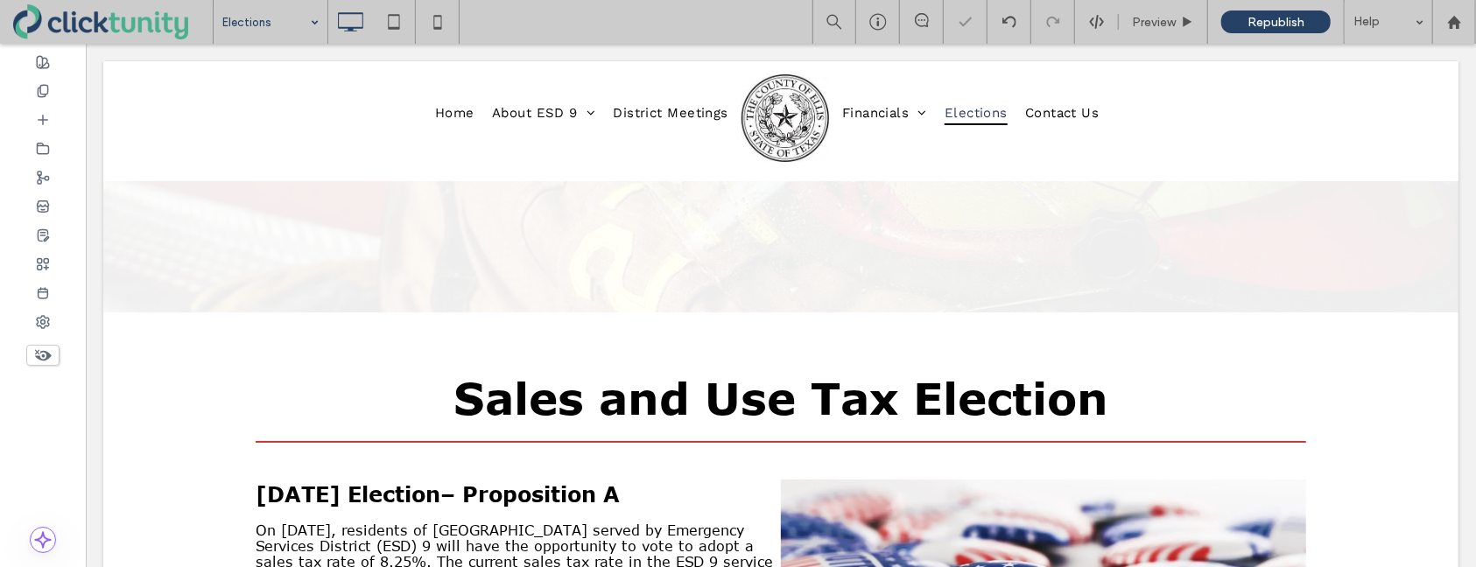
scroll to position [0, 0]
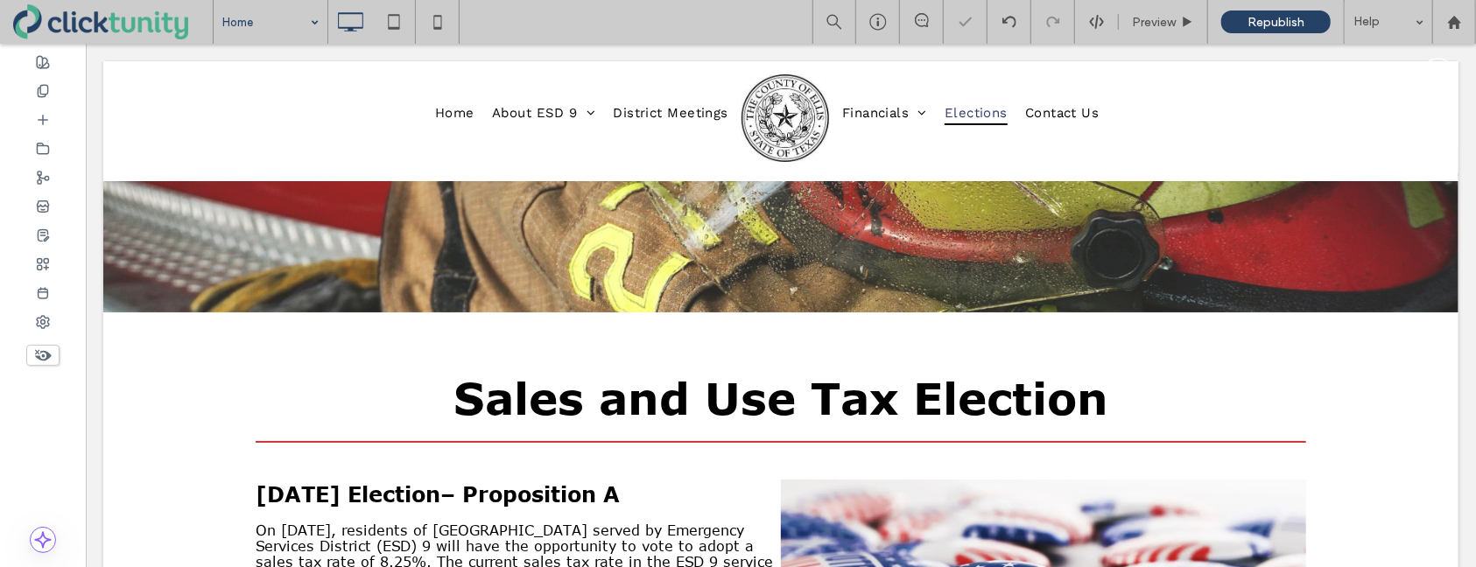
drag, startPoint x: 292, startPoint y: 53, endPoint x: 594, endPoint y: 65, distance: 303.2
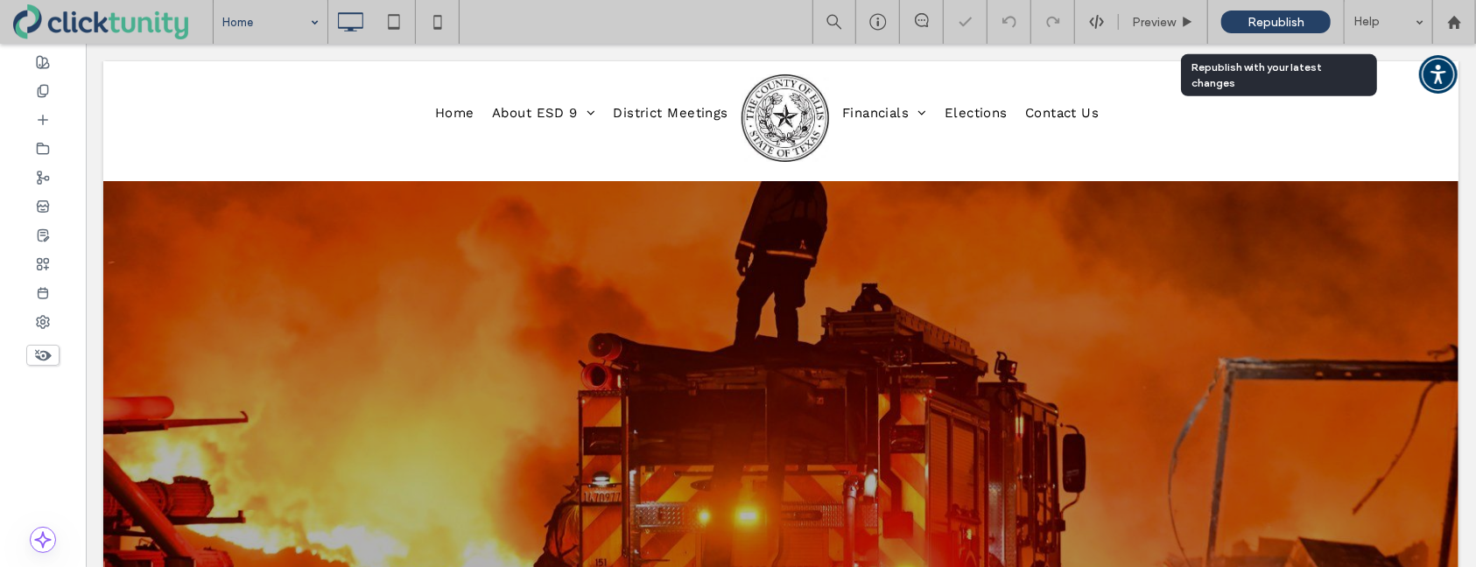
click at [1268, 22] on span "Republish" at bounding box center [1276, 22] width 57 height 15
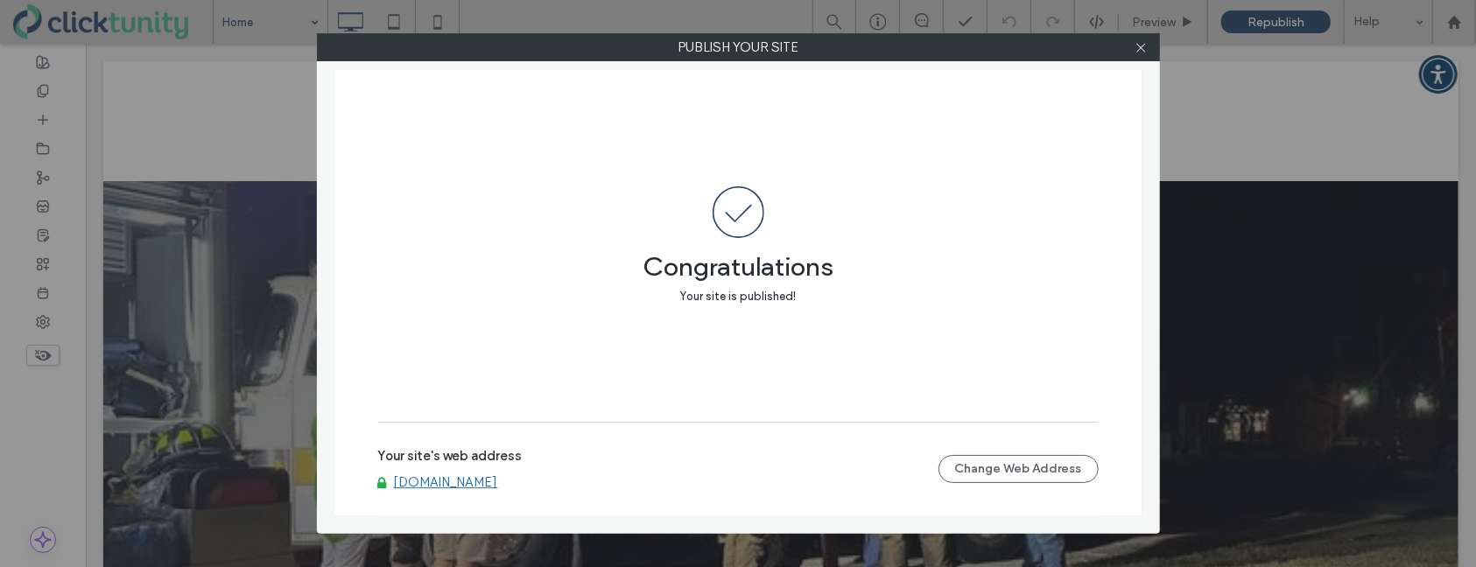
click at [483, 484] on link "[DOMAIN_NAME]" at bounding box center [446, 483] width 104 height 16
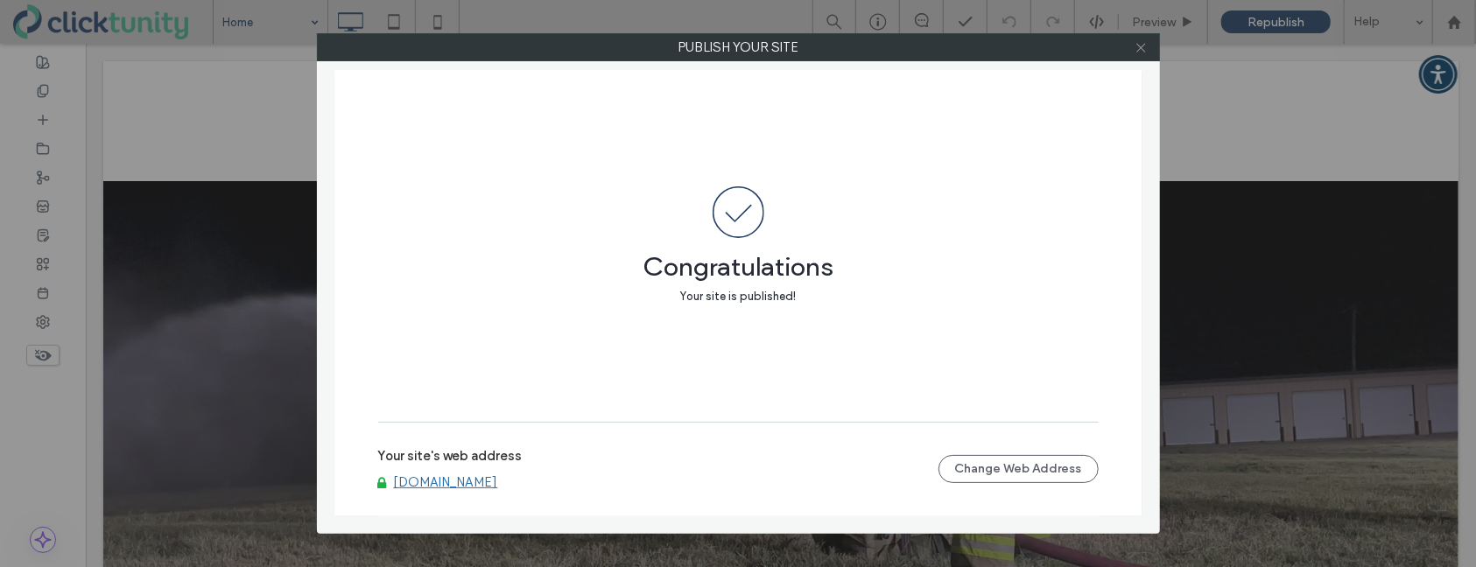
click at [1143, 52] on icon at bounding box center [1141, 47] width 13 height 13
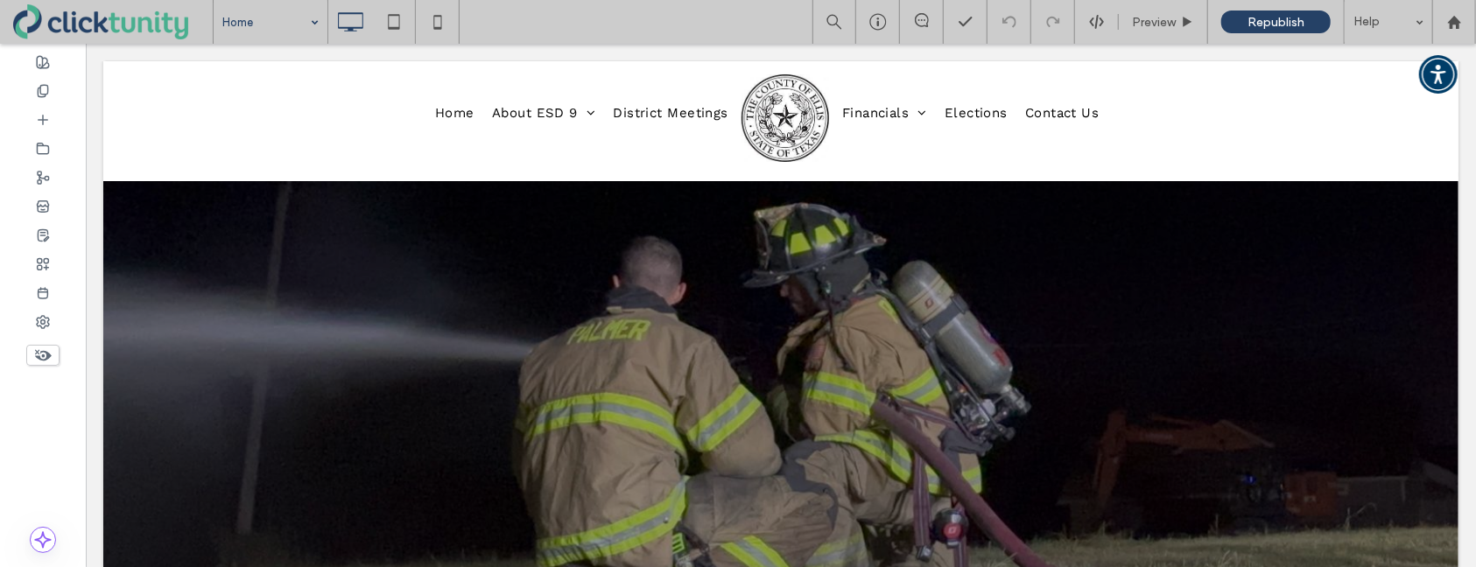
click at [1143, 52] on icon at bounding box center [1141, 47] width 13 height 13
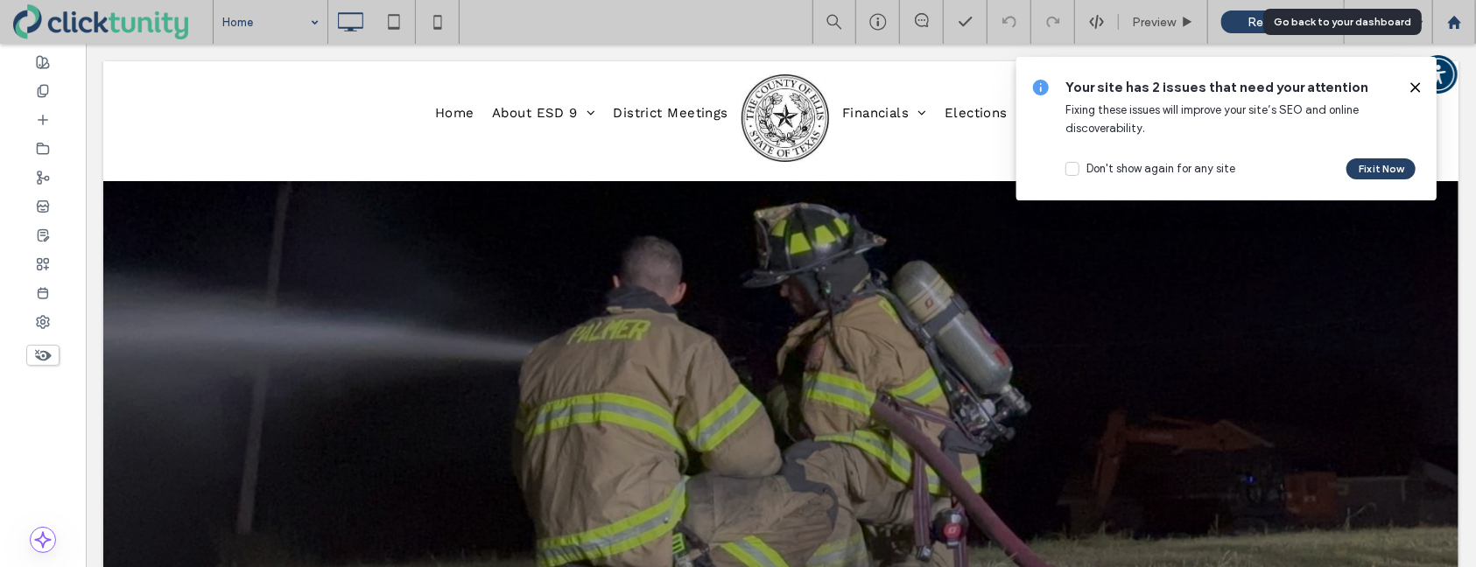
click at [1458, 28] on icon at bounding box center [1454, 22] width 15 height 15
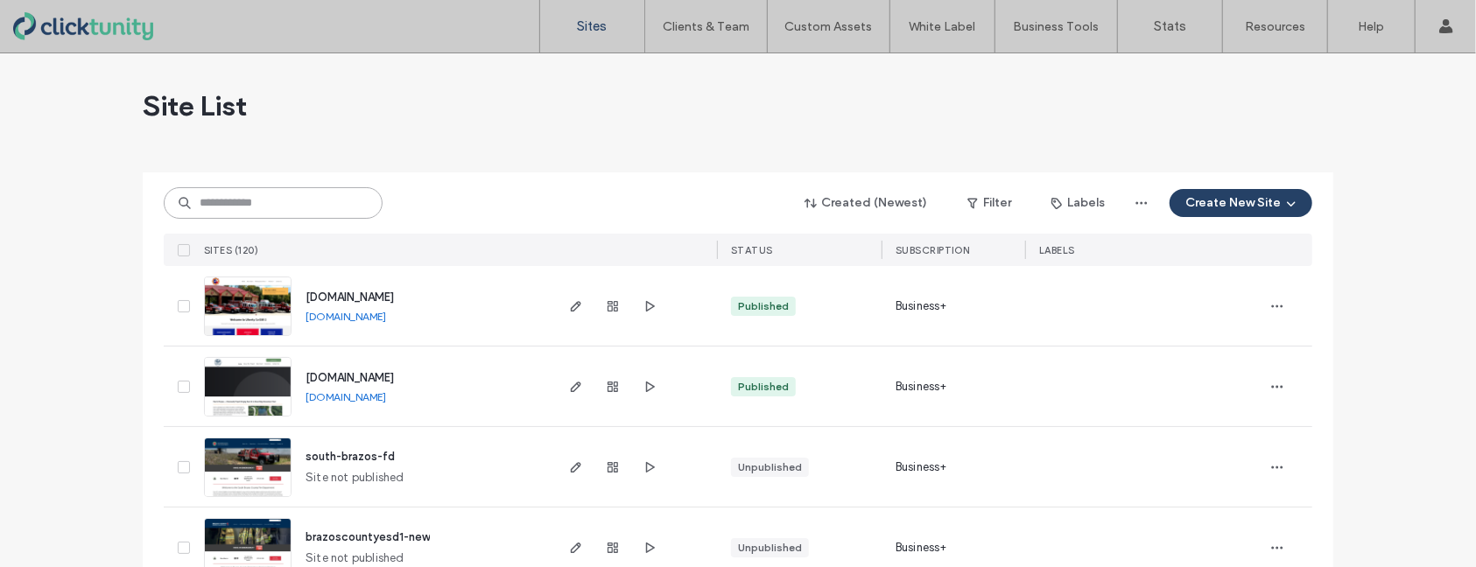
click at [290, 200] on input at bounding box center [273, 203] width 219 height 32
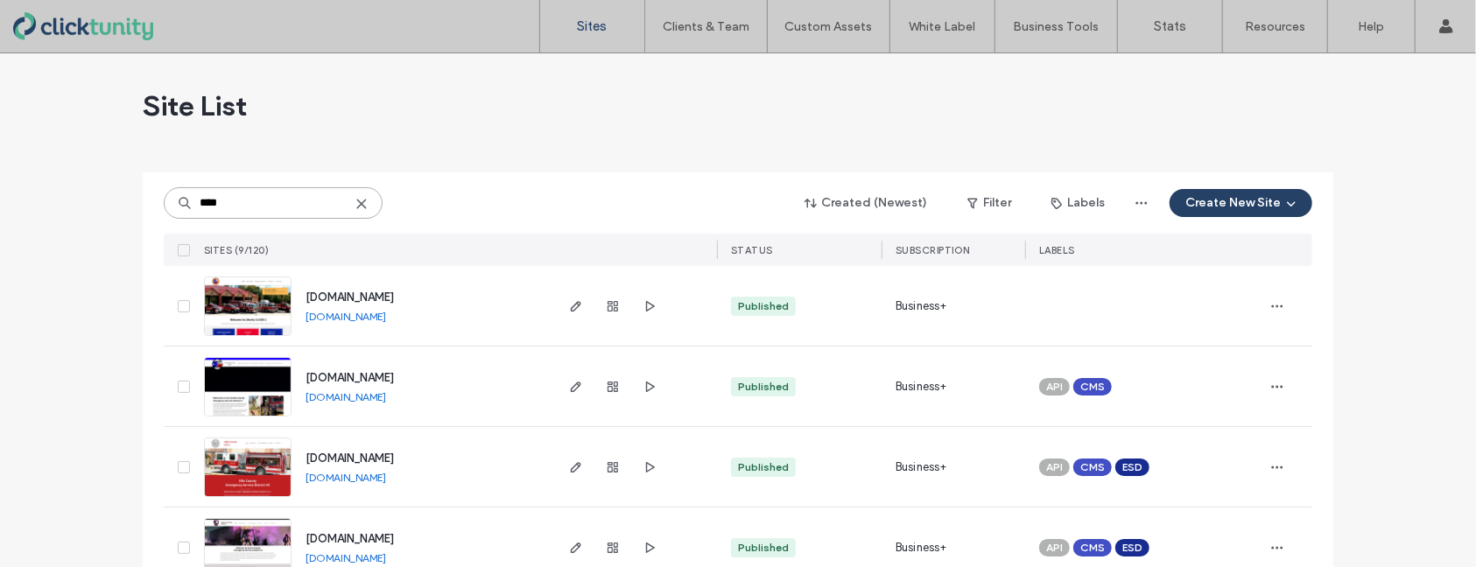
type input "****"
click at [326, 459] on span "[DOMAIN_NAME]" at bounding box center [350, 458] width 88 height 13
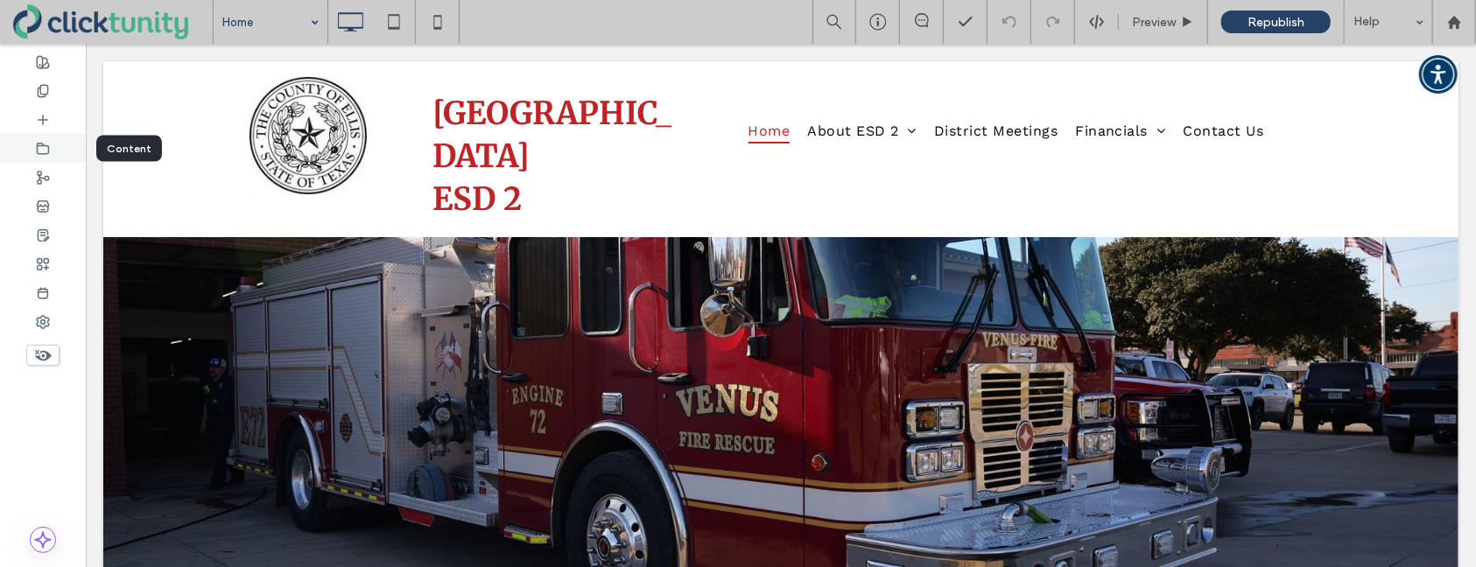
click at [64, 140] on div at bounding box center [43, 148] width 86 height 29
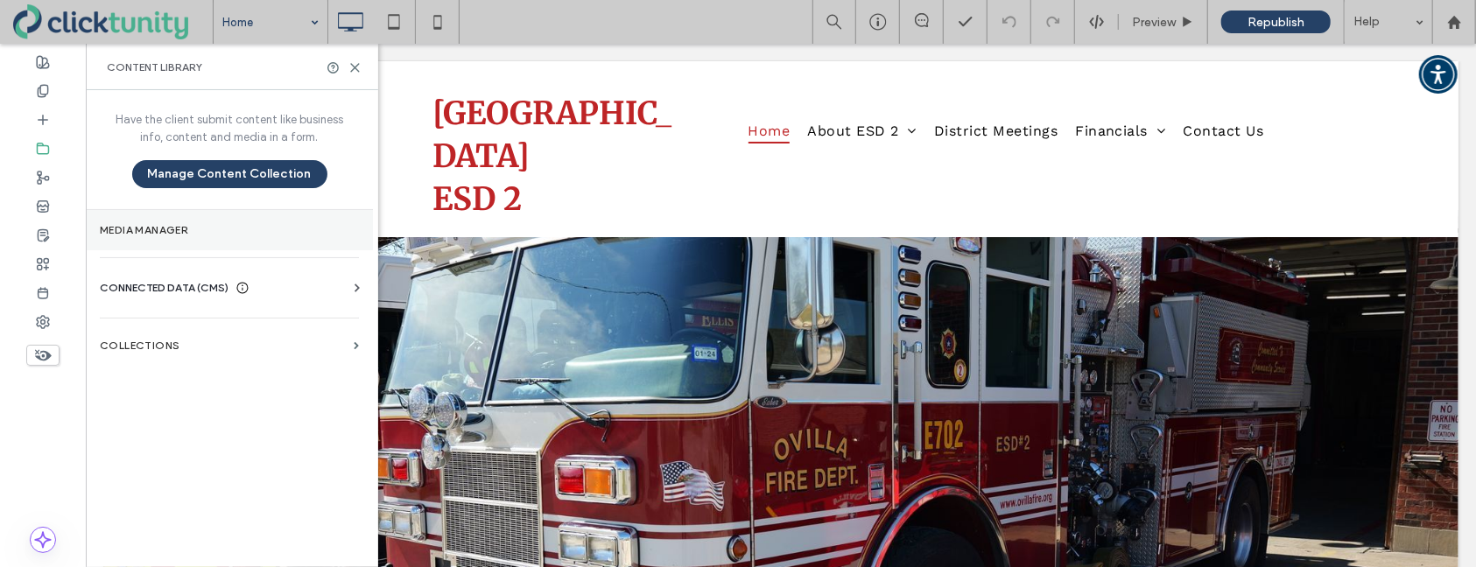
click at [156, 218] on section "Media Manager" at bounding box center [229, 230] width 287 height 40
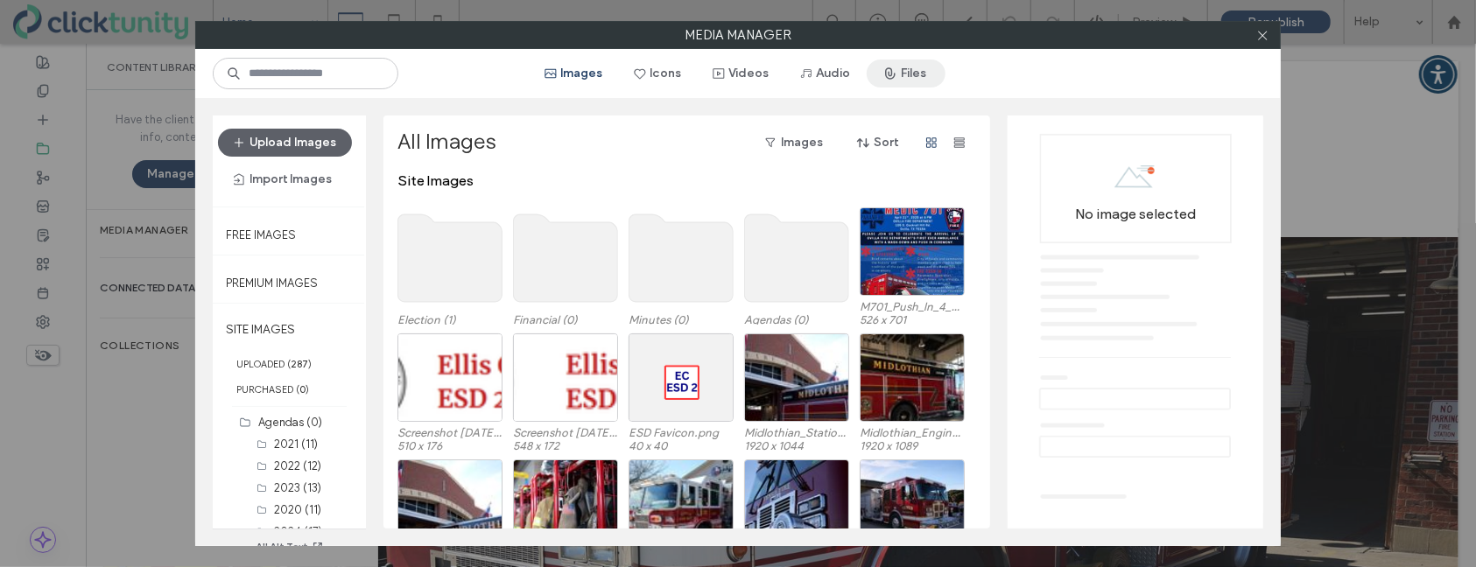
click at [897, 80] on icon "button" at bounding box center [890, 74] width 14 height 14
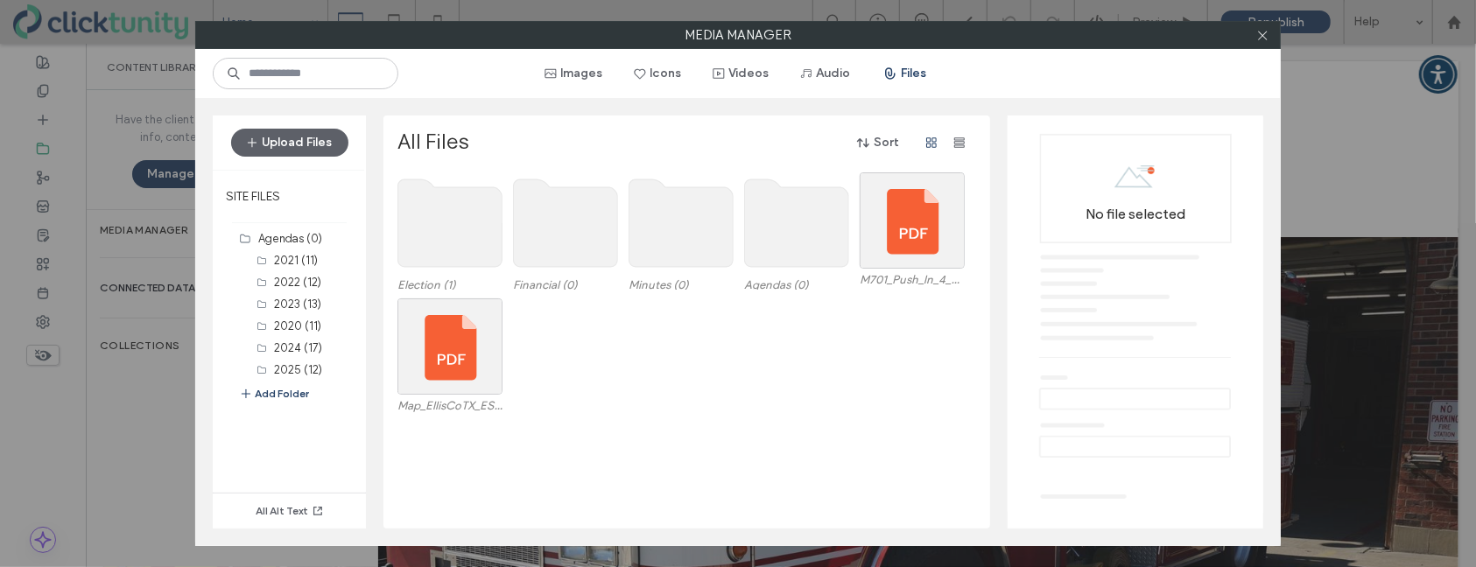
click at [828, 193] on use at bounding box center [797, 223] width 104 height 88
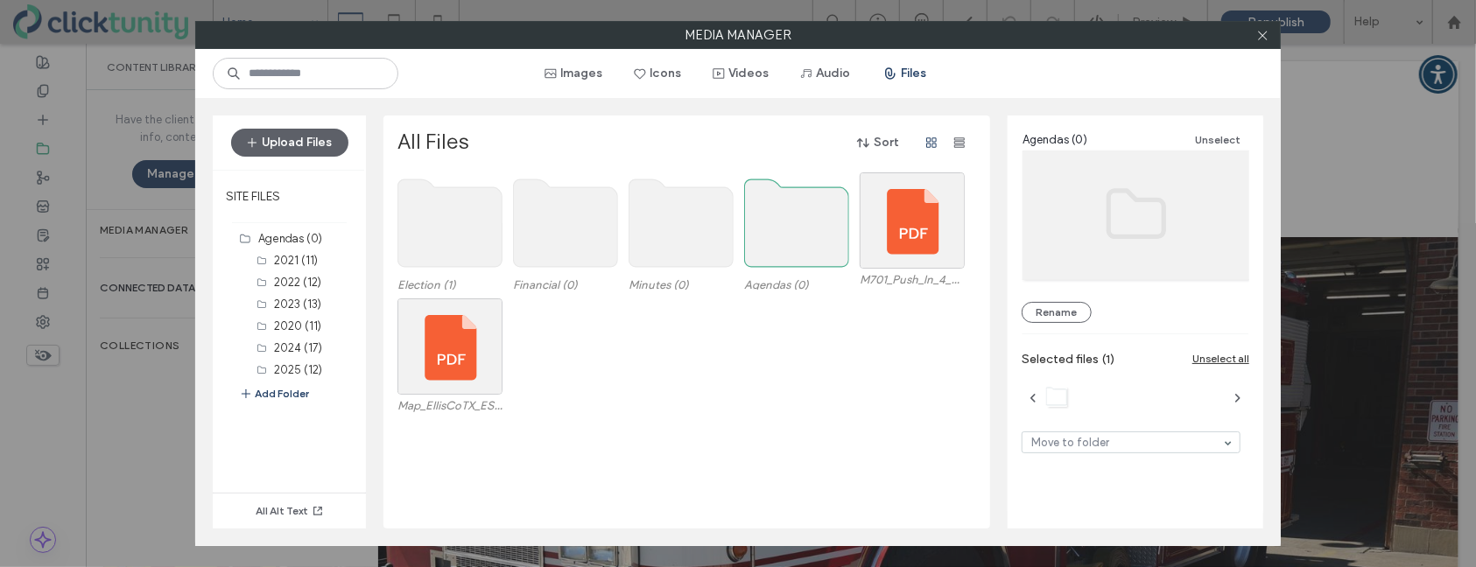
click at [828, 193] on use at bounding box center [797, 223] width 104 height 88
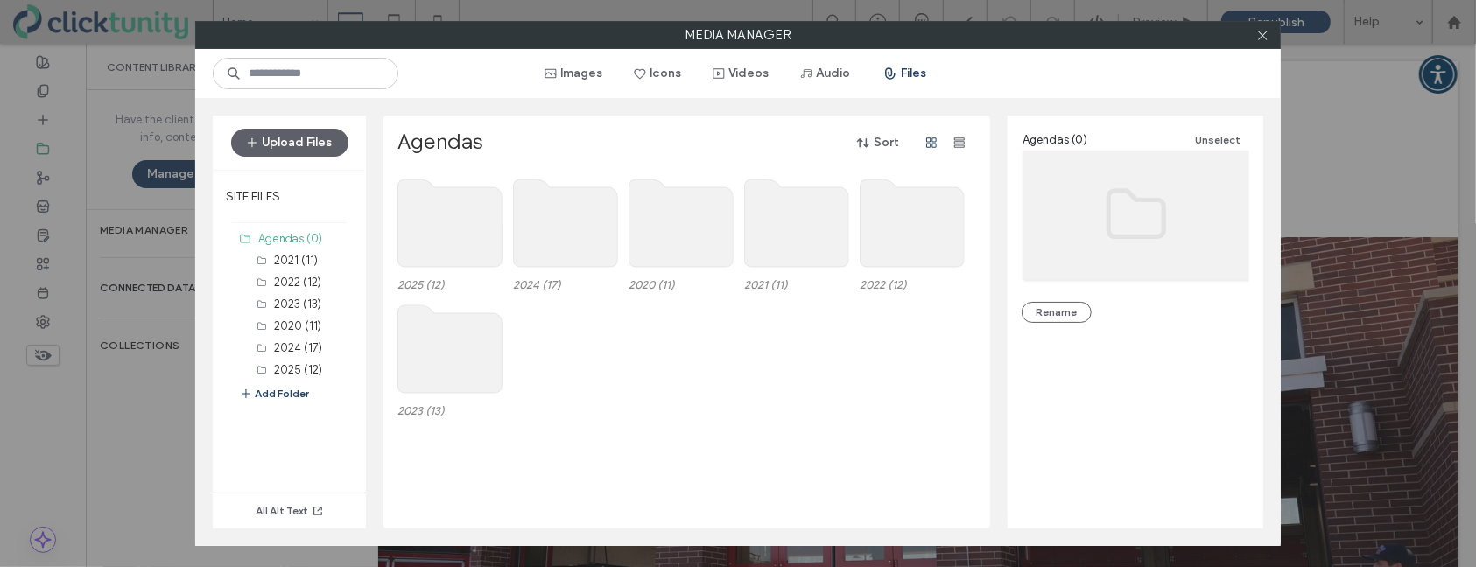
click at [442, 213] on use at bounding box center [450, 223] width 104 height 88
click at [445, 213] on use at bounding box center [450, 223] width 104 height 88
click at [445, 212] on use at bounding box center [450, 223] width 104 height 88
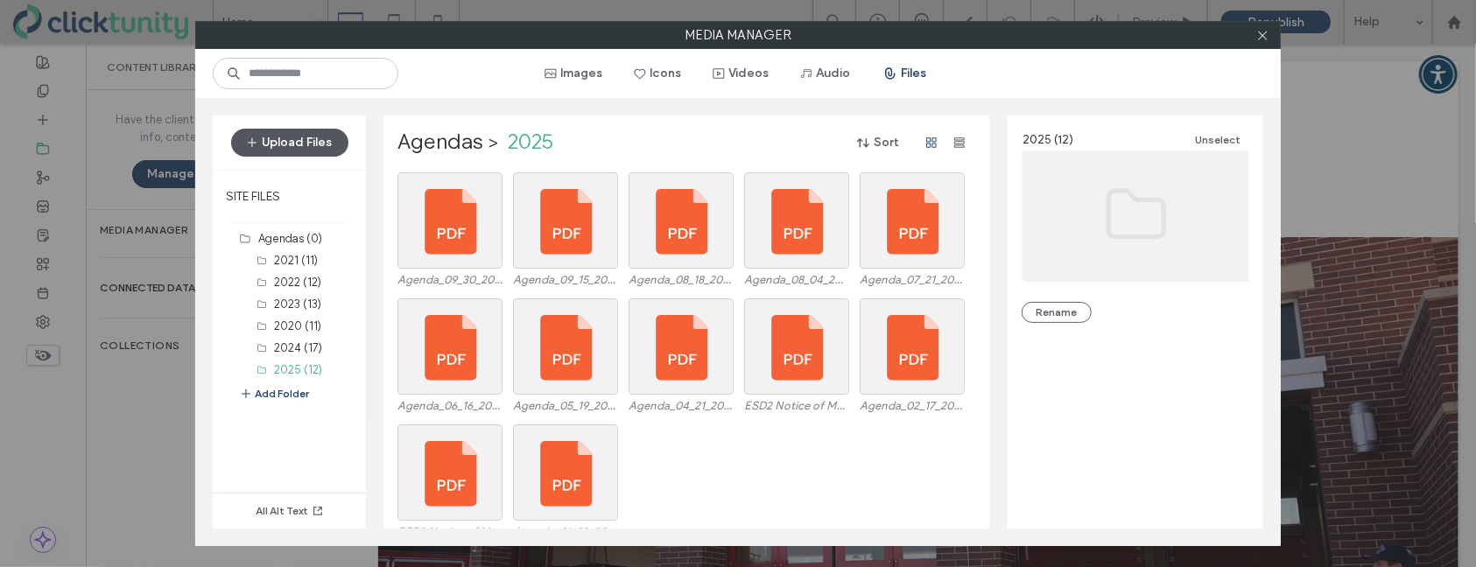
click at [332, 154] on button "Upload Files" at bounding box center [289, 143] width 117 height 28
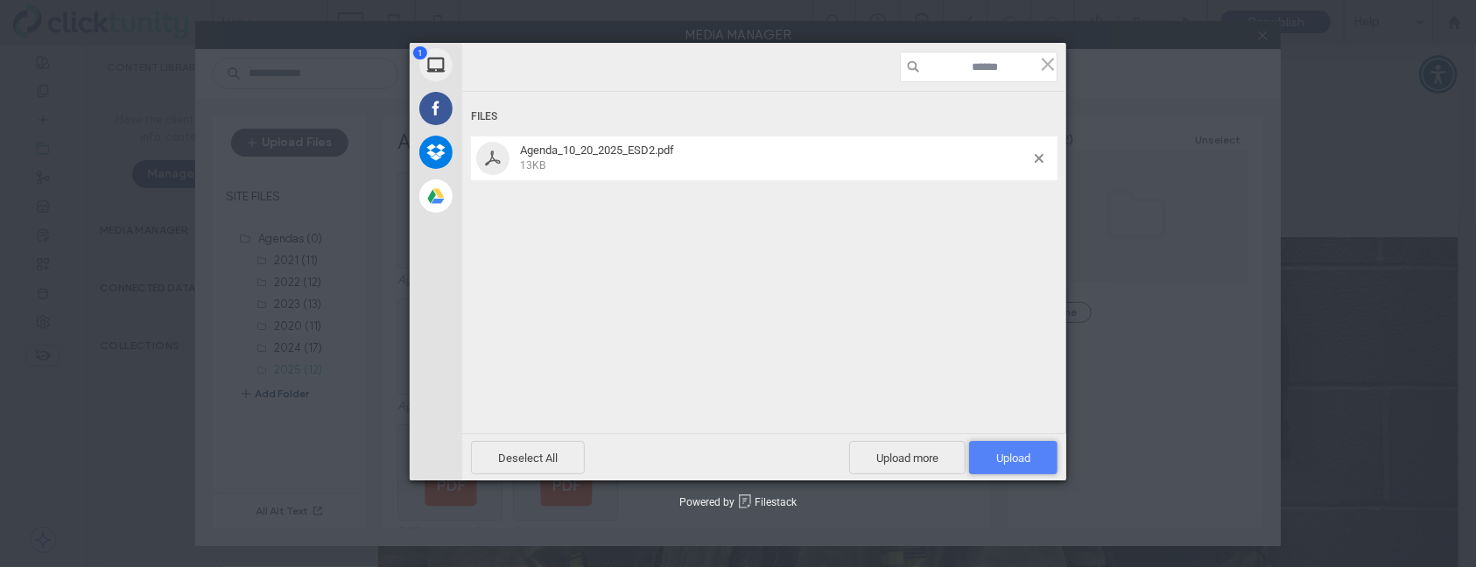
click at [1032, 459] on span "Upload 1" at bounding box center [1013, 457] width 88 height 33
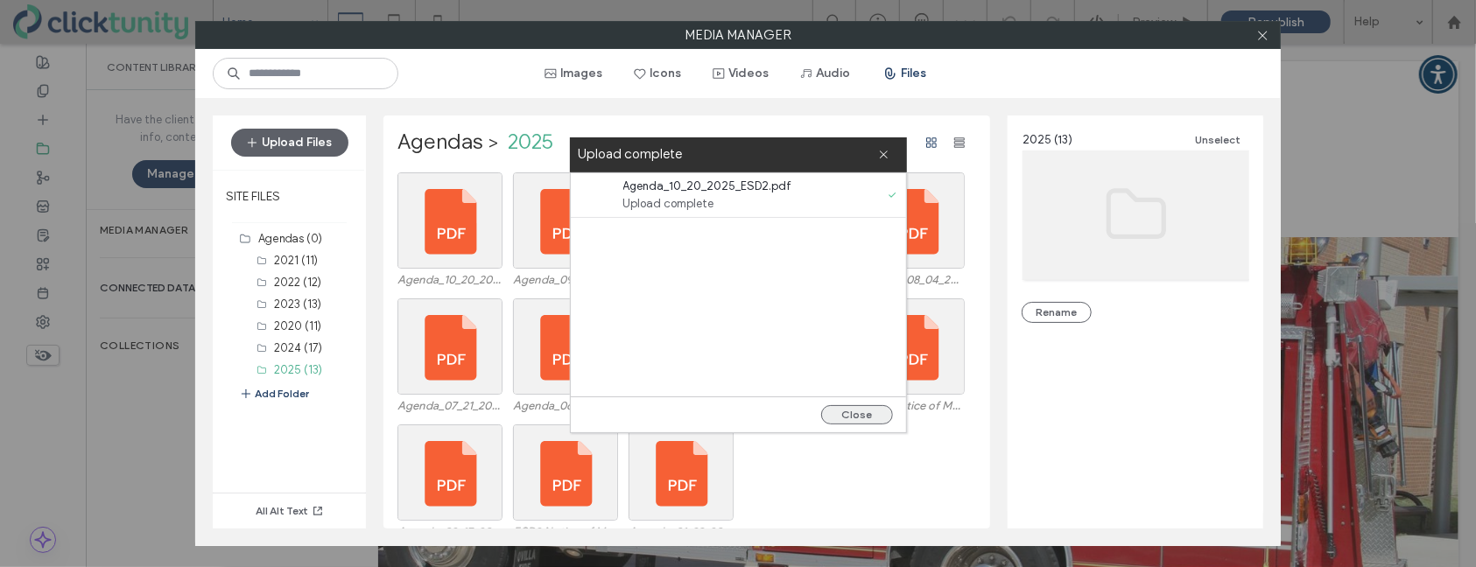
click at [852, 417] on button "Close" at bounding box center [857, 414] width 72 height 19
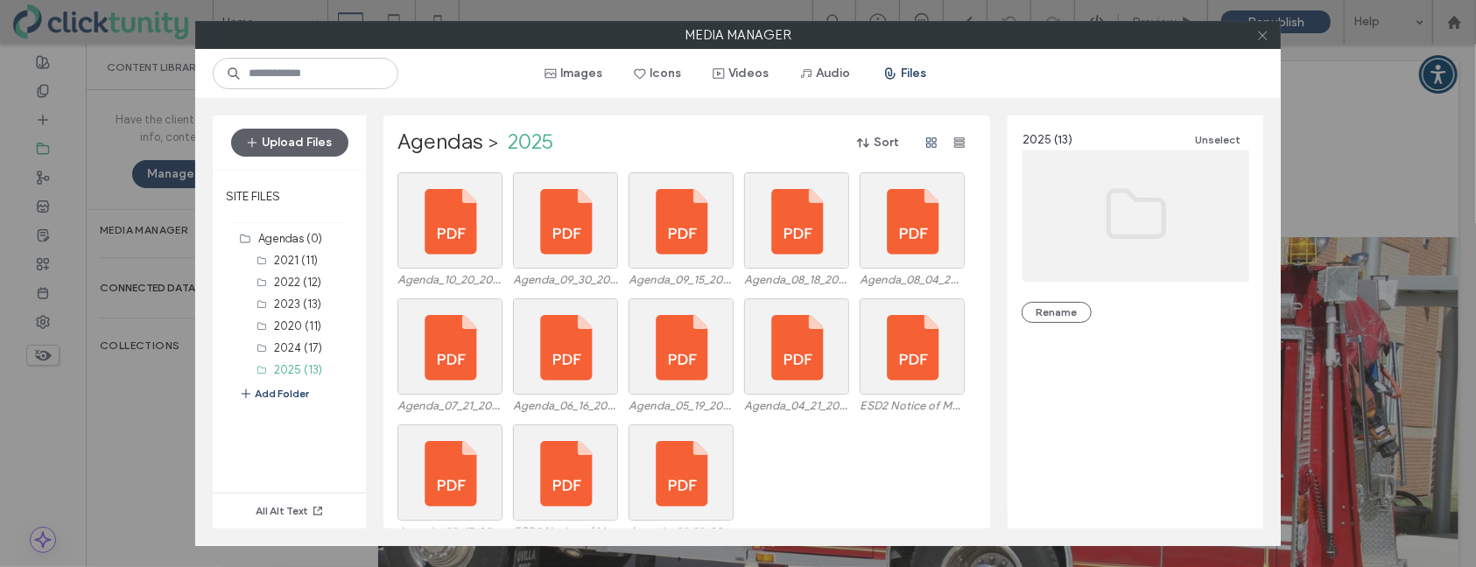
click at [1264, 39] on icon at bounding box center [1262, 35] width 13 height 13
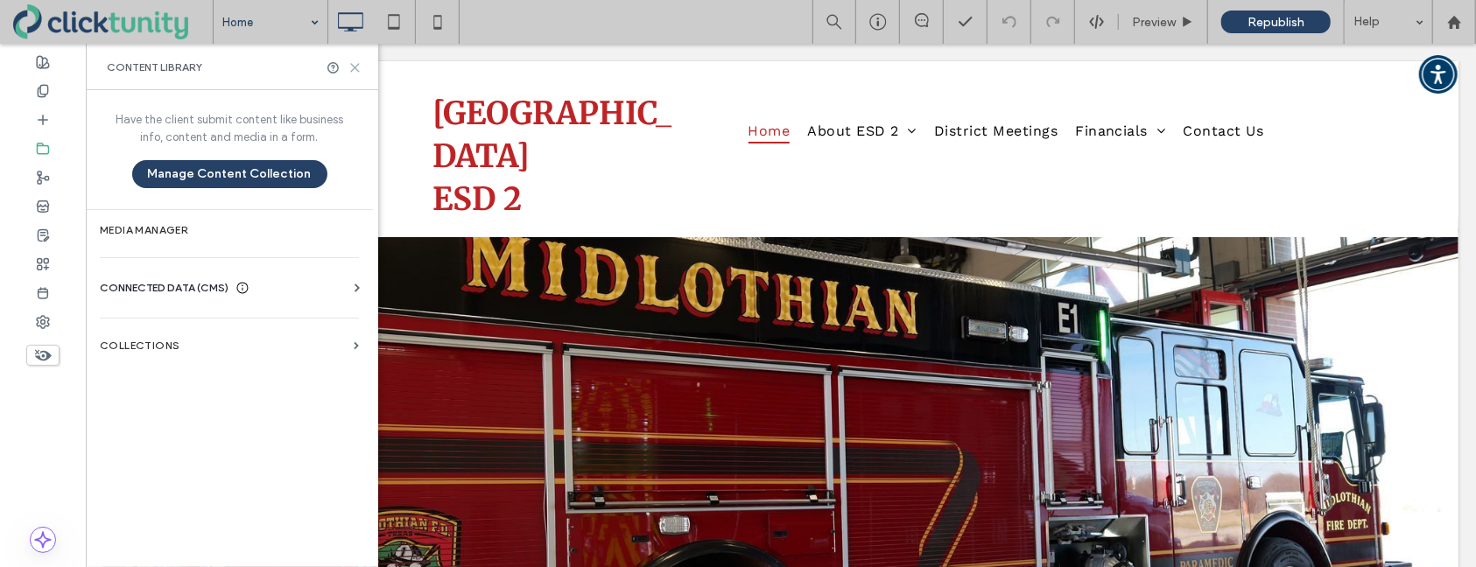
drag, startPoint x: 355, startPoint y: 65, endPoint x: 267, endPoint y: 22, distance: 97.5
click at [355, 65] on icon at bounding box center [354, 67] width 13 height 13
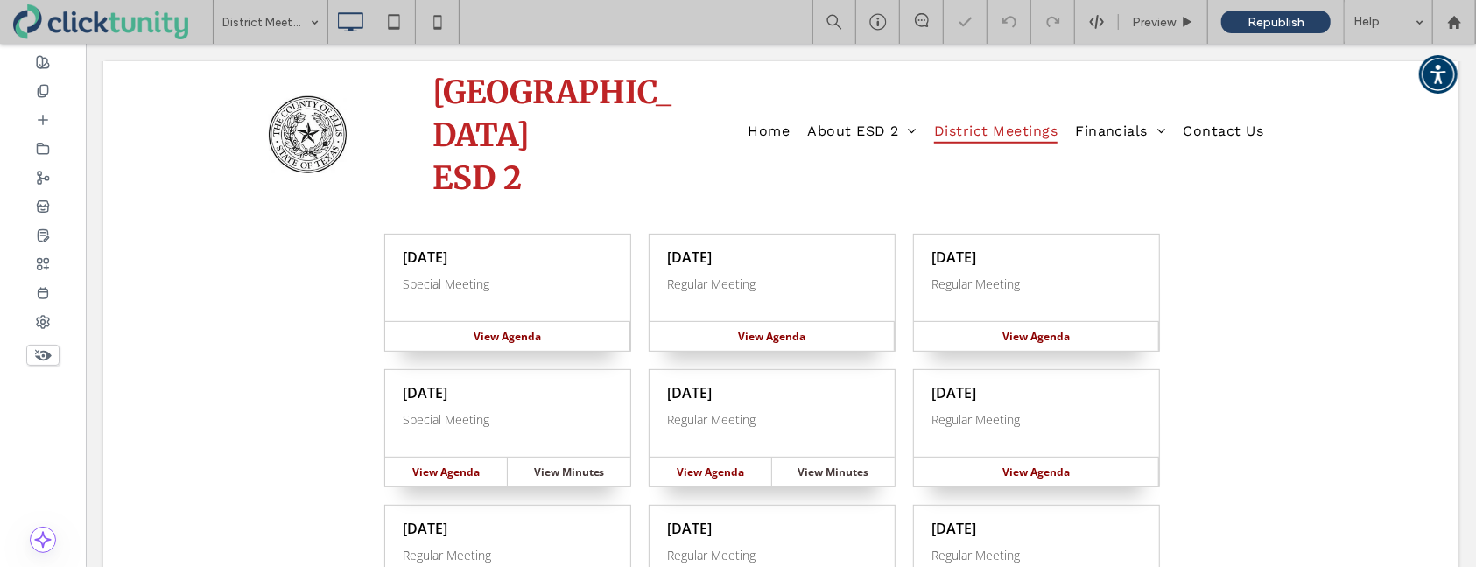
scroll to position [304, 0]
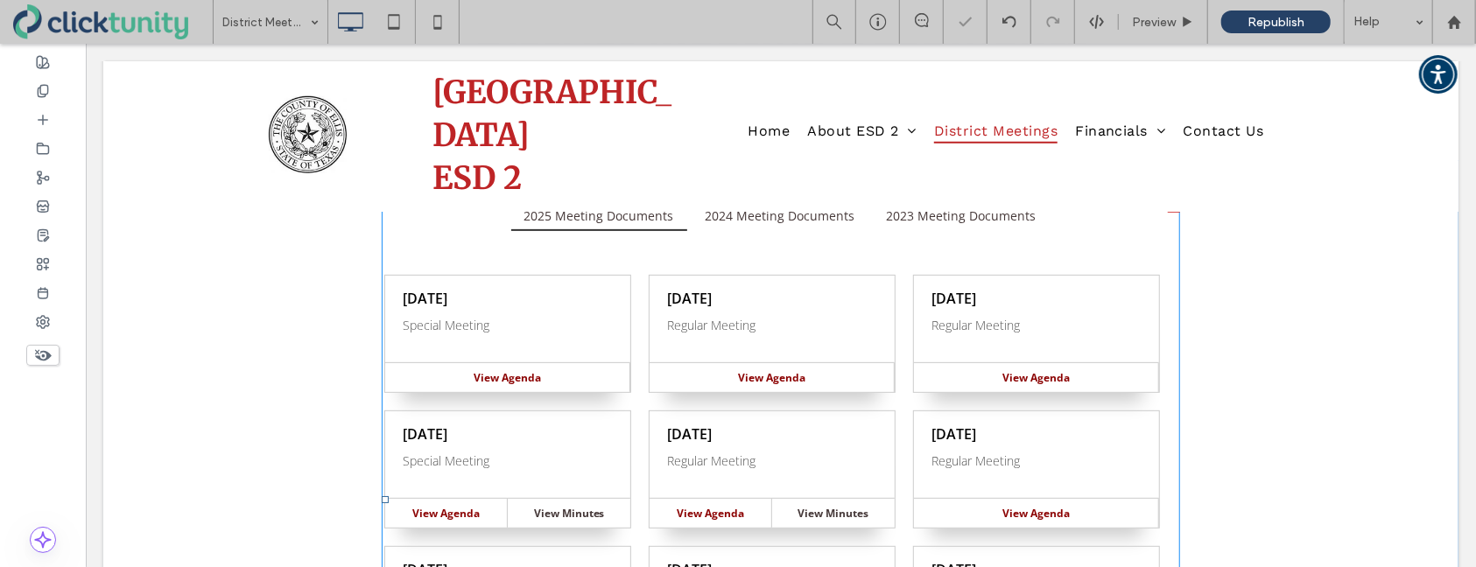
click at [505, 328] on span at bounding box center [780, 500] width 799 height 600
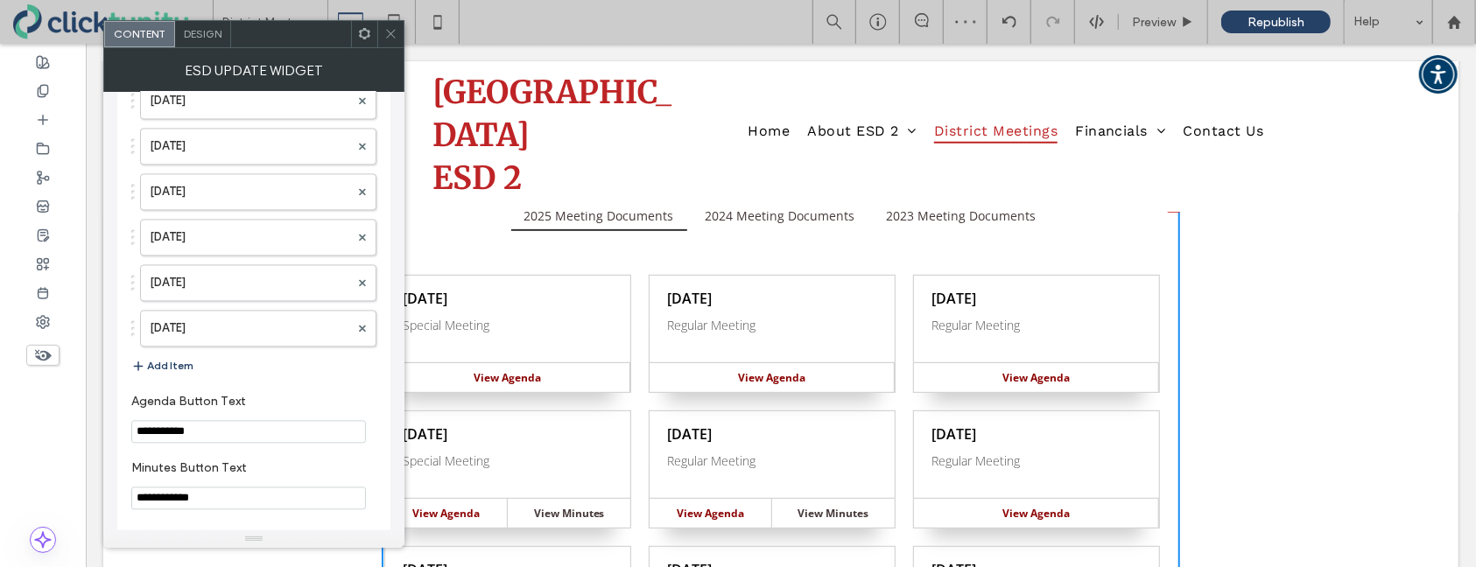
scroll to position [2192, 0]
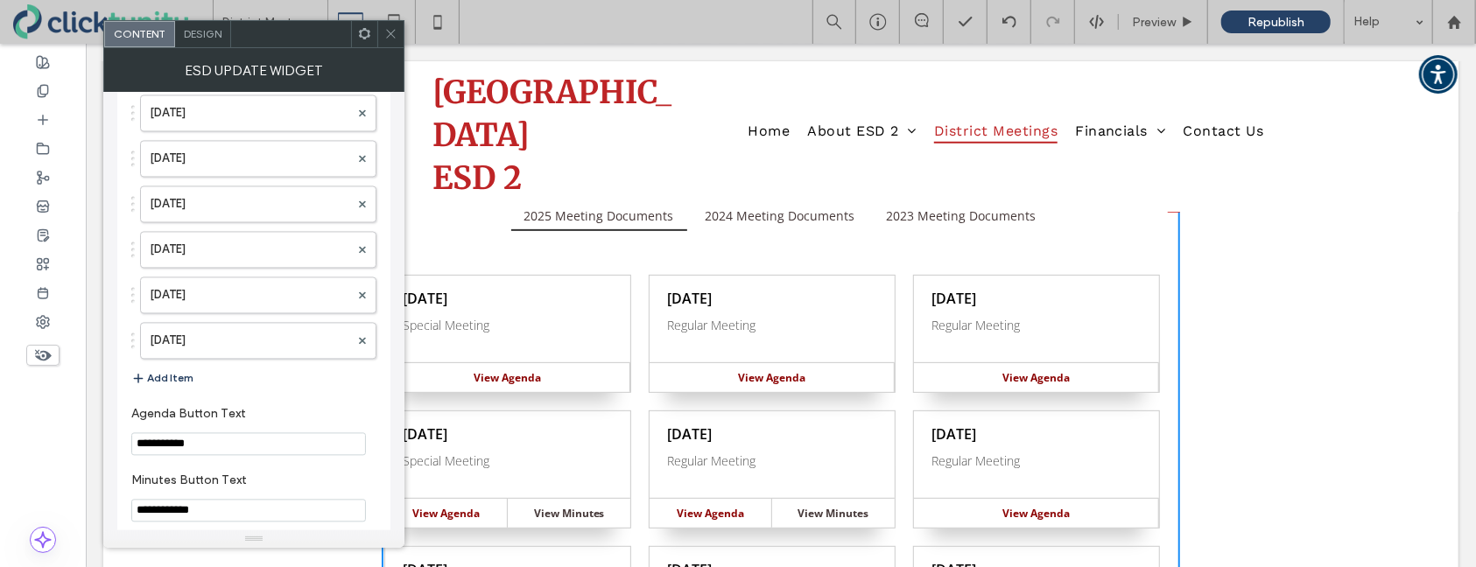
click at [183, 370] on button "Add Item" at bounding box center [162, 378] width 62 height 21
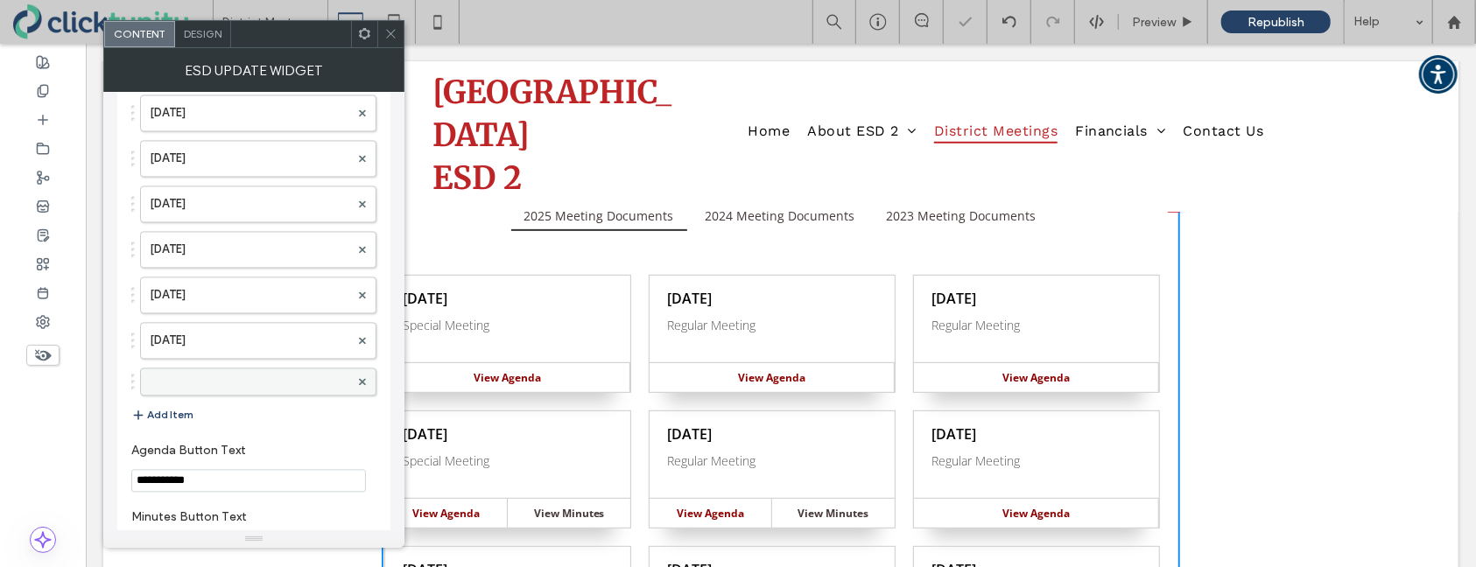
click at [189, 373] on label at bounding box center [250, 382] width 200 height 18
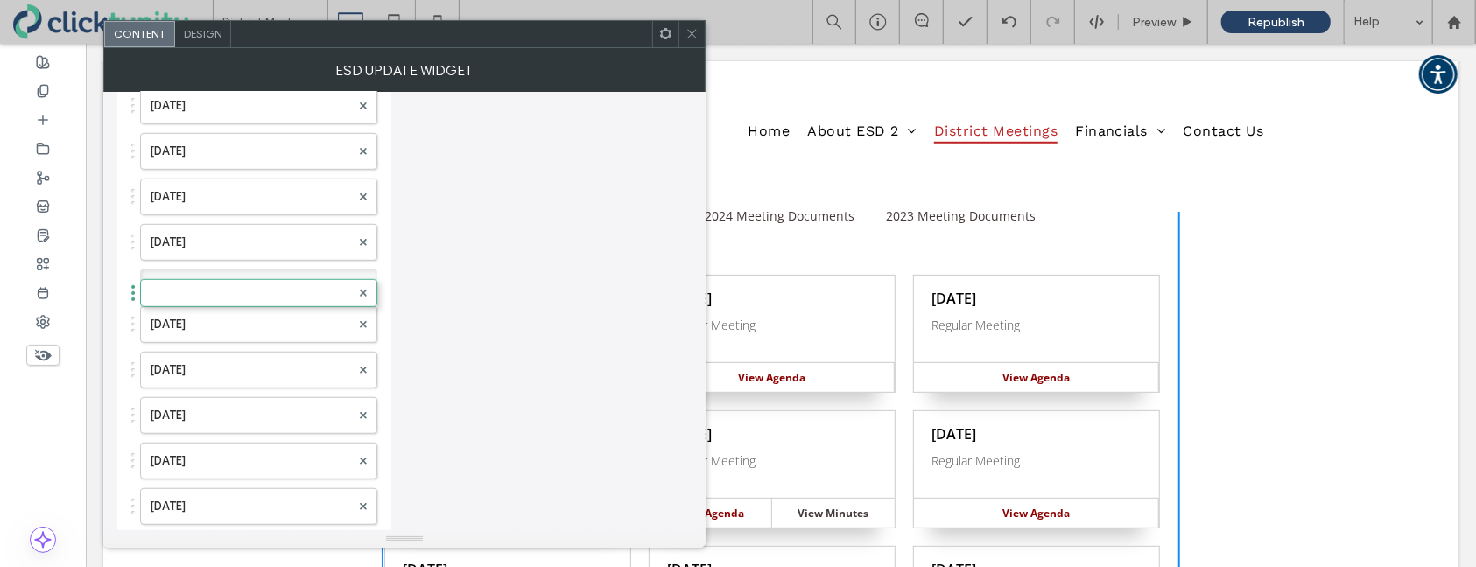
scroll to position [0, 0]
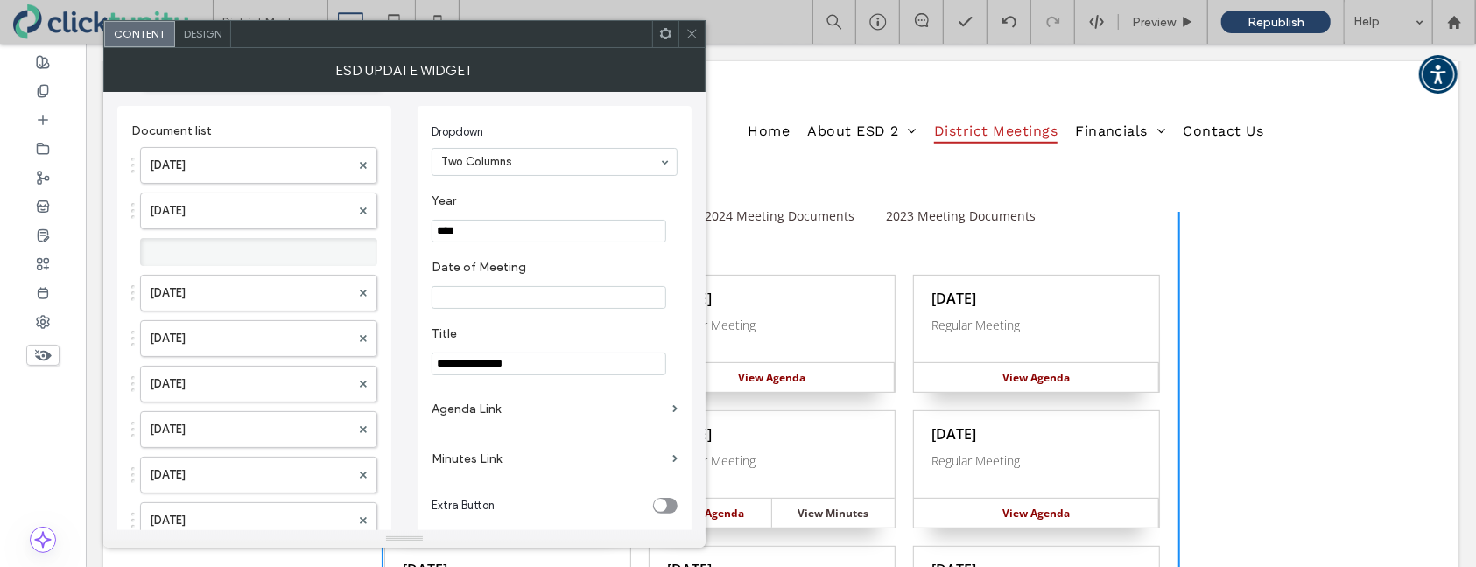
drag, startPoint x: 252, startPoint y: 510, endPoint x: 258, endPoint y: 69, distance: 440.4
click at [205, 245] on label at bounding box center [250, 252] width 201 height 18
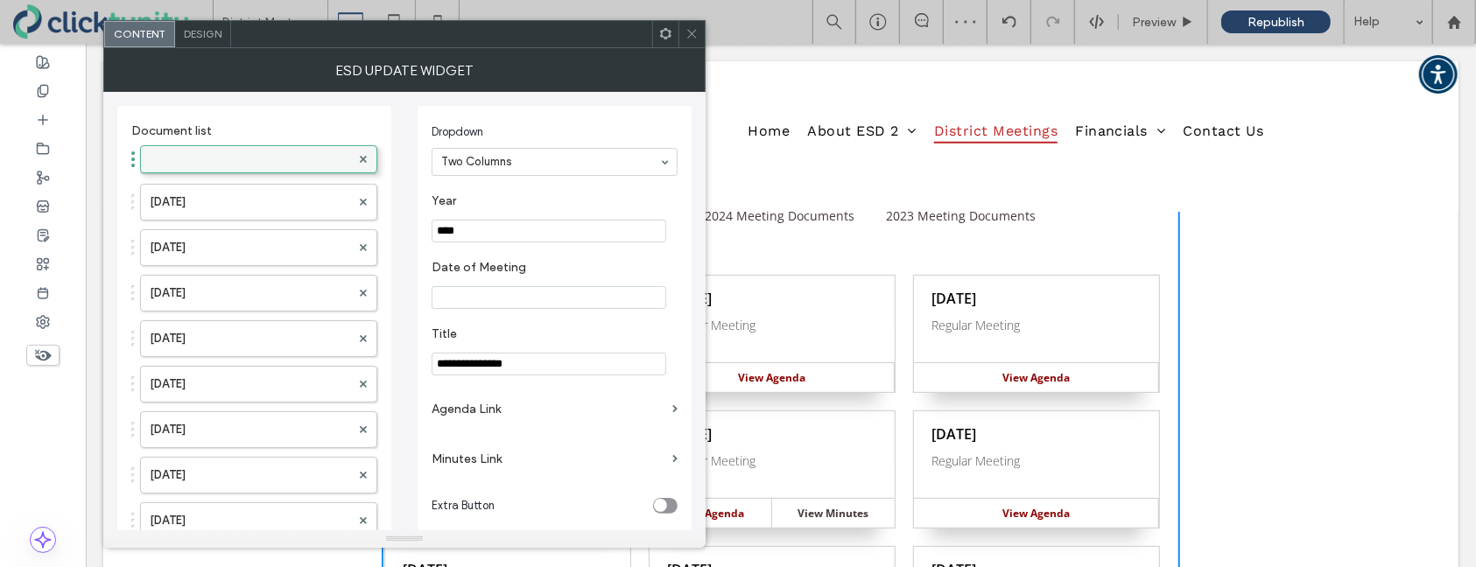
drag, startPoint x: 208, startPoint y: 238, endPoint x: 216, endPoint y: 148, distance: 90.6
click at [216, 148] on div at bounding box center [258, 161] width 237 height 28
click at [217, 152] on label at bounding box center [250, 161] width 201 height 18
drag, startPoint x: 458, startPoint y: 230, endPoint x: 467, endPoint y: 231, distance: 8.8
click at [467, 231] on input "****" at bounding box center [549, 231] width 235 height 23
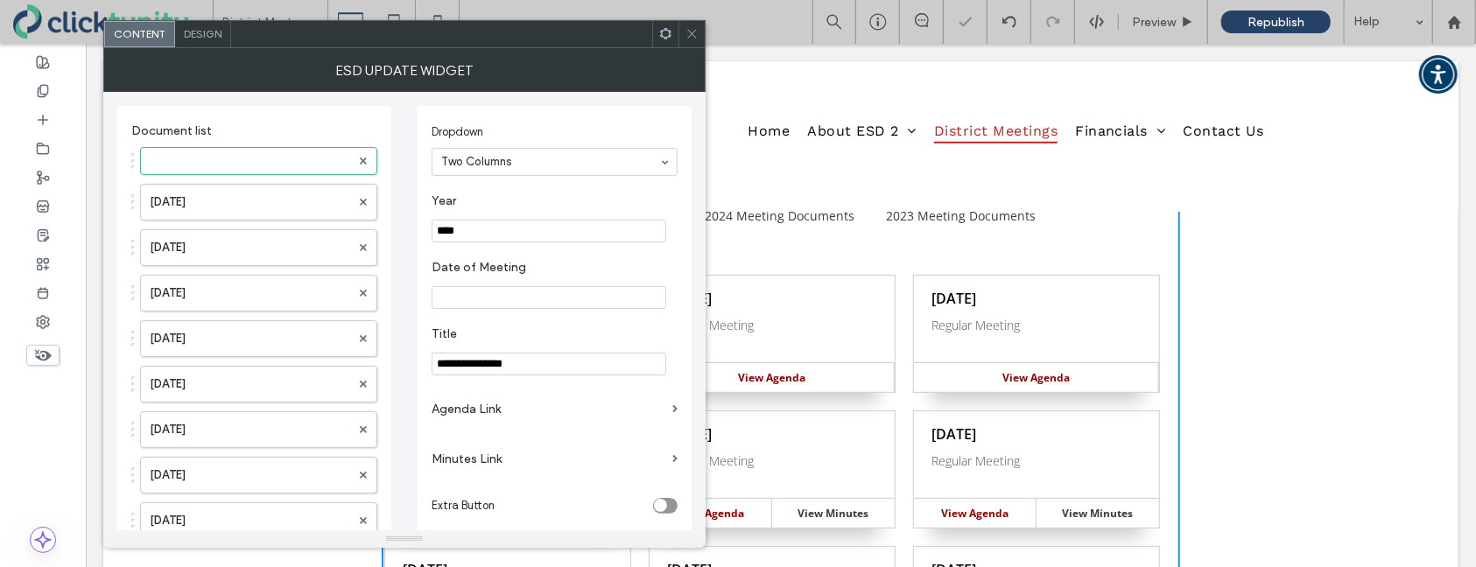
type input "****"
click at [481, 293] on input "Date of Meeting" at bounding box center [549, 297] width 235 height 23
type input "**********"
click at [461, 412] on label "Agenda Link" at bounding box center [549, 409] width 234 height 32
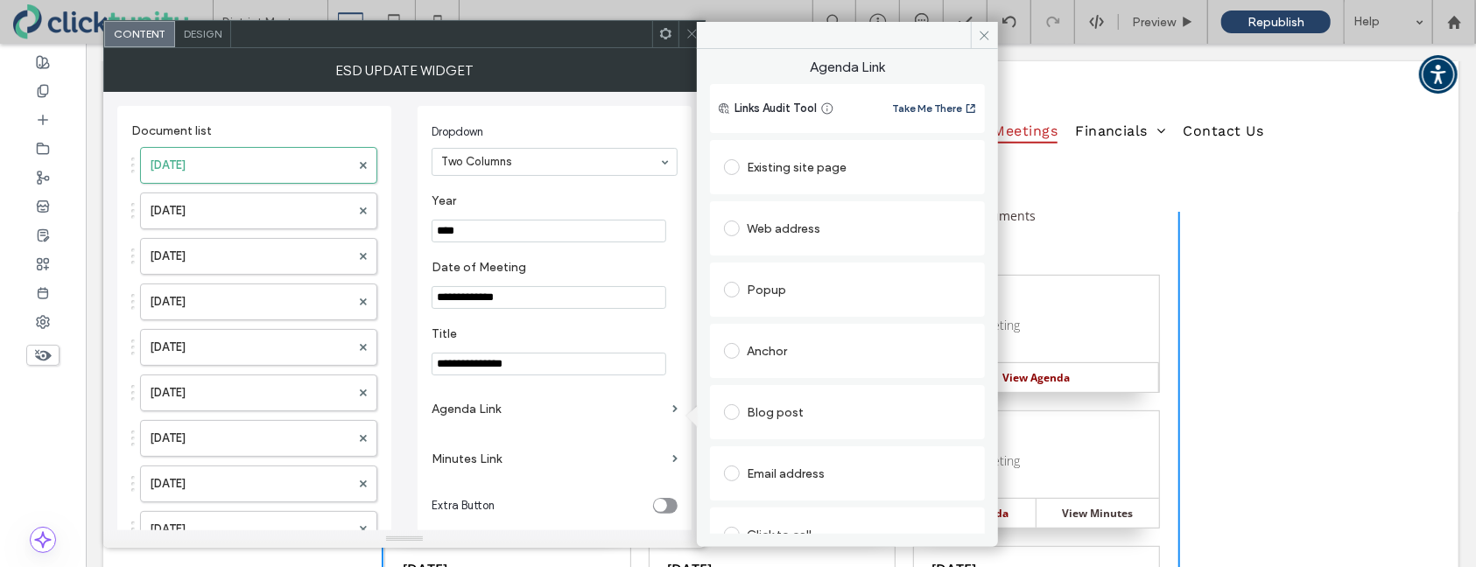
scroll to position [88, 0]
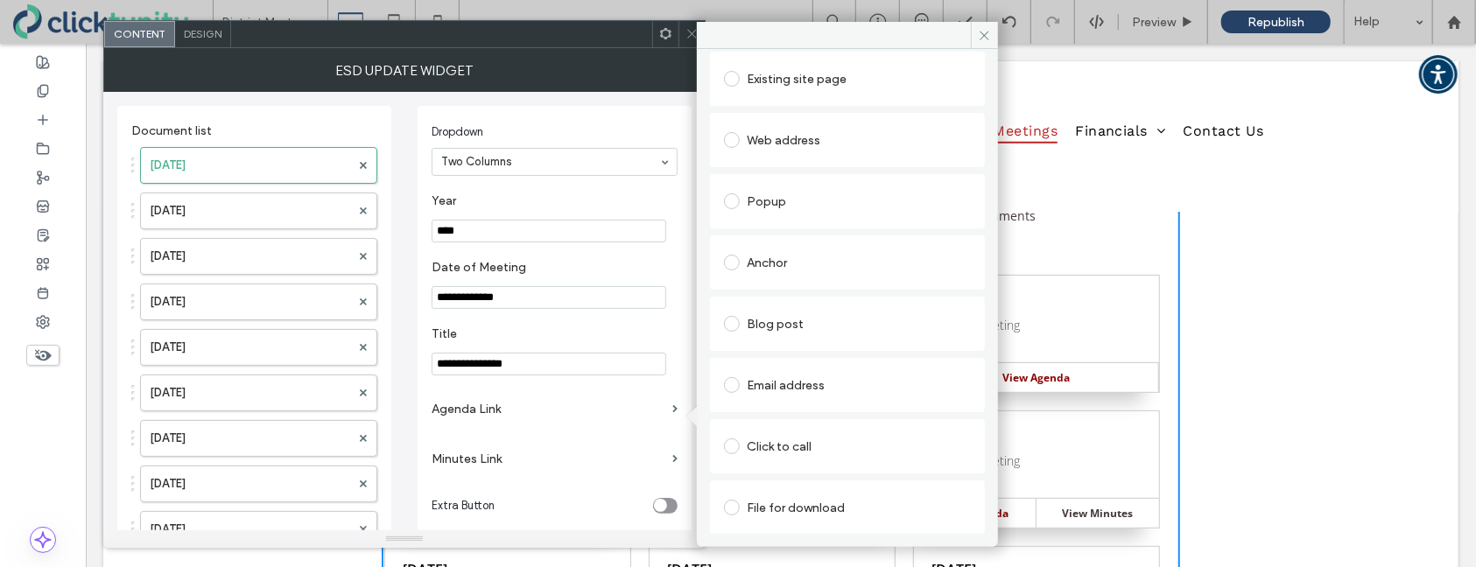
click at [734, 504] on span at bounding box center [732, 508] width 16 height 16
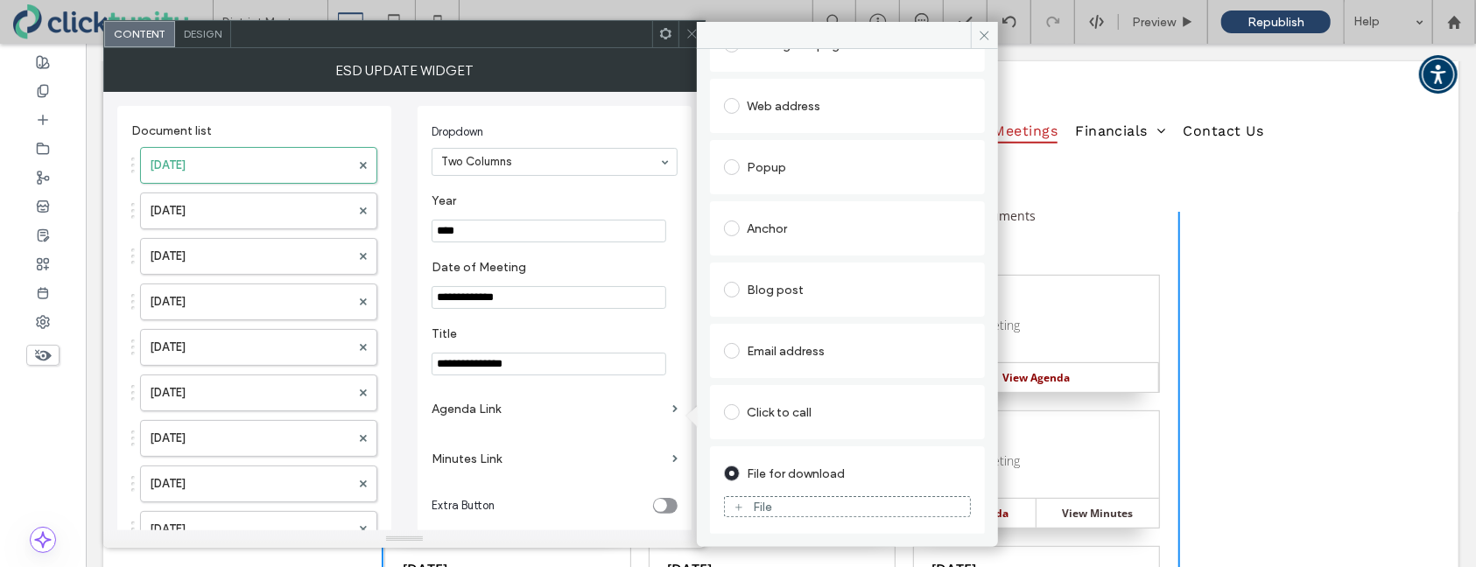
click at [738, 504] on use at bounding box center [738, 507] width 7 height 7
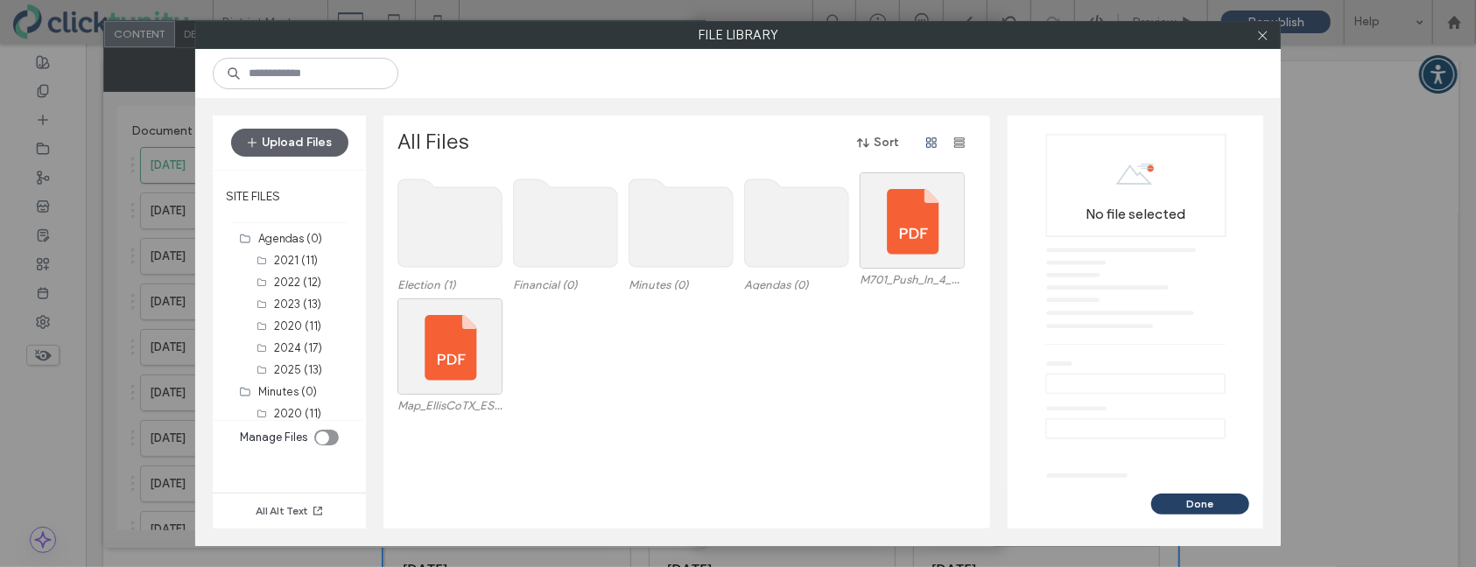
click at [763, 245] on use at bounding box center [797, 223] width 104 height 88
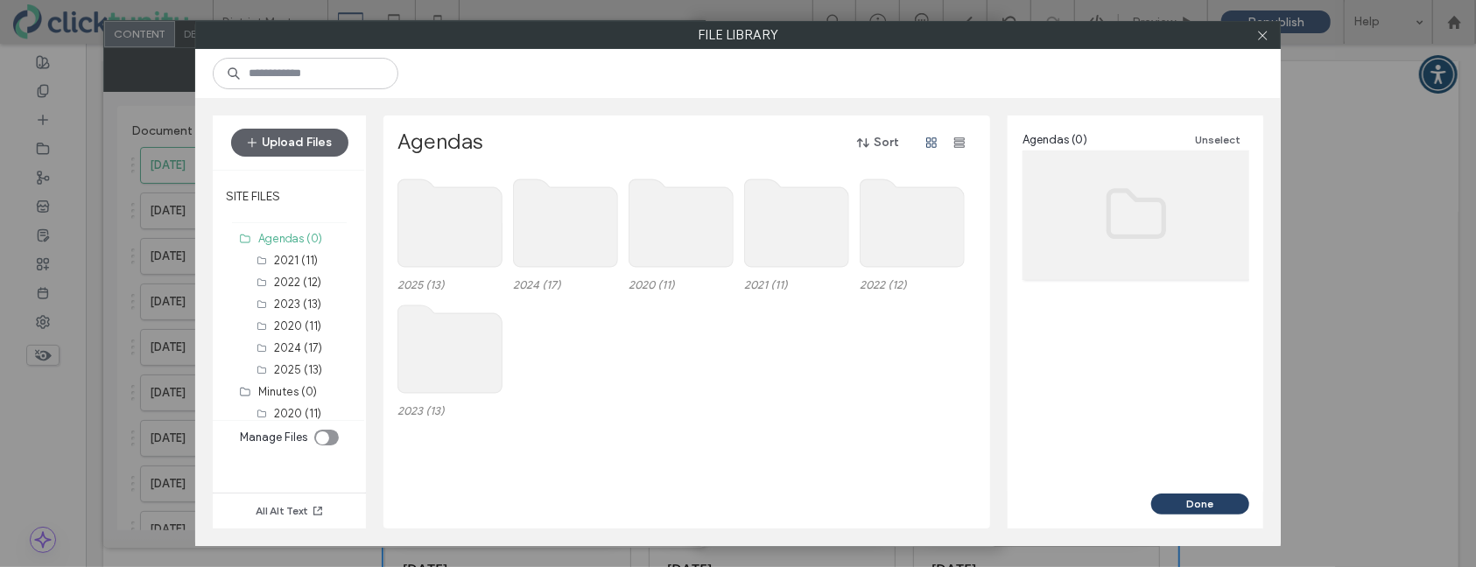
click at [433, 234] on use at bounding box center [450, 223] width 104 height 88
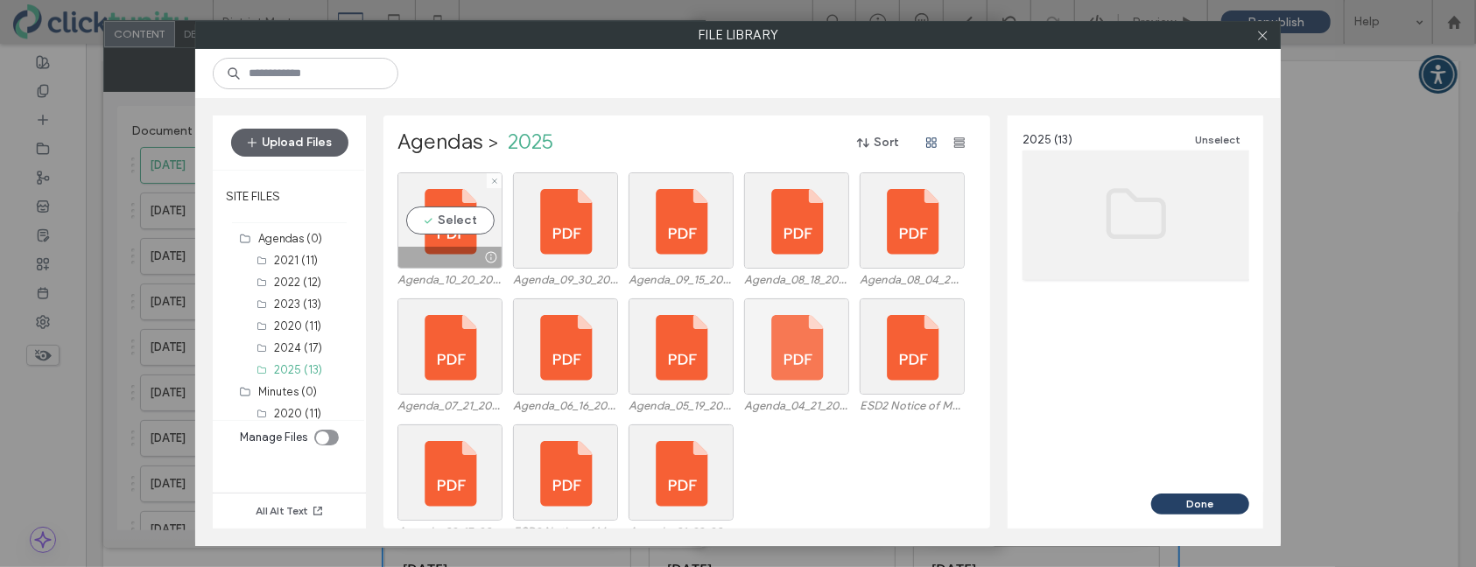
drag, startPoint x: 450, startPoint y: 223, endPoint x: 813, endPoint y: 327, distance: 377.8
click at [450, 223] on div "Select" at bounding box center [449, 220] width 105 height 96
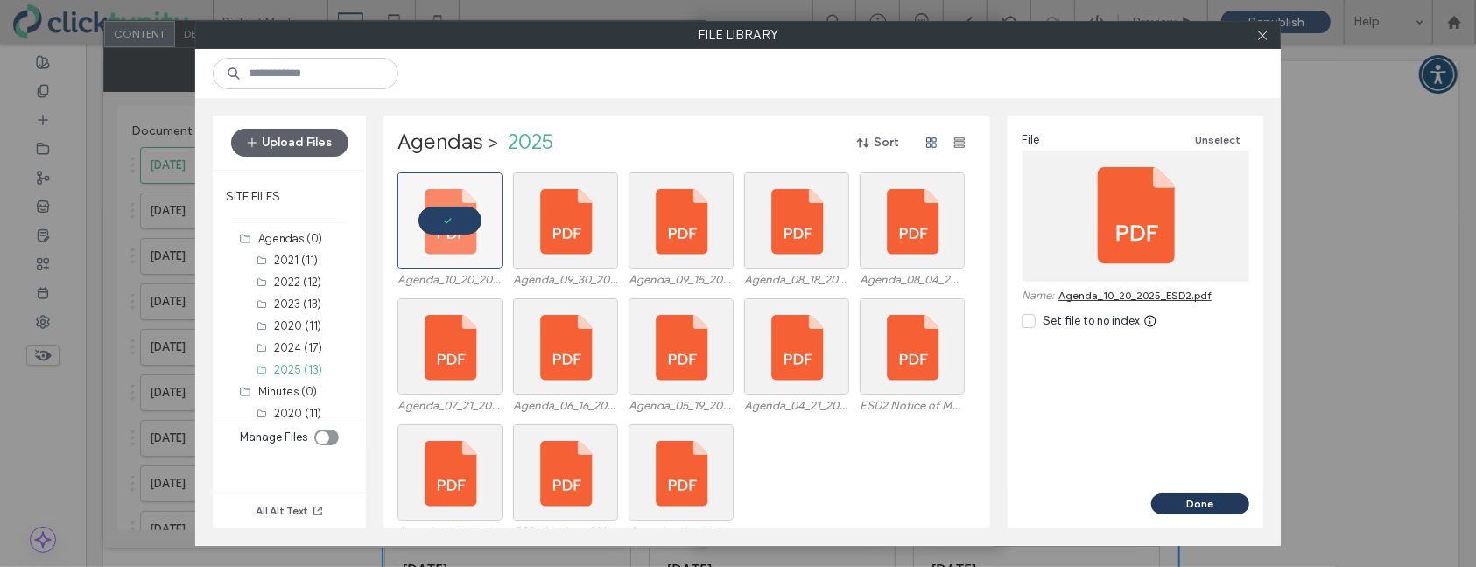
click at [1207, 498] on button "Done" at bounding box center [1200, 504] width 98 height 21
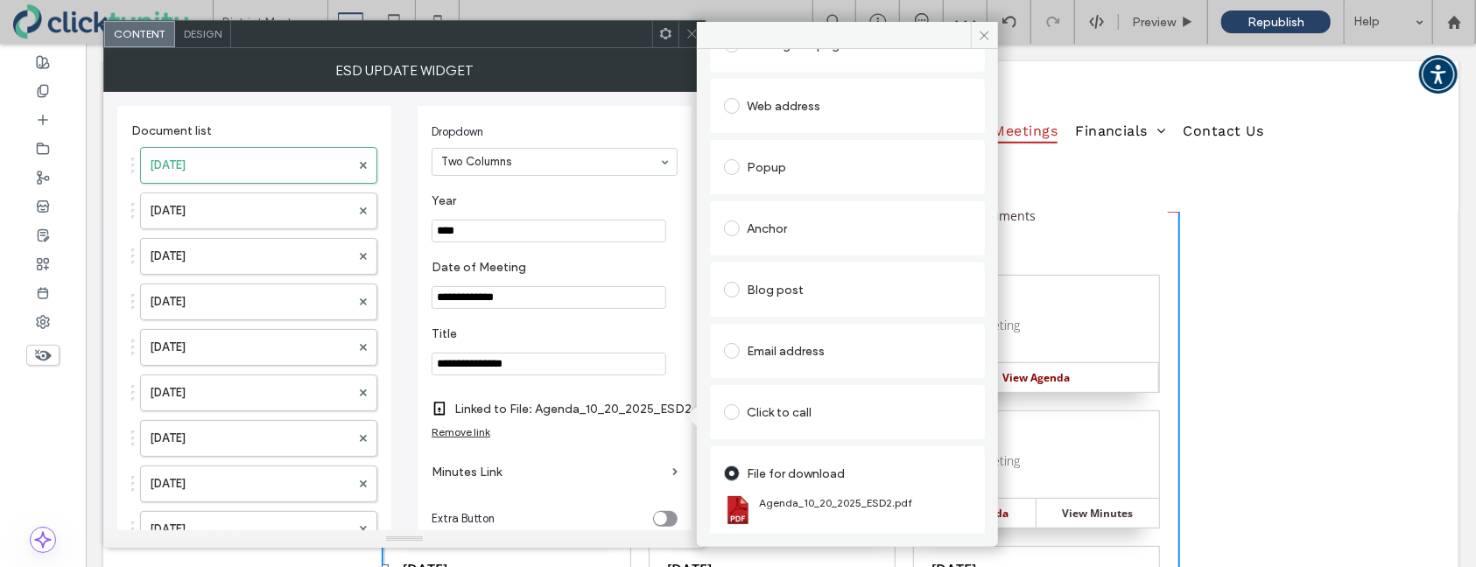
click at [984, 40] on icon at bounding box center [984, 35] width 13 height 13
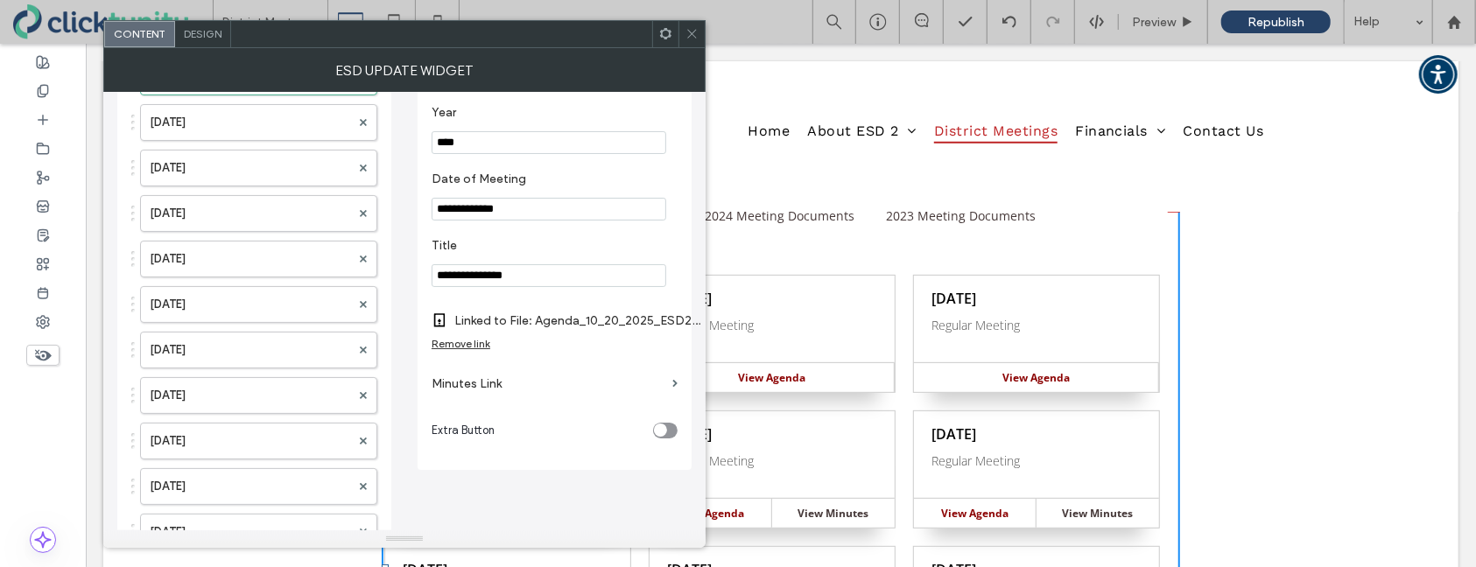
scroll to position [94, 0]
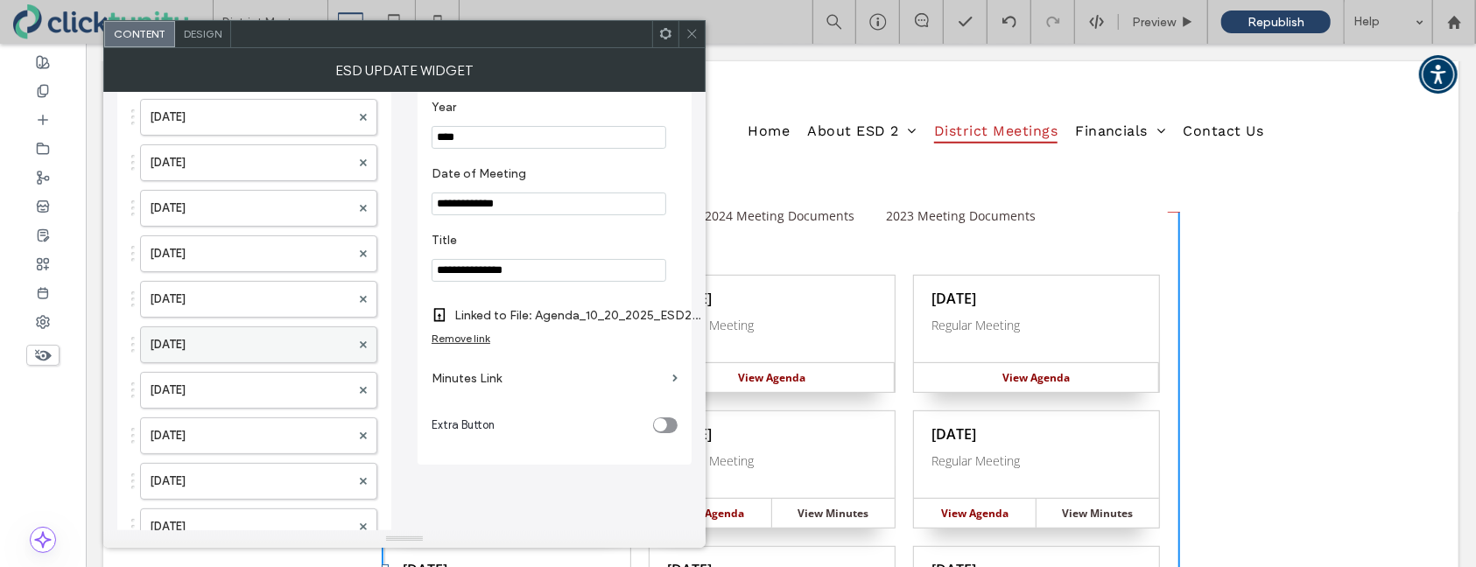
click at [236, 336] on label "Jun. 16, 2025" at bounding box center [250, 344] width 201 height 35
click at [467, 381] on label "Minutes Link" at bounding box center [549, 378] width 234 height 32
click at [449, 382] on label "Minutes Link" at bounding box center [549, 378] width 234 height 32
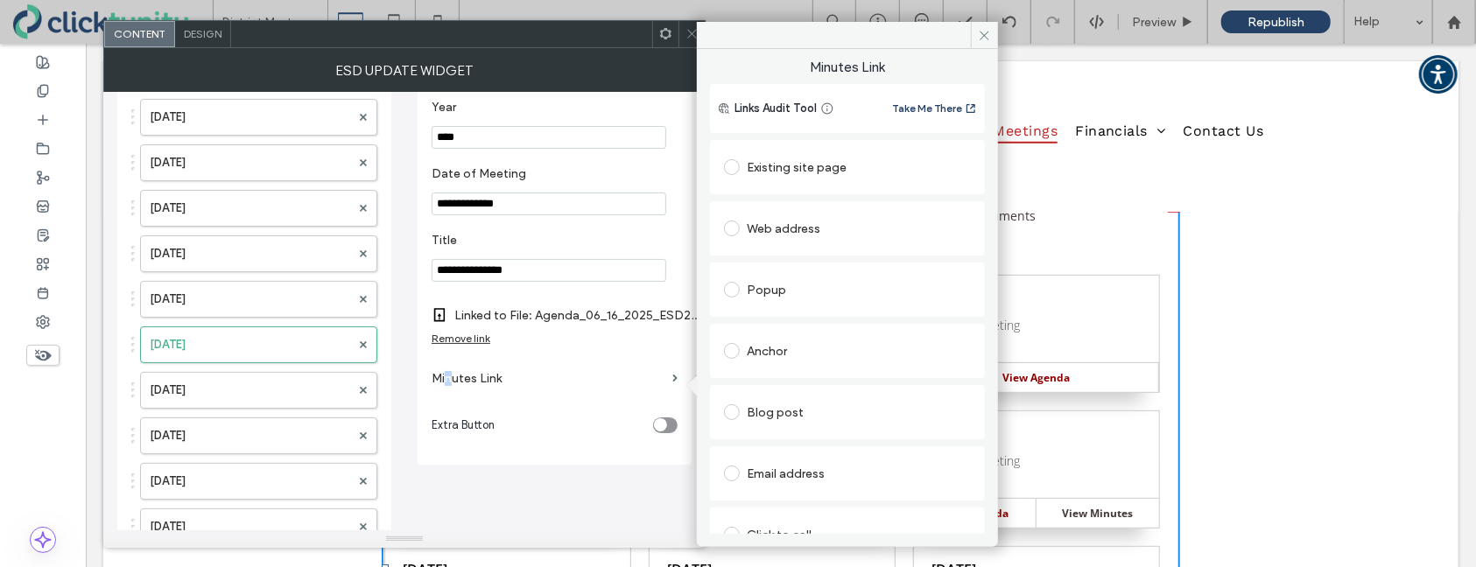
scroll to position [88, 0]
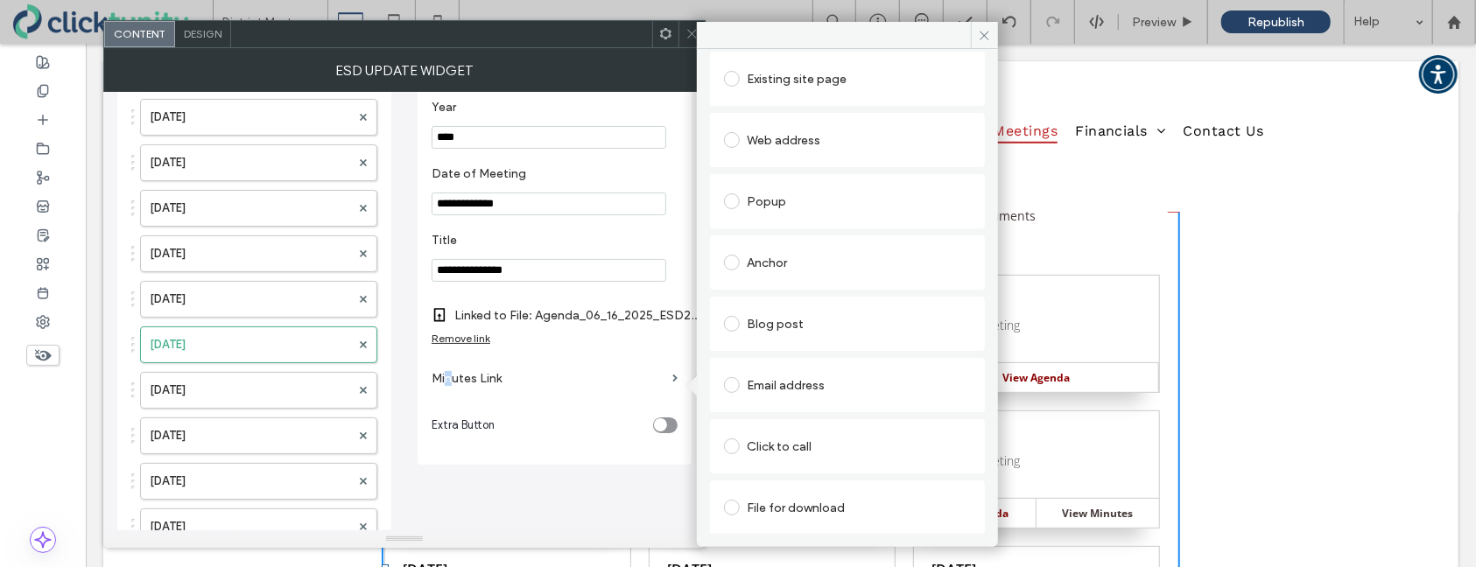
click at [736, 505] on span at bounding box center [732, 508] width 16 height 16
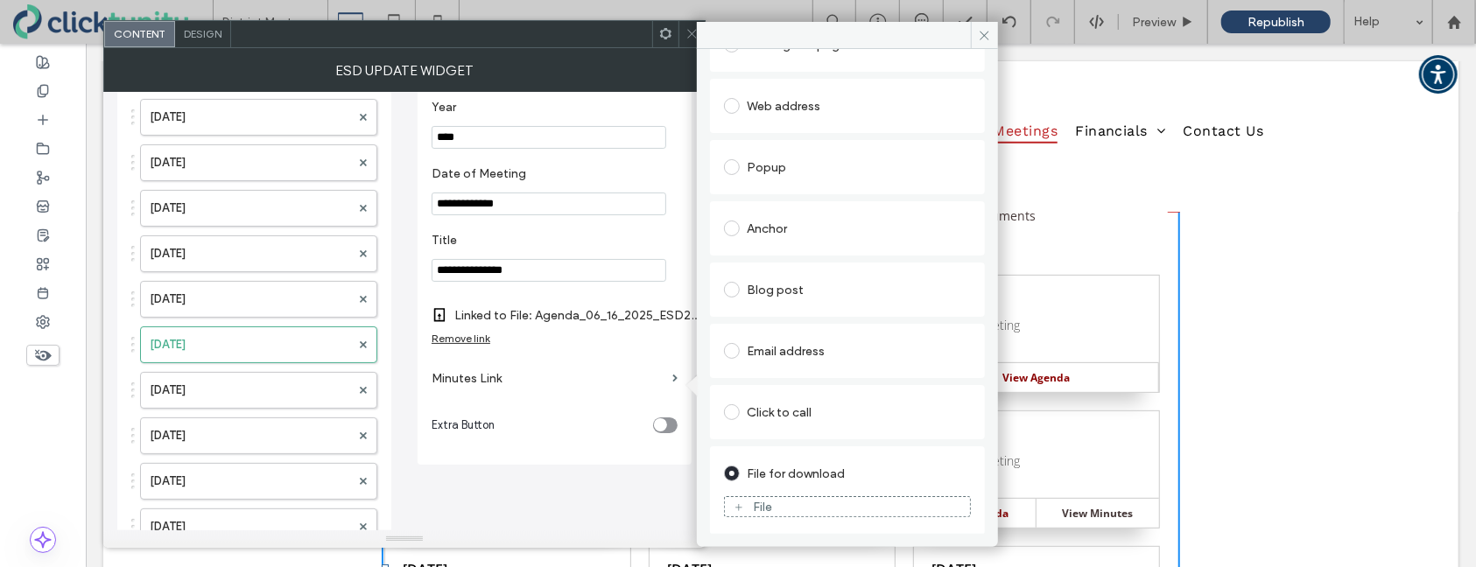
click at [746, 504] on div "File" at bounding box center [847, 507] width 245 height 16
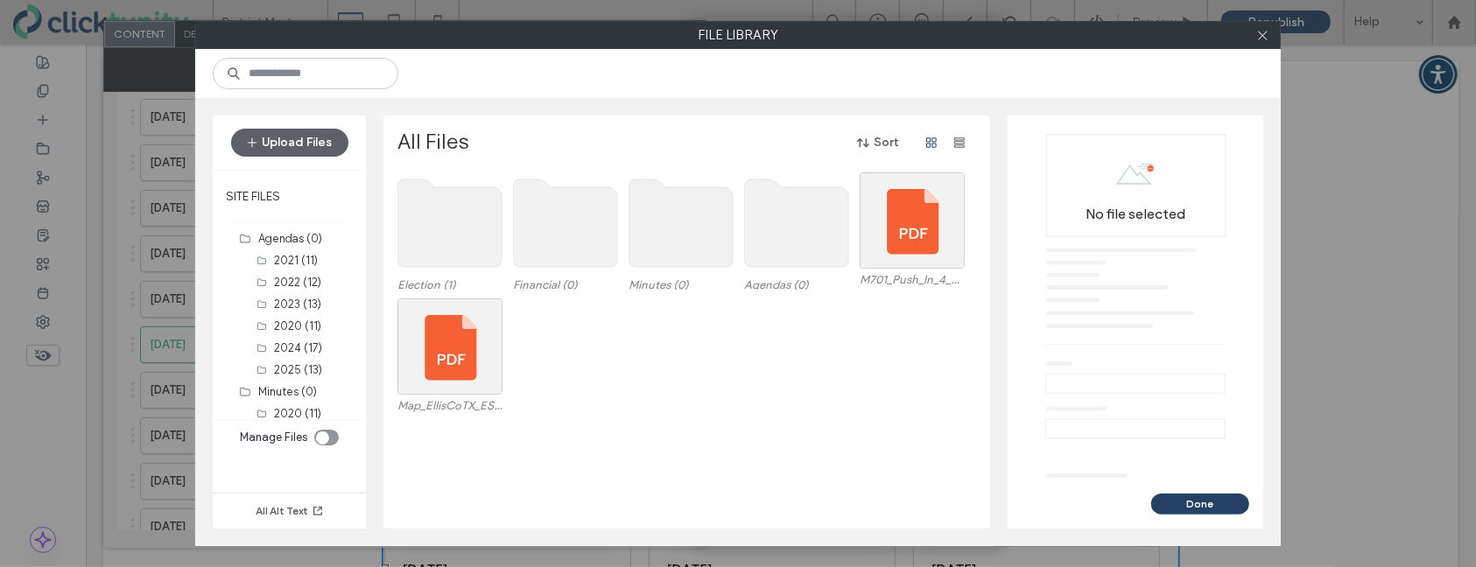
click at [680, 260] on use at bounding box center [682, 223] width 104 height 88
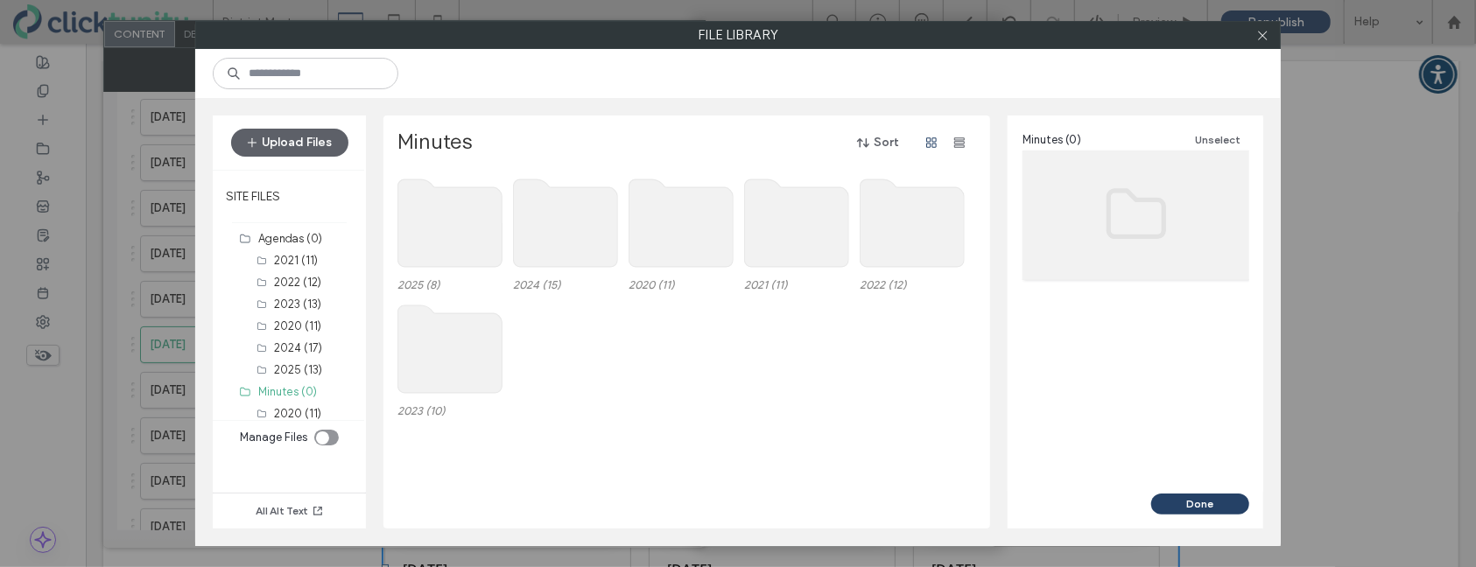
click at [462, 222] on use at bounding box center [450, 223] width 104 height 88
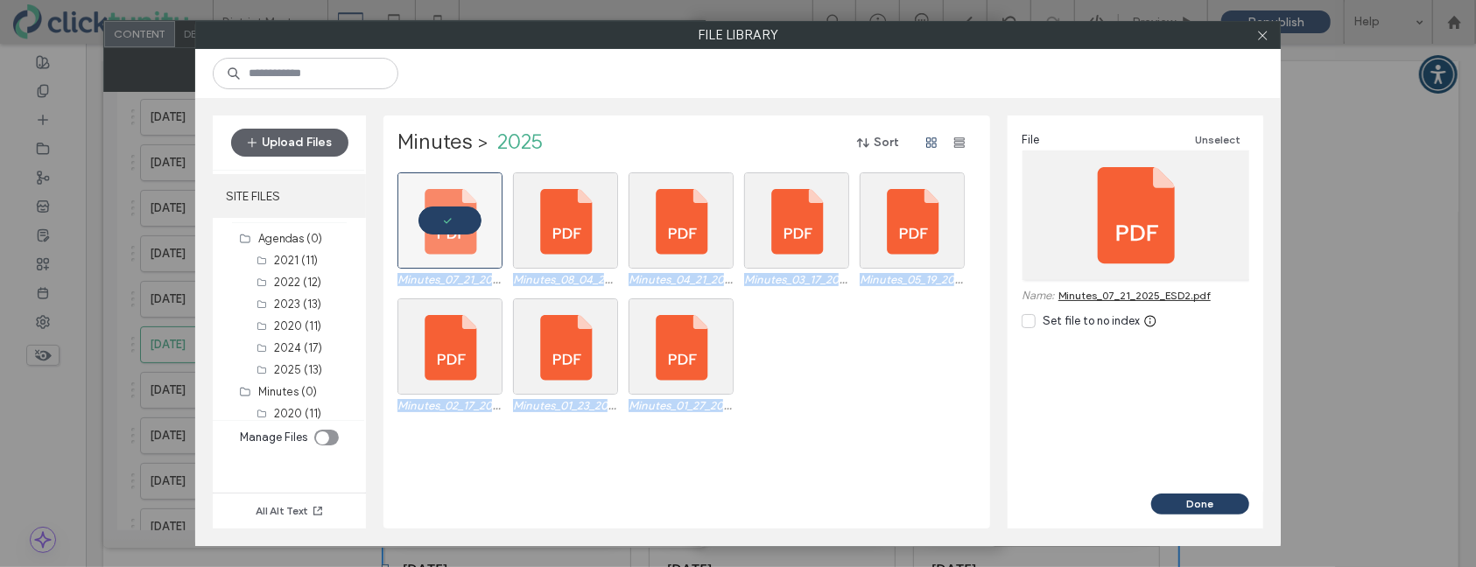
drag, startPoint x: 302, startPoint y: 151, endPoint x: 362, endPoint y: 198, distance: 75.5
click at [302, 151] on button "Upload Files" at bounding box center [289, 143] width 117 height 28
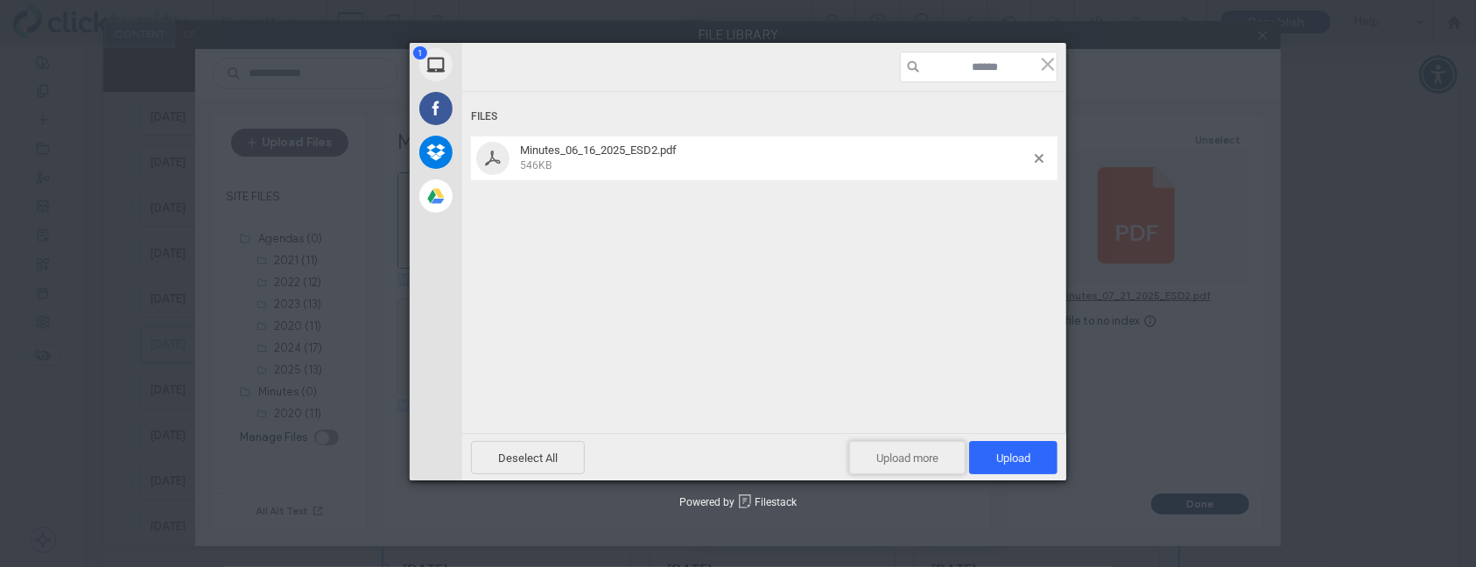
click at [862, 464] on span "Upload more" at bounding box center [907, 457] width 116 height 33
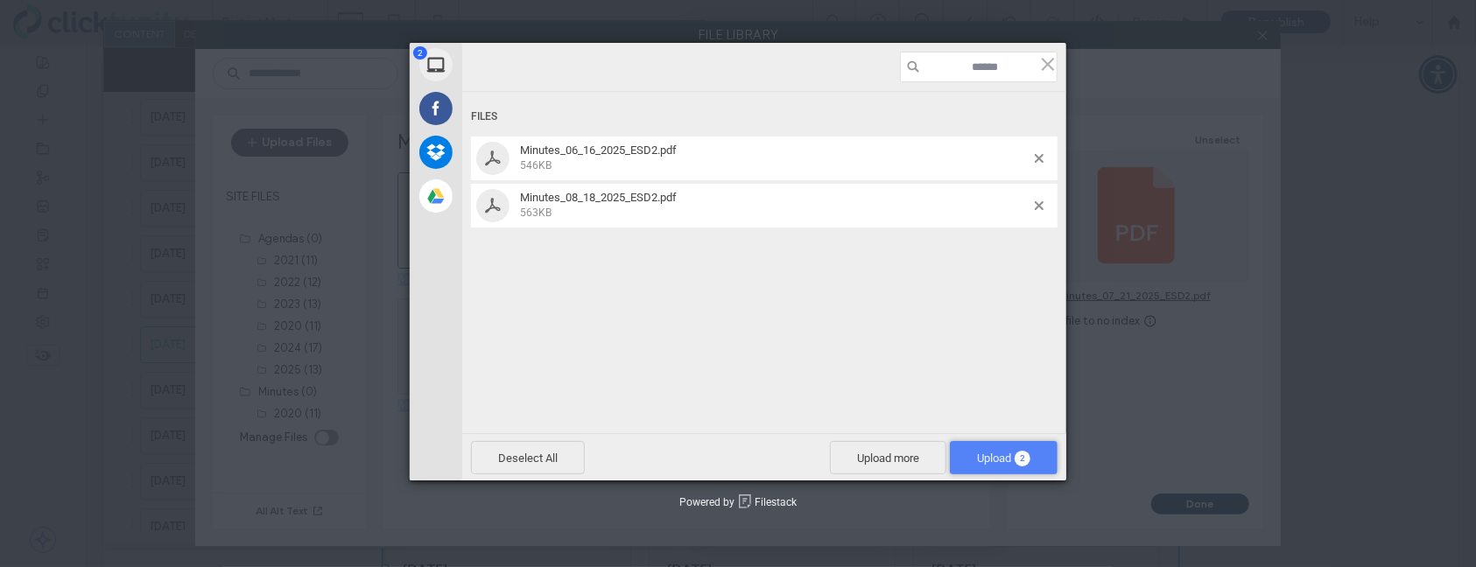
click at [1017, 456] on span "2" at bounding box center [1023, 459] width 16 height 16
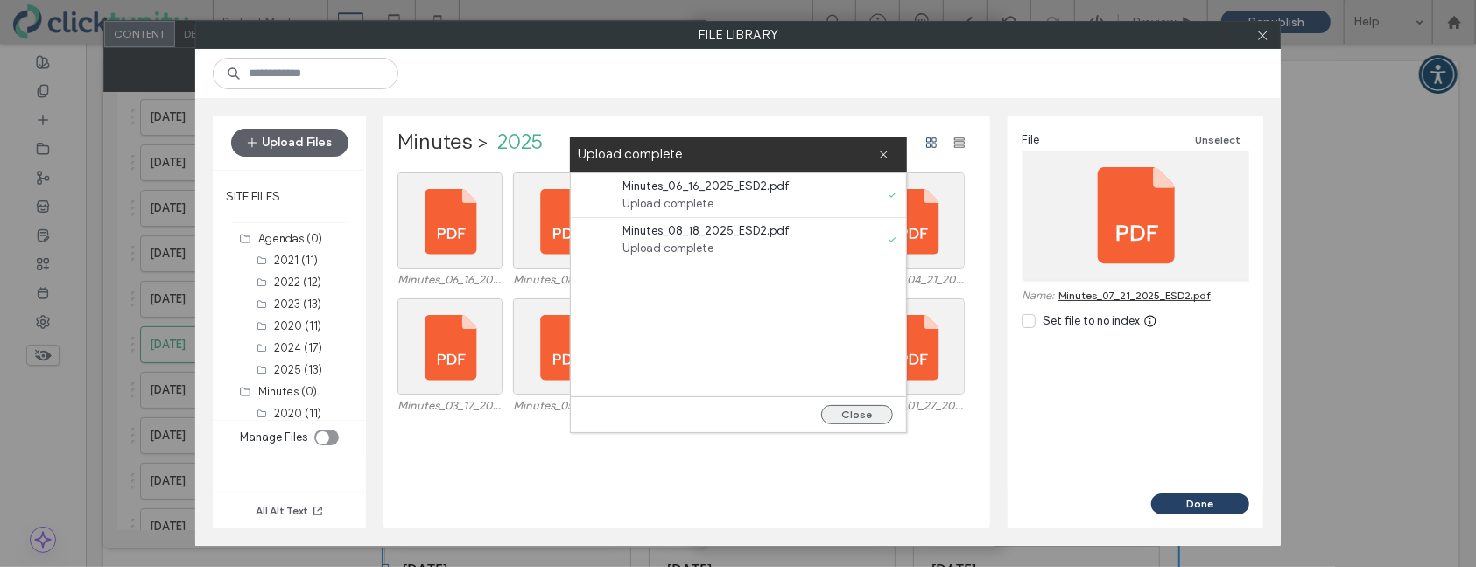
click at [870, 419] on button "Close" at bounding box center [857, 414] width 72 height 19
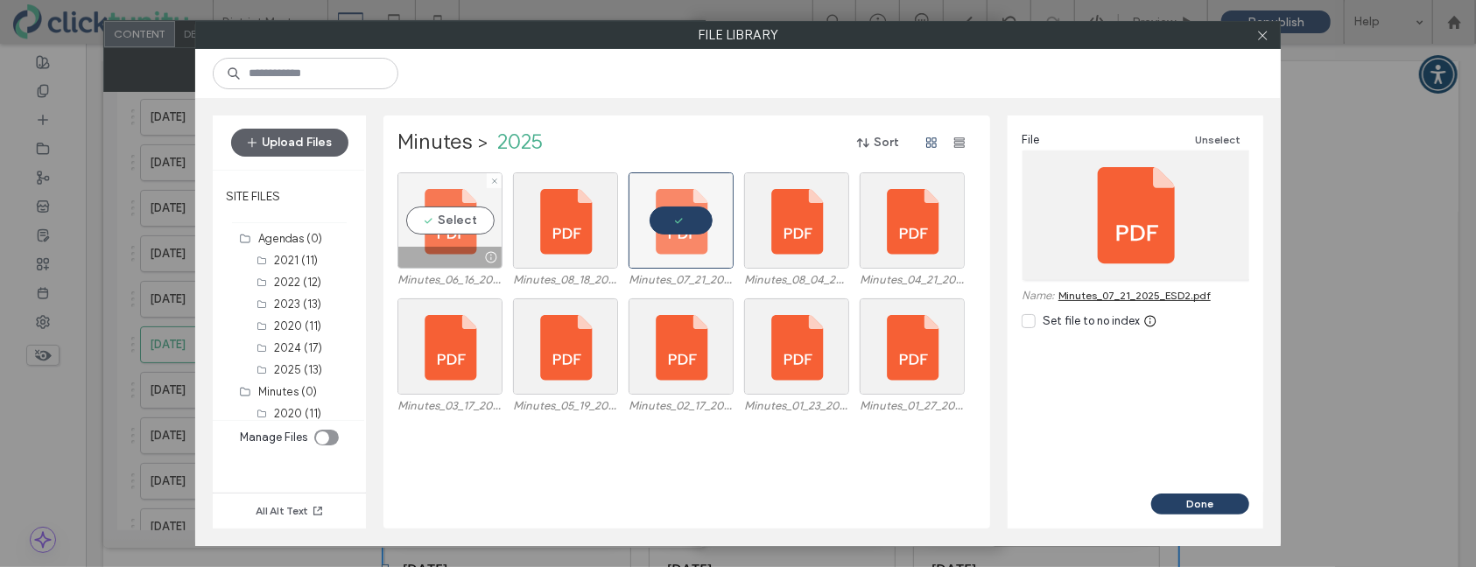
click at [447, 217] on div "Select" at bounding box center [449, 220] width 105 height 96
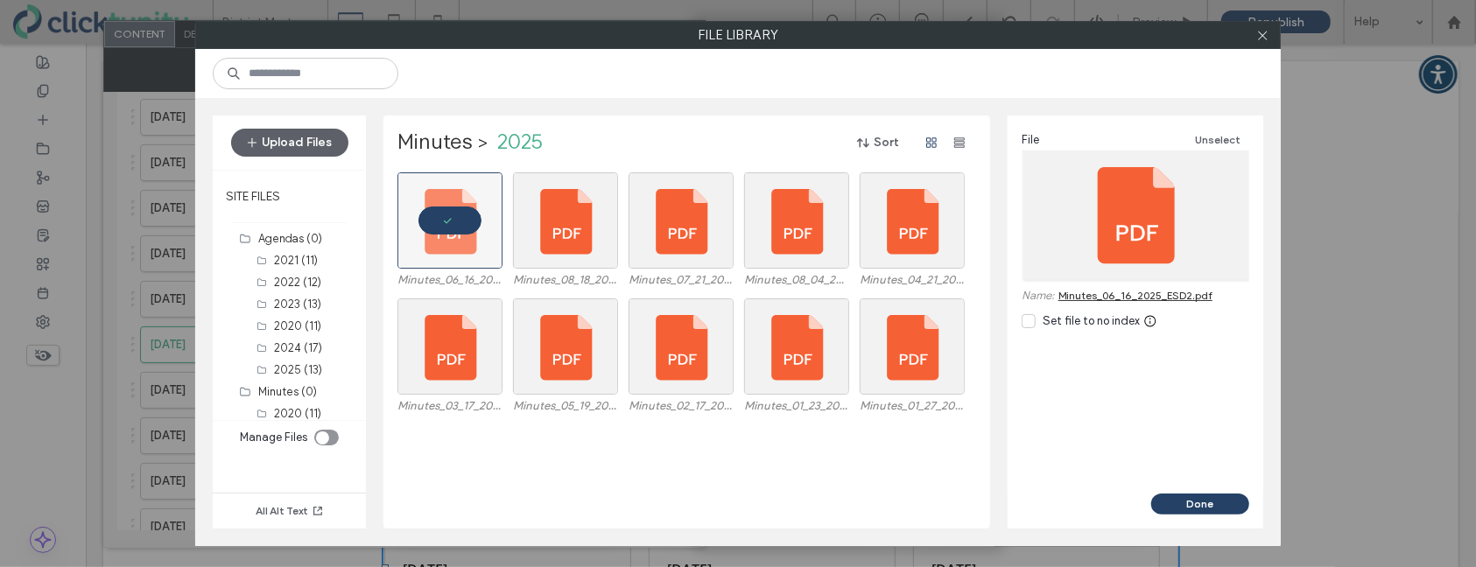
drag, startPoint x: 1173, startPoint y: 507, endPoint x: 1144, endPoint y: 492, distance: 32.5
click at [1173, 506] on button "Done" at bounding box center [1200, 504] width 98 height 21
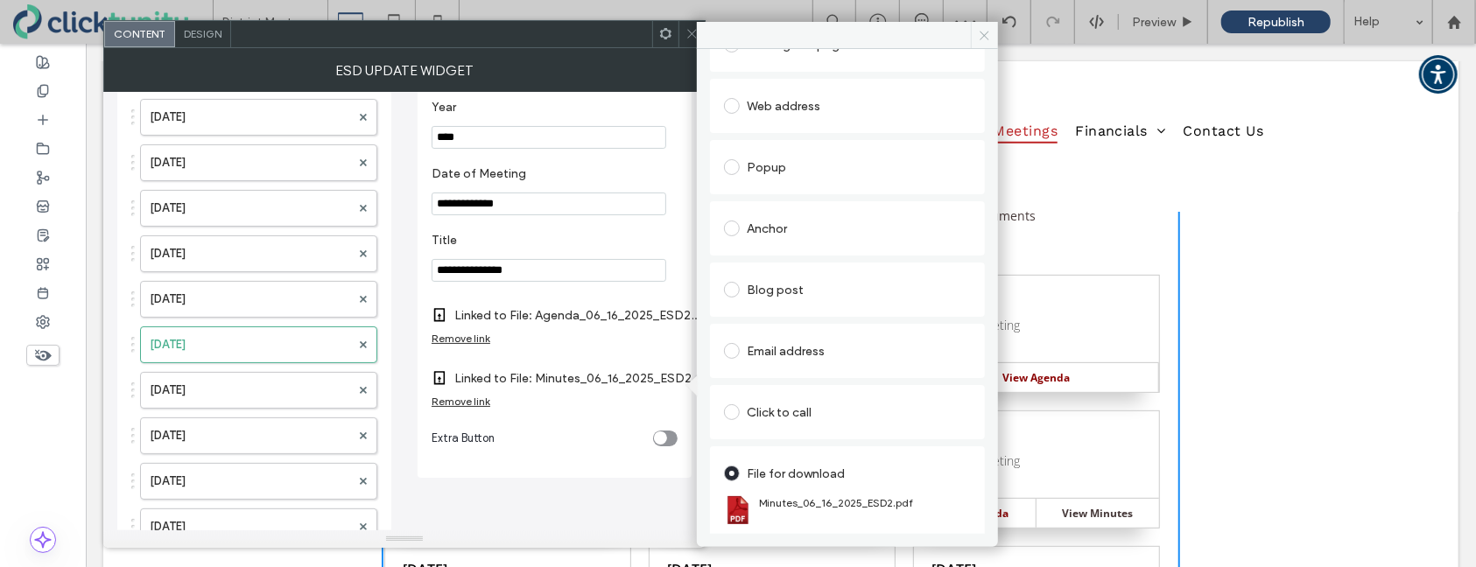
click at [988, 39] on use at bounding box center [985, 35] width 9 height 9
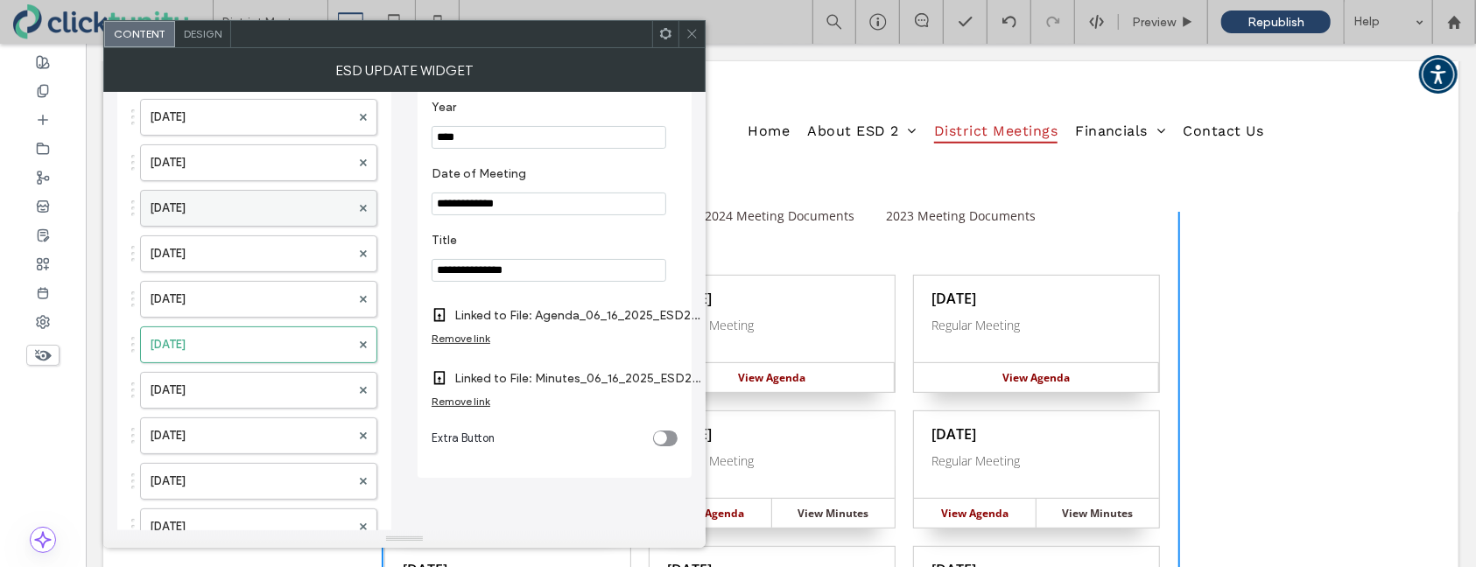
click at [258, 202] on label "Aug. 18, 2025" at bounding box center [250, 208] width 201 height 35
click at [457, 385] on label "Minutes Link" at bounding box center [549, 378] width 234 height 32
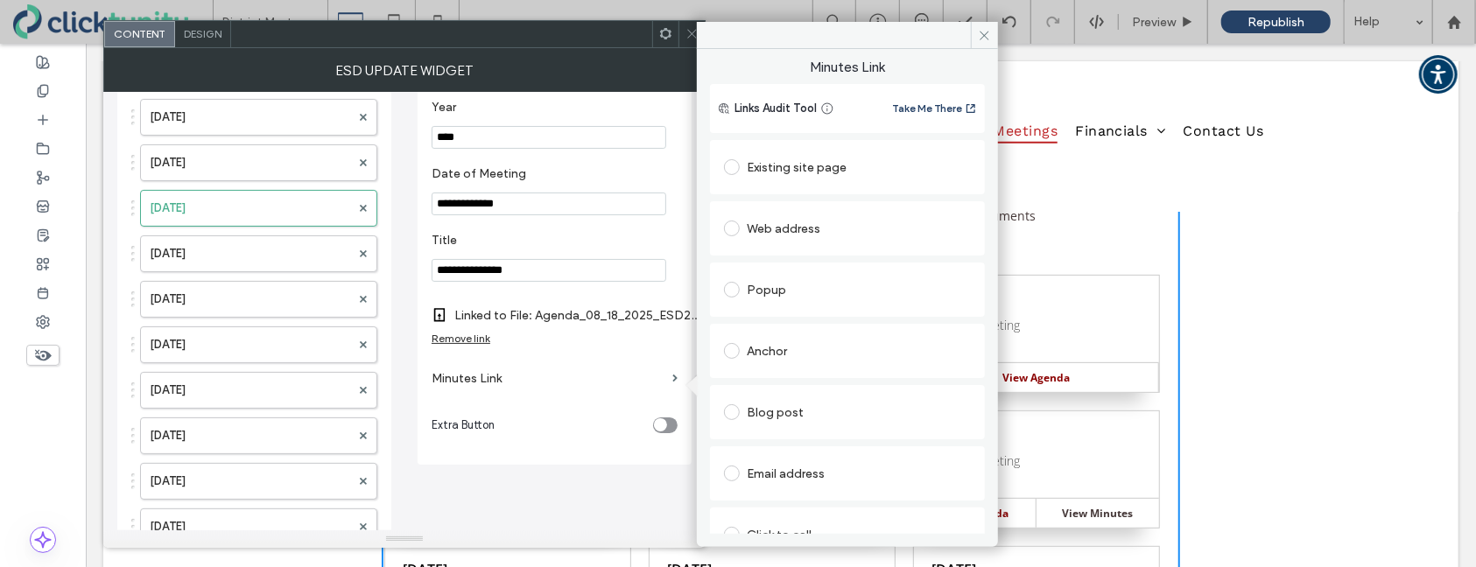
scroll to position [88, 0]
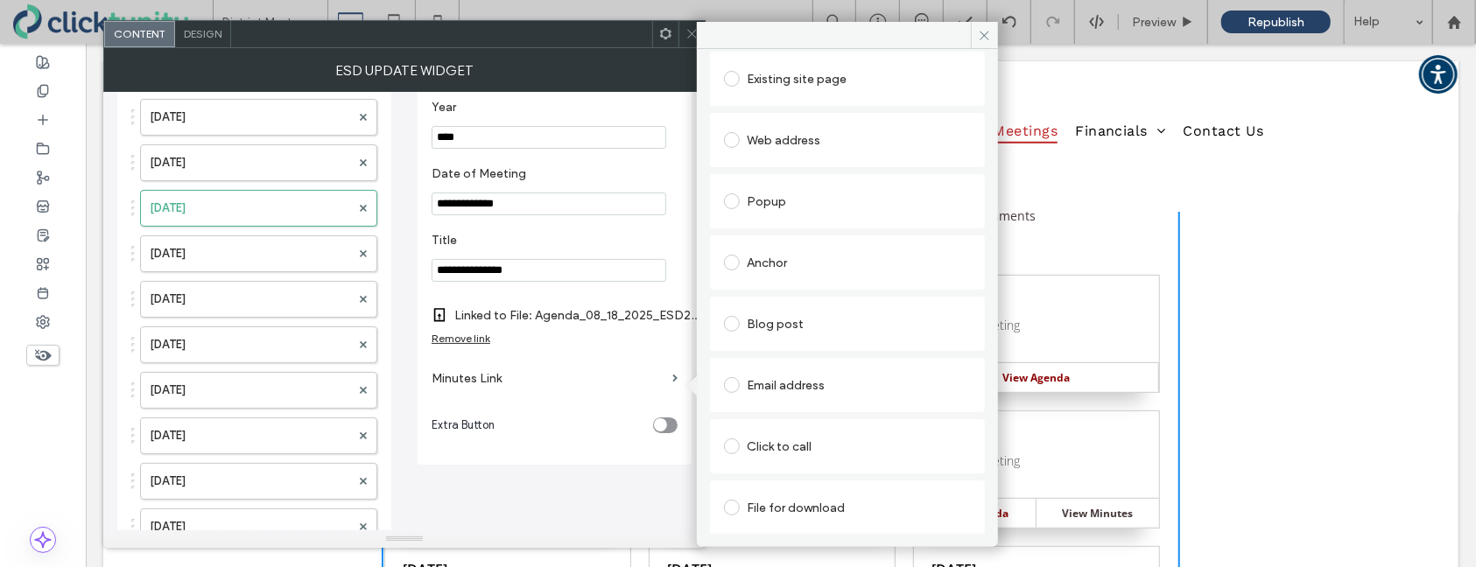
click at [737, 510] on span at bounding box center [732, 508] width 16 height 16
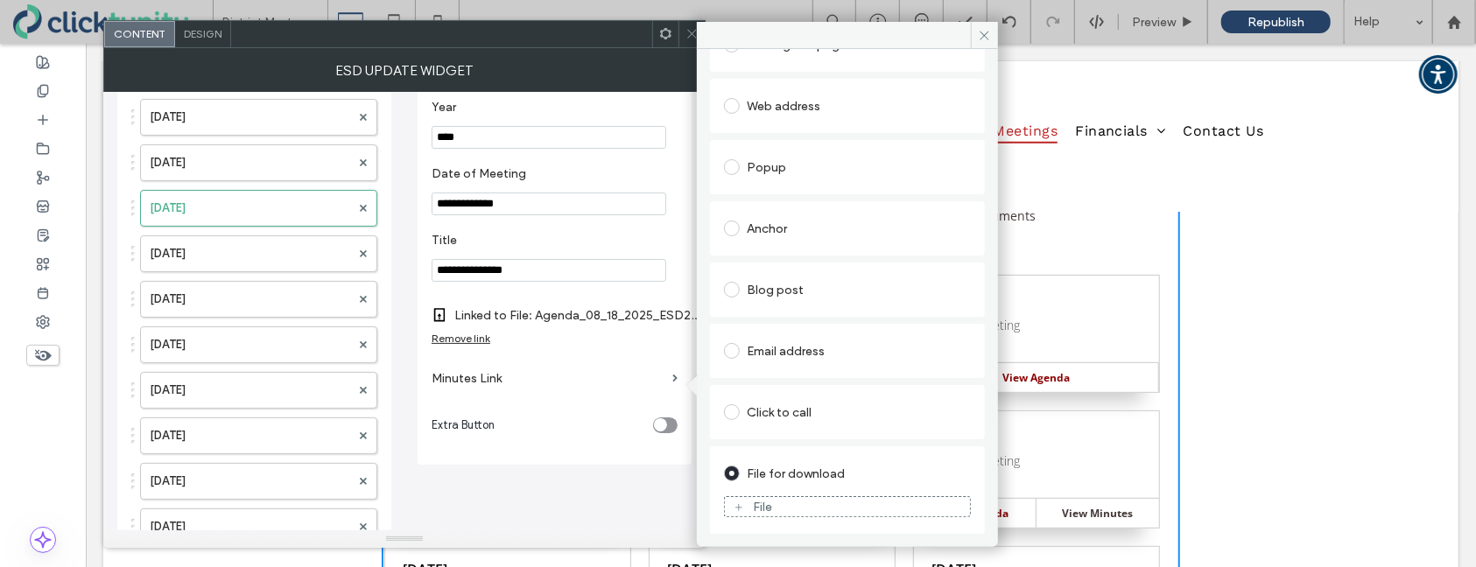
click at [738, 508] on use at bounding box center [738, 507] width 7 height 7
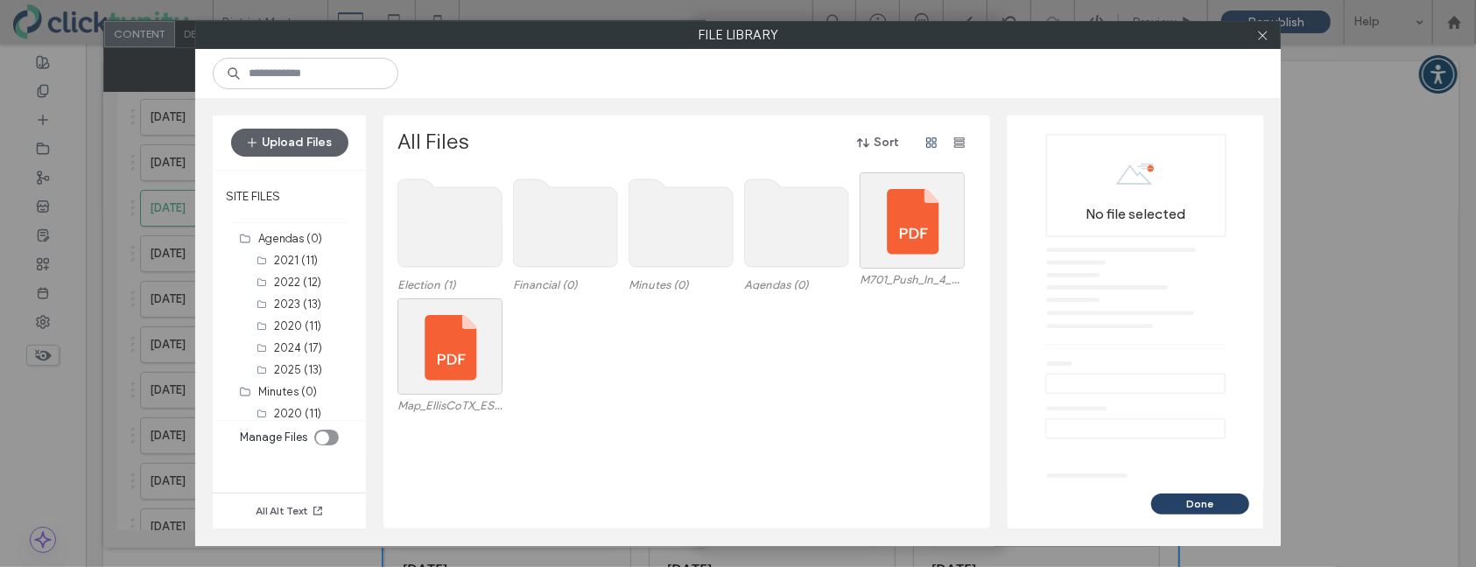
click at [691, 244] on use at bounding box center [682, 223] width 104 height 88
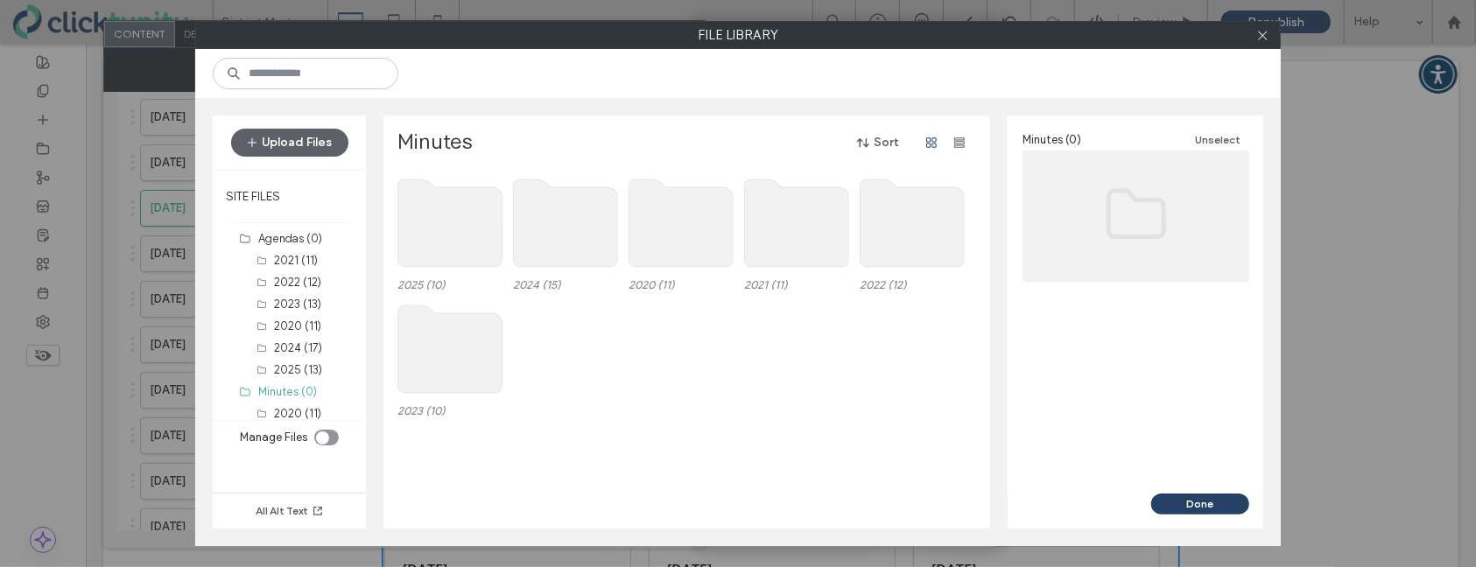
click at [460, 220] on use at bounding box center [450, 223] width 104 height 88
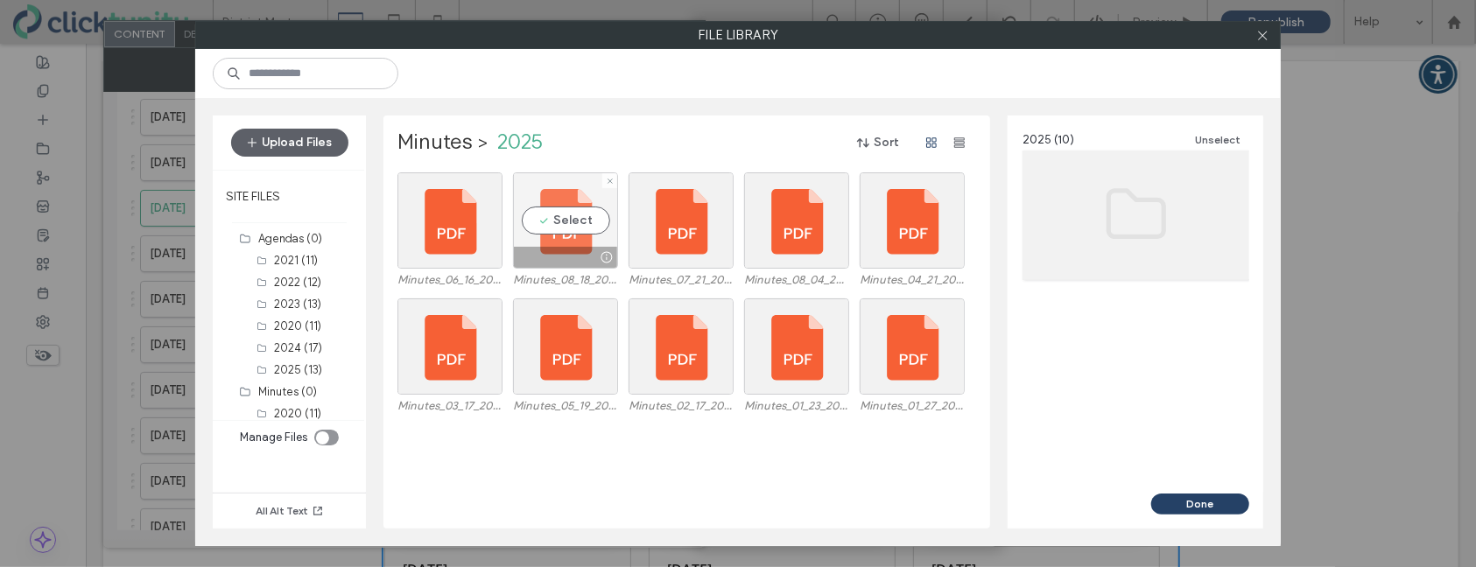
drag, startPoint x: 553, startPoint y: 215, endPoint x: 629, endPoint y: 243, distance: 80.3
click at [553, 215] on div "Select" at bounding box center [565, 220] width 105 height 96
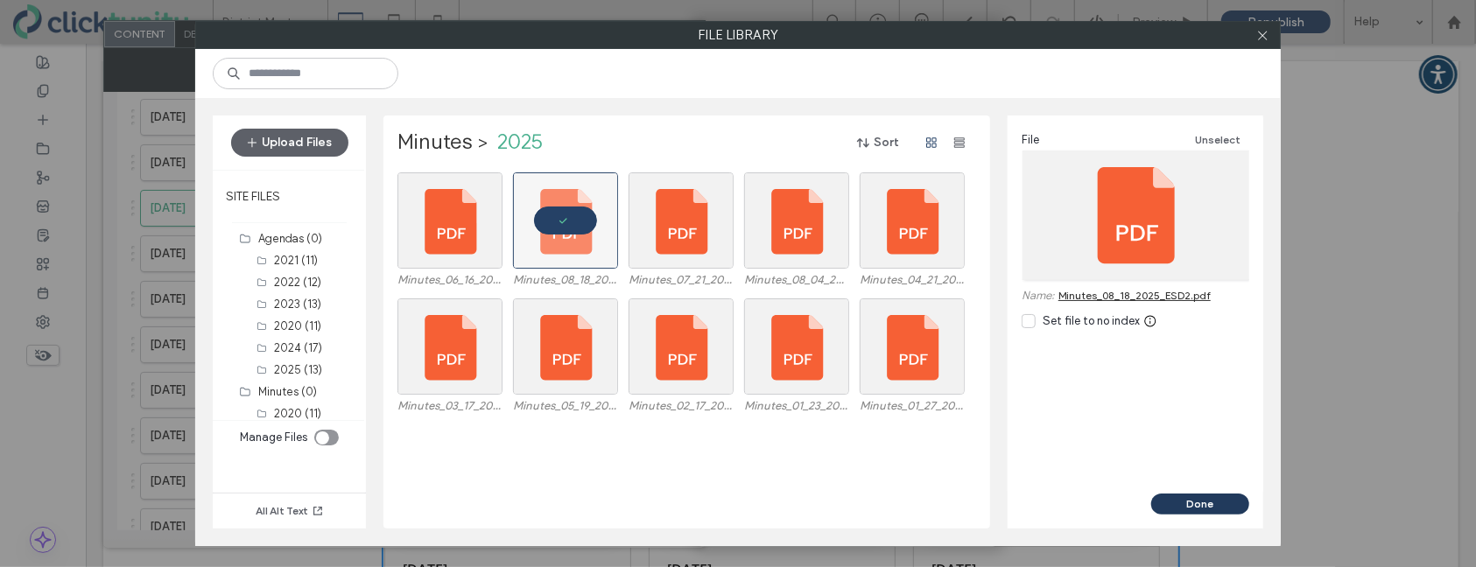
click at [1231, 501] on button "Done" at bounding box center [1200, 504] width 98 height 21
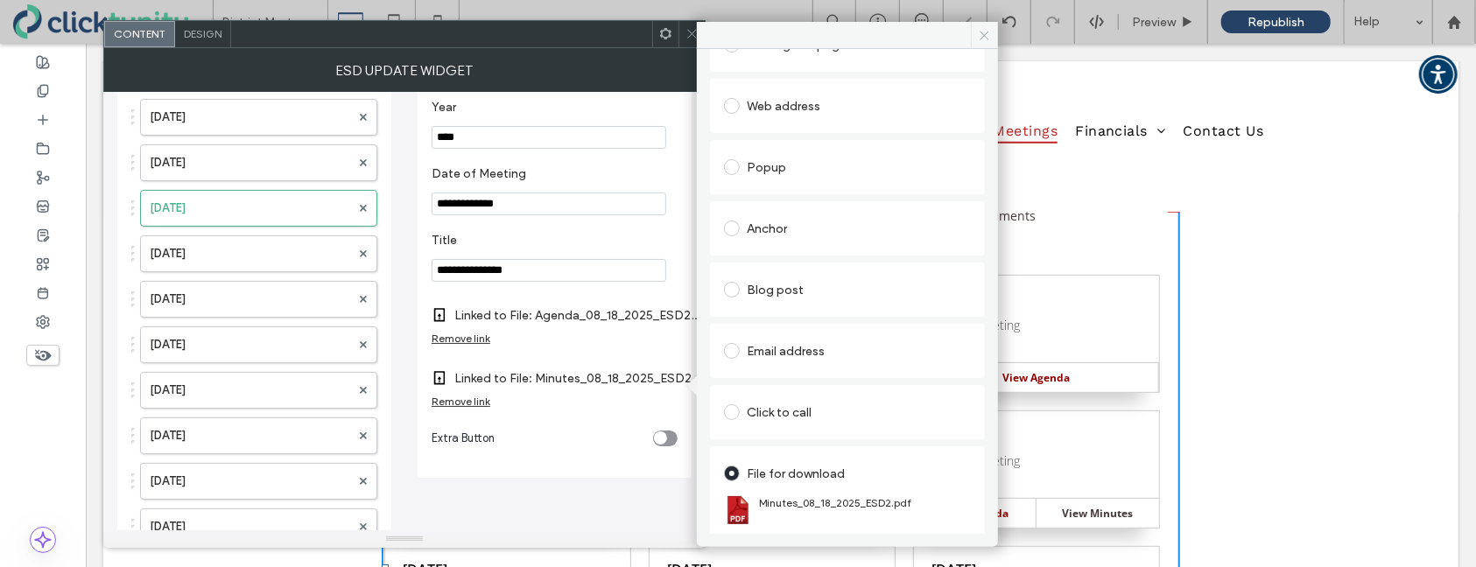
click at [983, 43] on span at bounding box center [984, 35] width 27 height 26
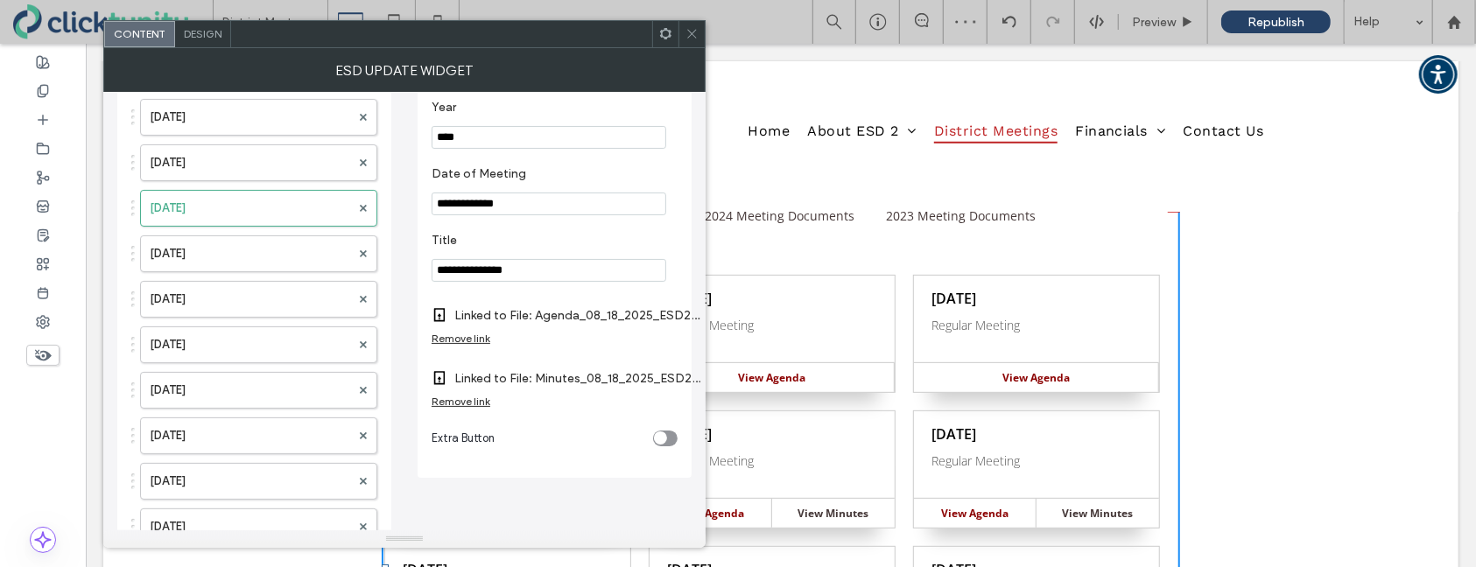
drag, startPoint x: 691, startPoint y: 37, endPoint x: 702, endPoint y: 50, distance: 17.4
click at [691, 37] on icon at bounding box center [692, 33] width 13 height 13
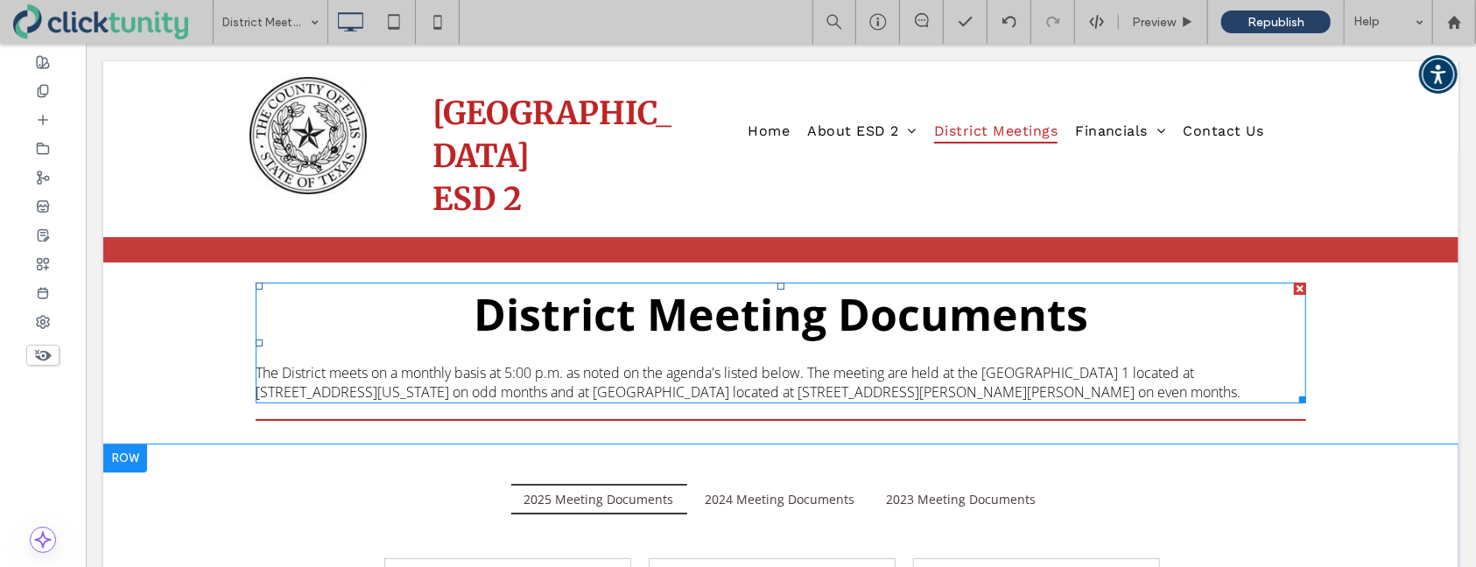
scroll to position [0, 0]
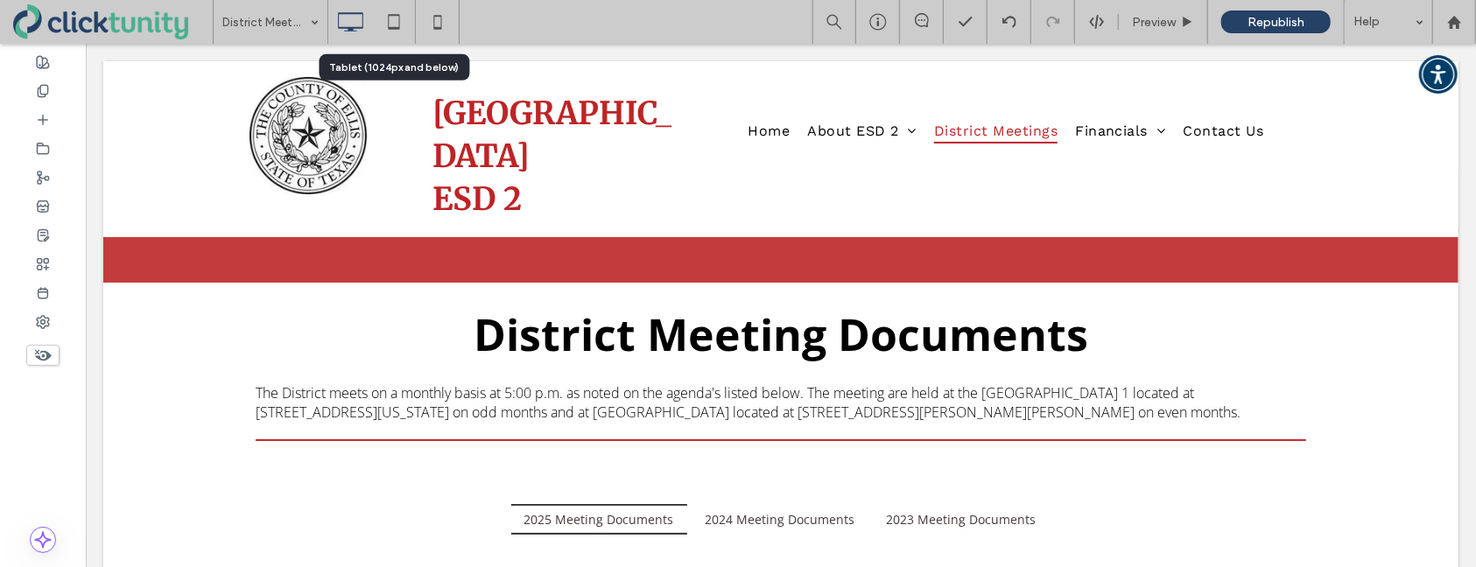
drag, startPoint x: 390, startPoint y: 18, endPoint x: 441, endPoint y: 77, distance: 78.2
click at [391, 19] on icon at bounding box center [393, 21] width 35 height 35
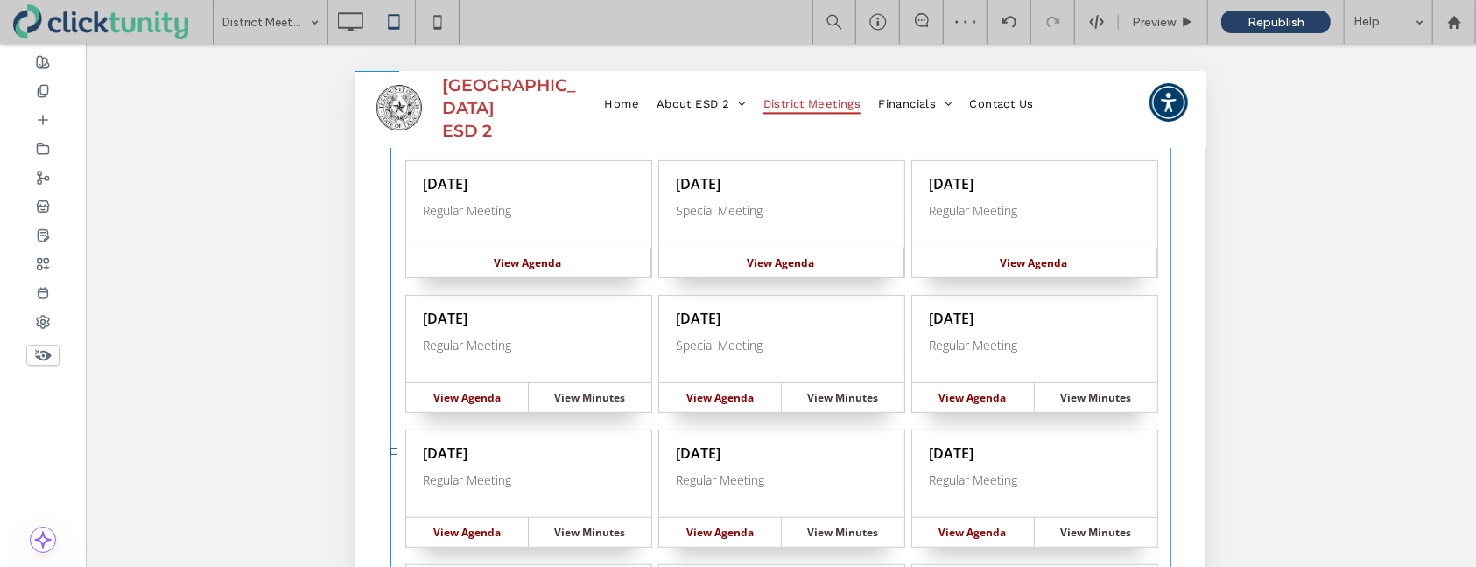
scroll to position [9, 0]
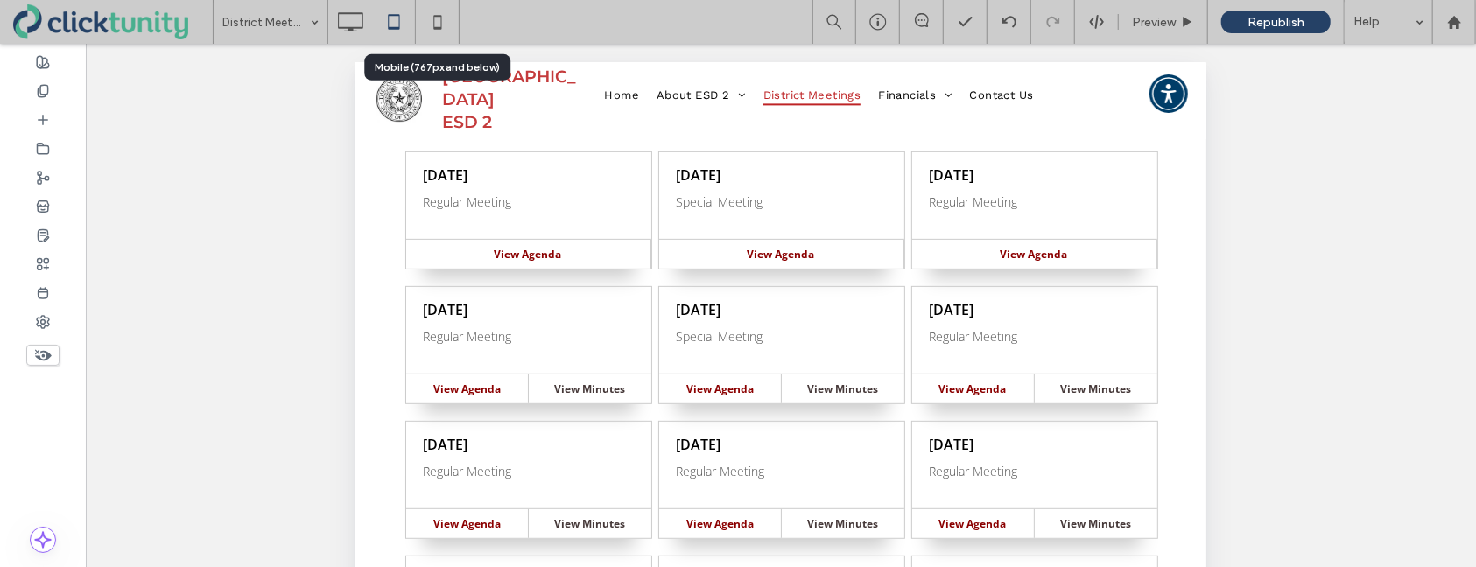
drag, startPoint x: 447, startPoint y: 25, endPoint x: 478, endPoint y: 102, distance: 82.1
click at [447, 25] on icon at bounding box center [437, 21] width 35 height 35
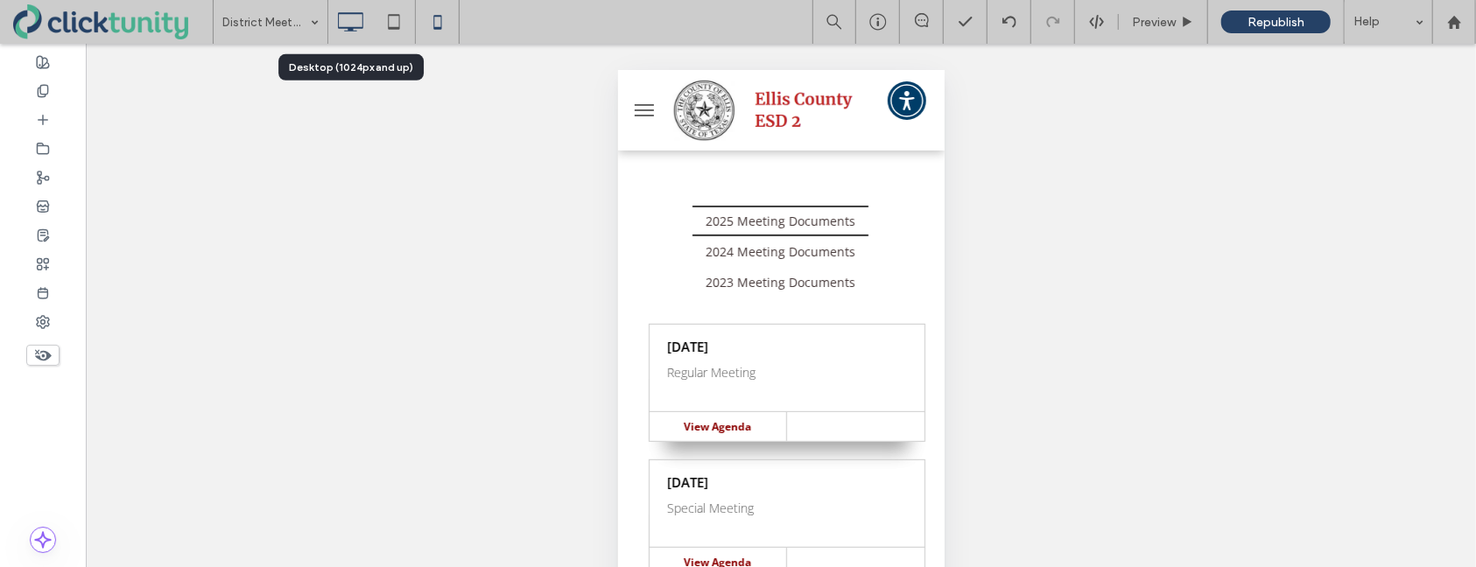
scroll to position [388, 0]
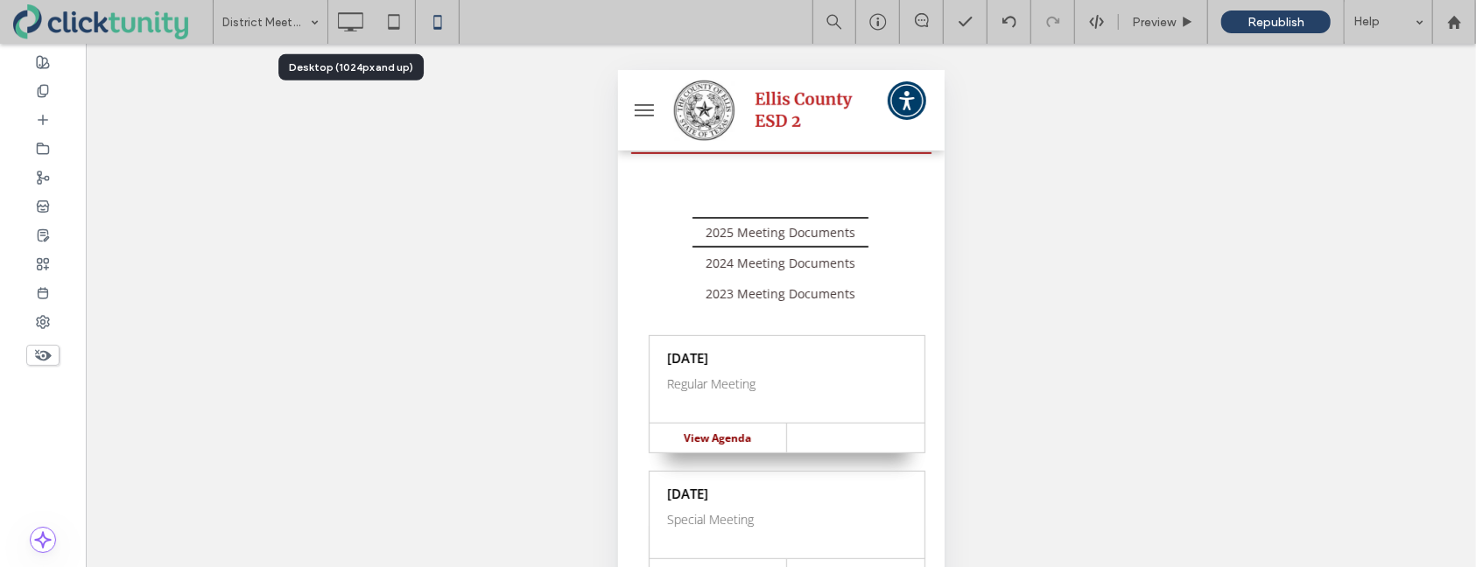
drag, startPoint x: 348, startPoint y: 26, endPoint x: 338, endPoint y: 26, distance: 9.6
click at [348, 26] on use at bounding box center [350, 21] width 25 height 19
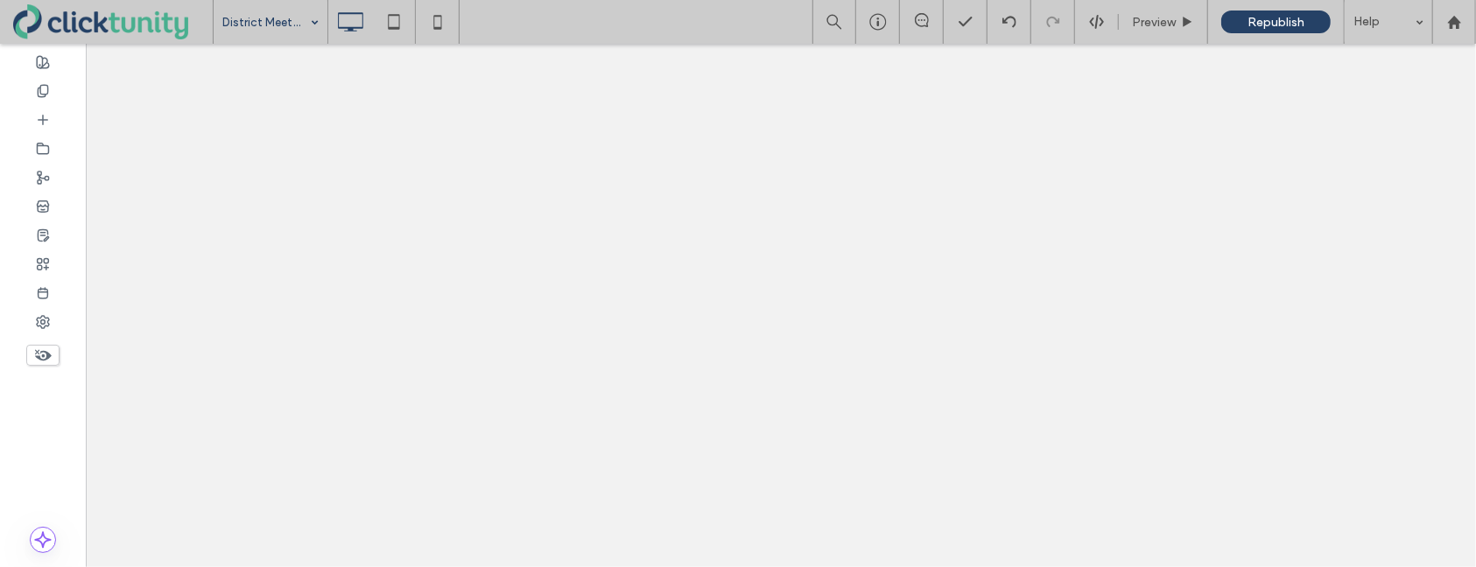
scroll to position [0, 0]
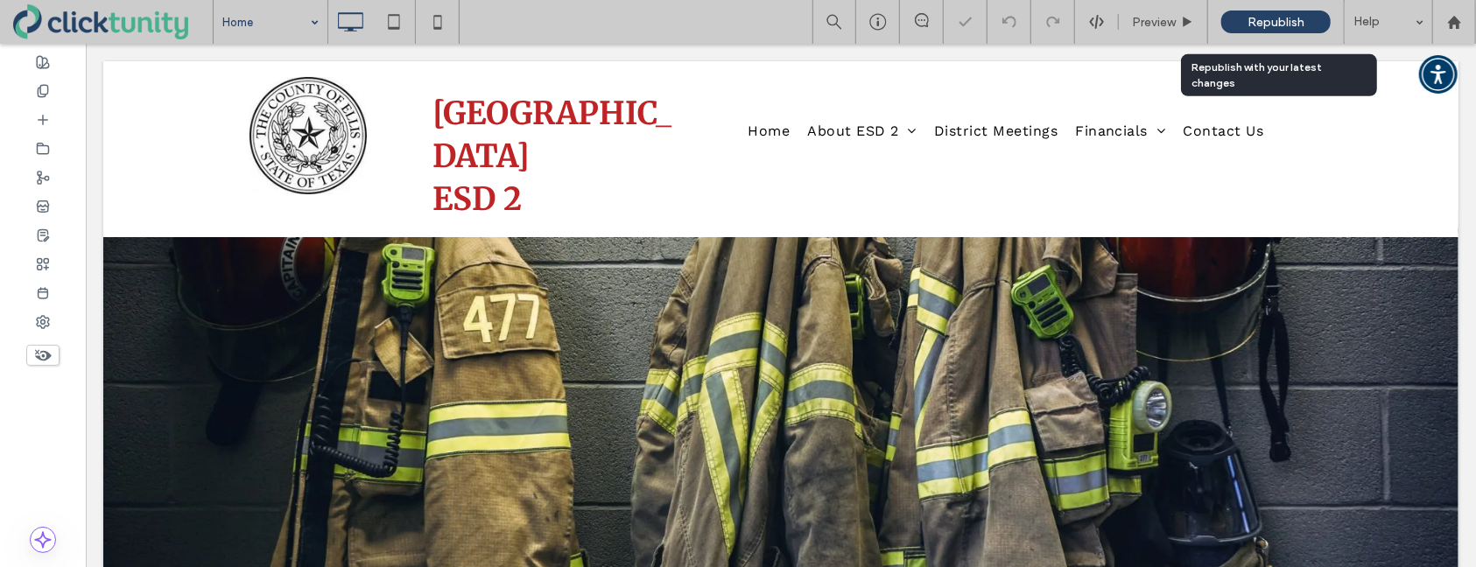
click at [1252, 25] on span "Republish" at bounding box center [1276, 22] width 57 height 15
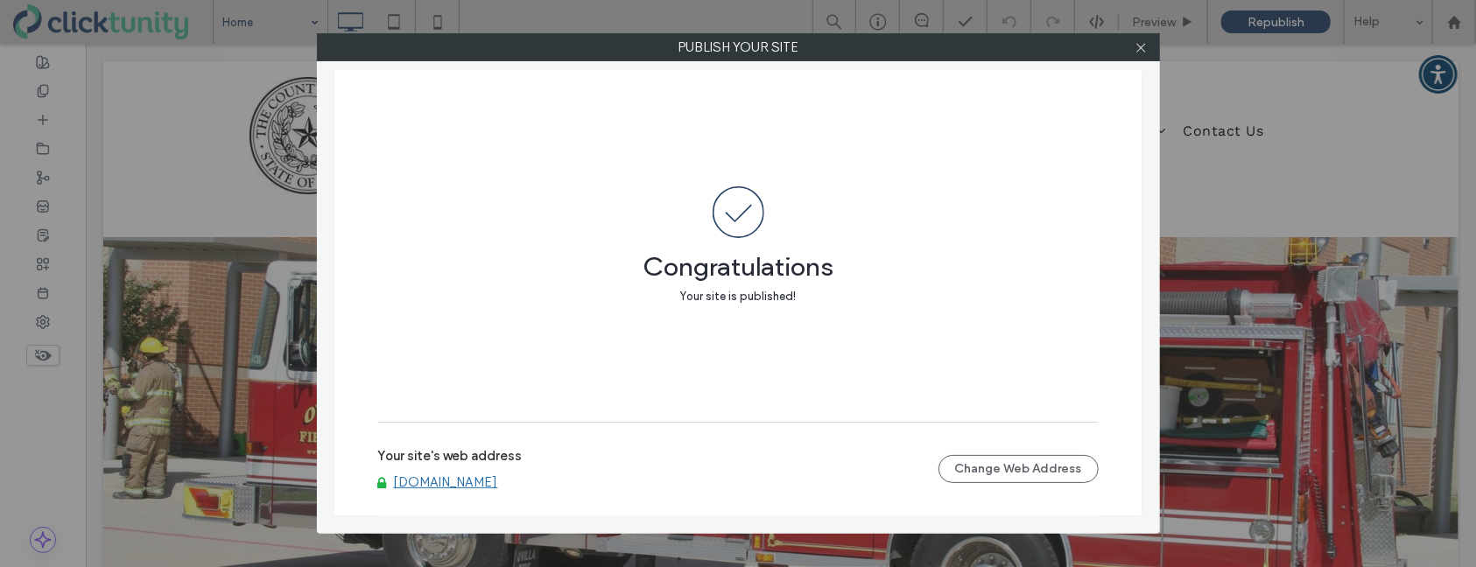
click at [449, 498] on div "Your site's web address www.esd2.net Change Web Address" at bounding box center [738, 469] width 721 height 95
click at [446, 489] on link "[DOMAIN_NAME]" at bounding box center [446, 483] width 104 height 16
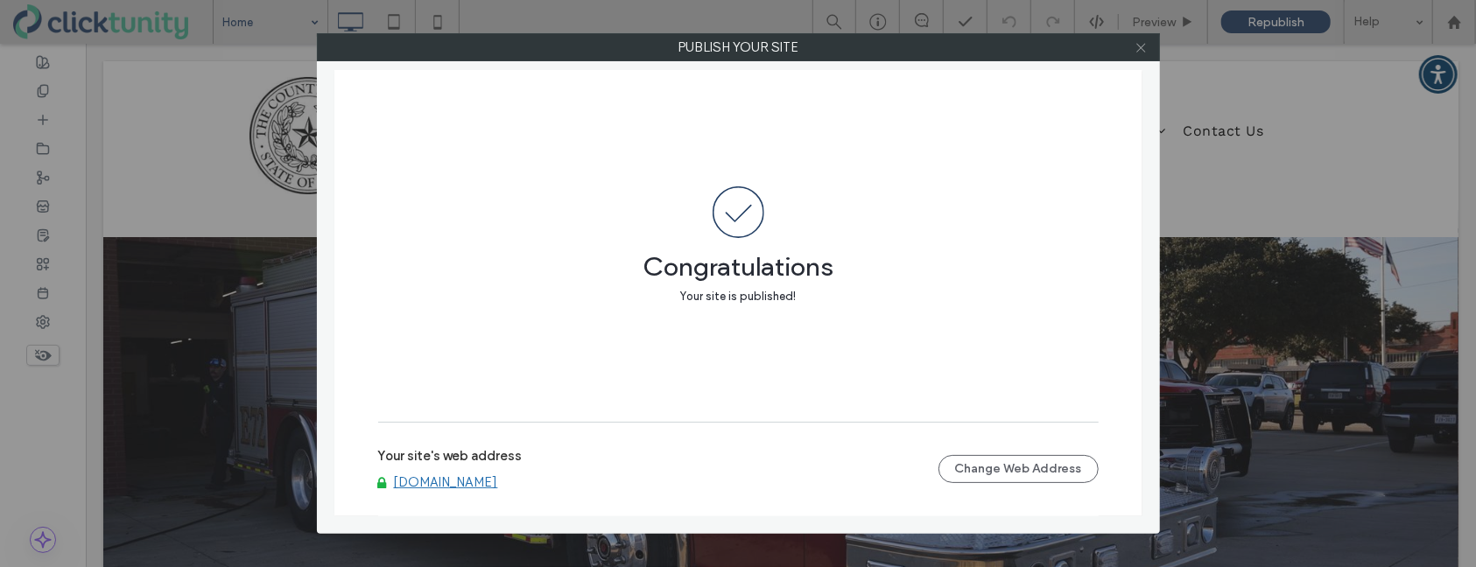
click at [1143, 53] on icon at bounding box center [1141, 47] width 13 height 13
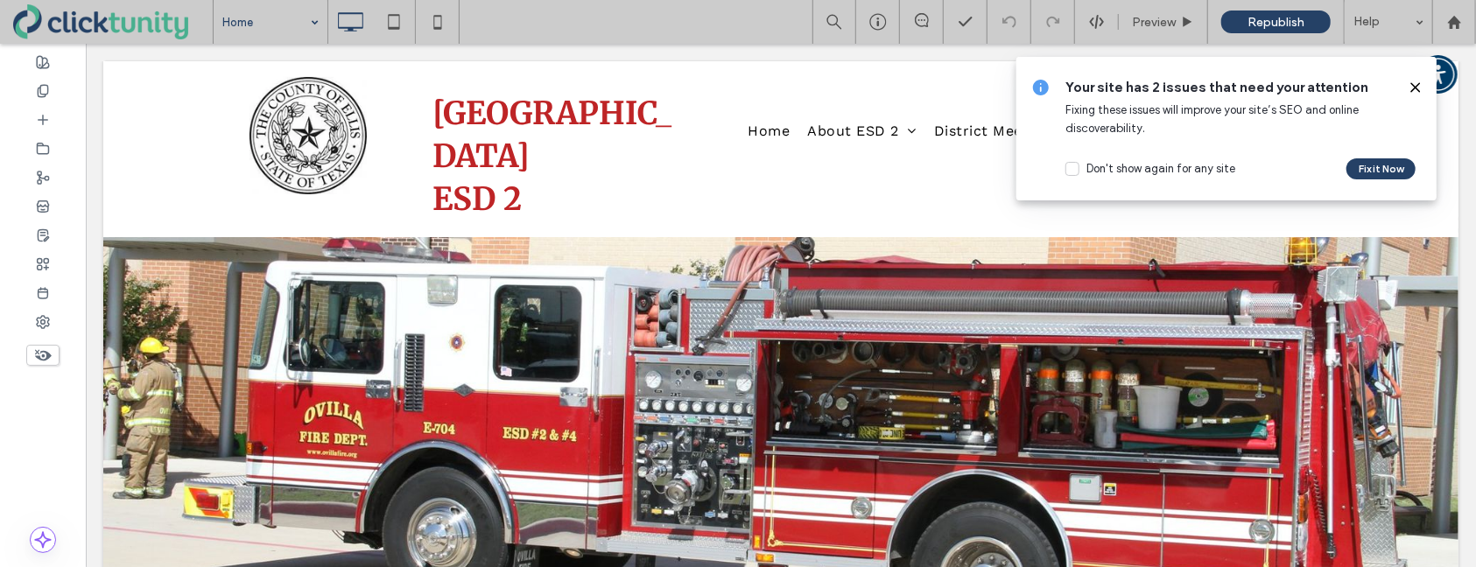
click at [1415, 88] on icon at bounding box center [1416, 88] width 14 height 14
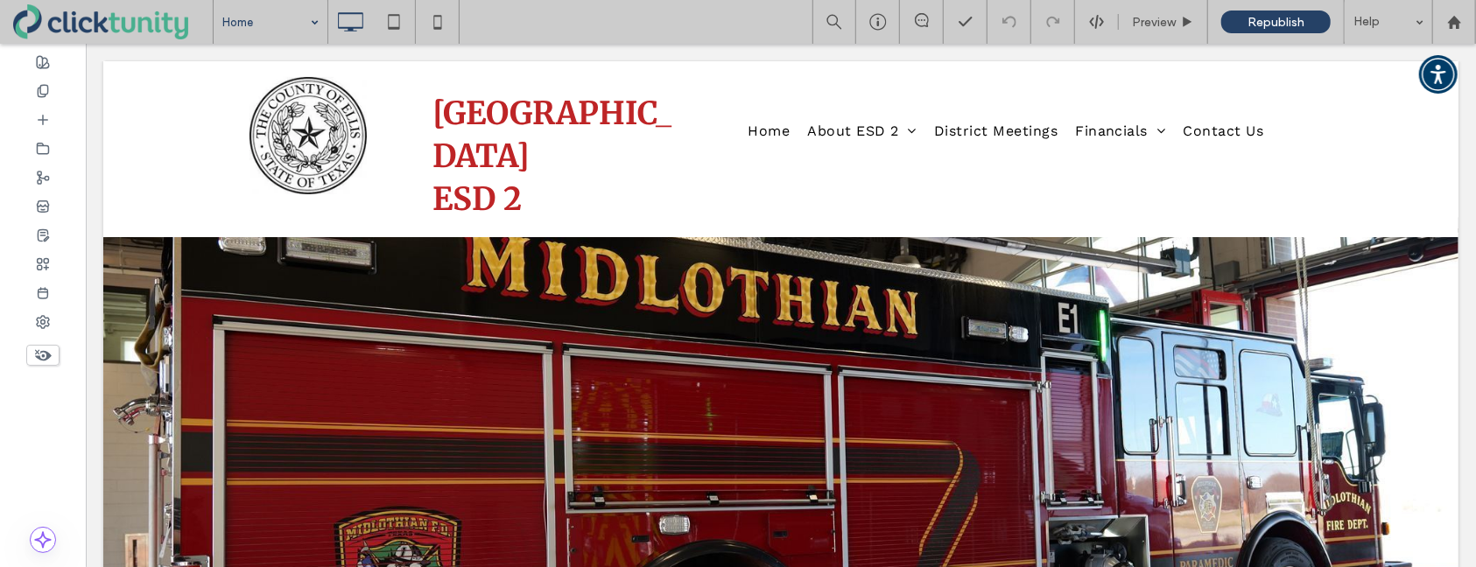
drag, startPoint x: 260, startPoint y: 19, endPoint x: 259, endPoint y: 35, distance: 15.8
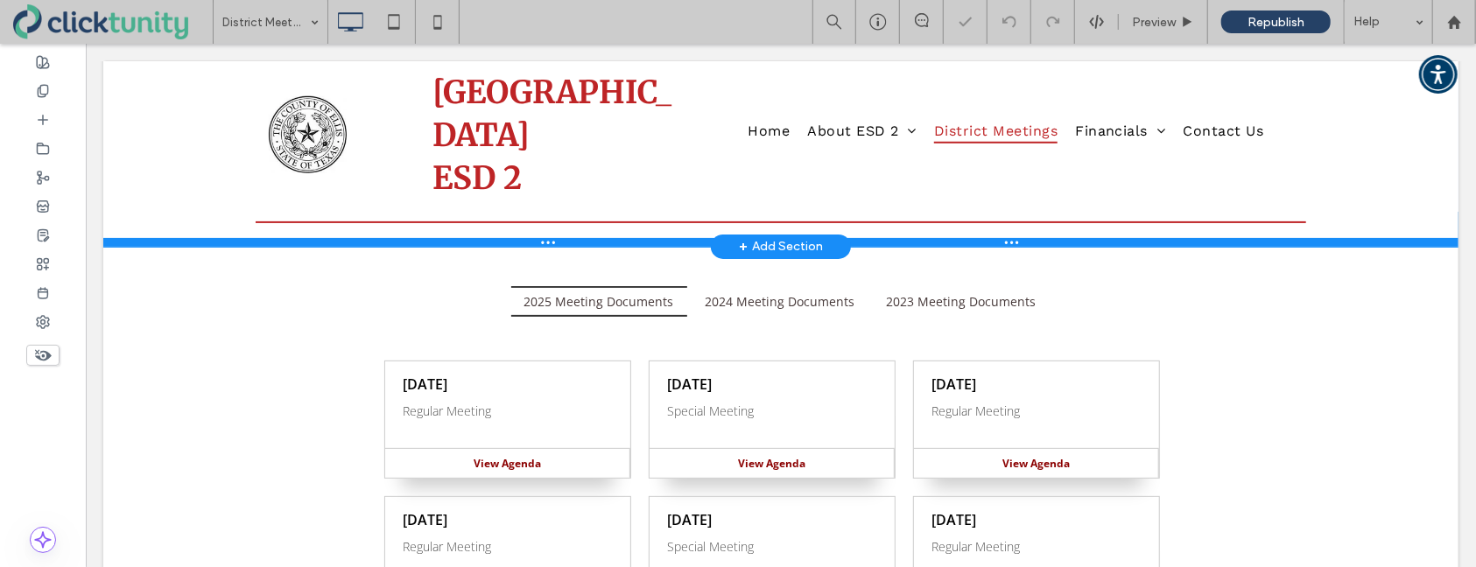
scroll to position [176, 0]
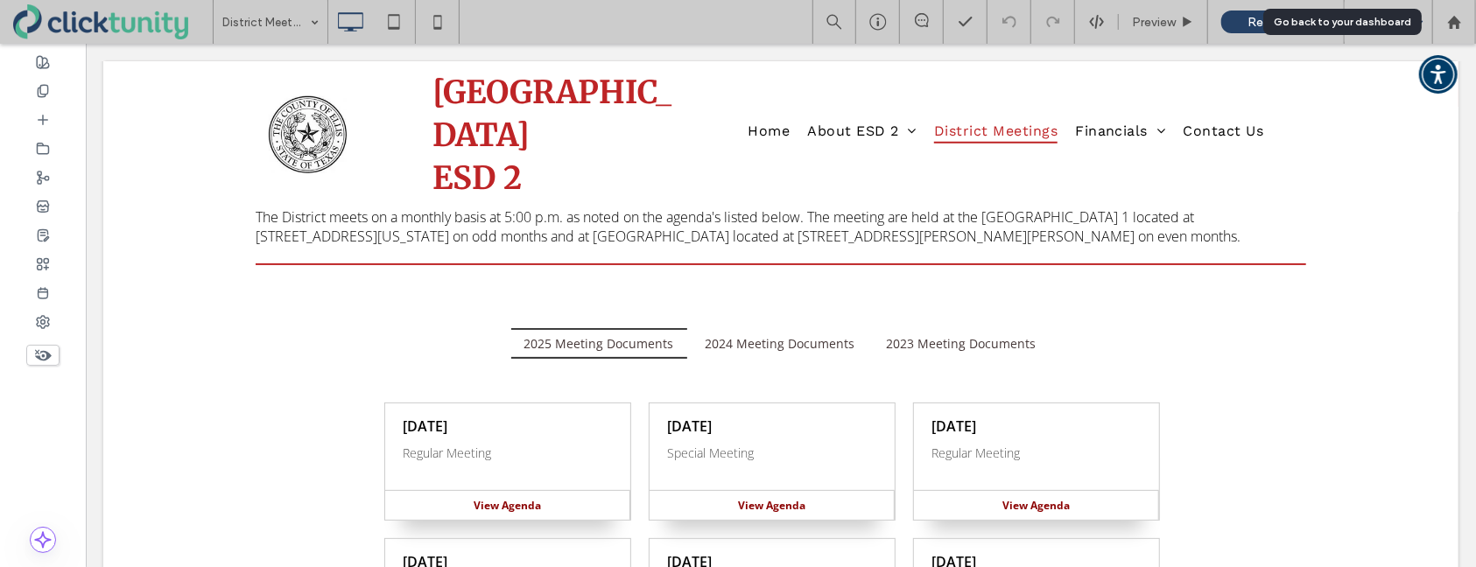
drag, startPoint x: 1454, startPoint y: 29, endPoint x: 1425, endPoint y: 29, distance: 29.8
click at [1454, 29] on div at bounding box center [1454, 22] width 44 height 44
